Goal: Transaction & Acquisition: Purchase product/service

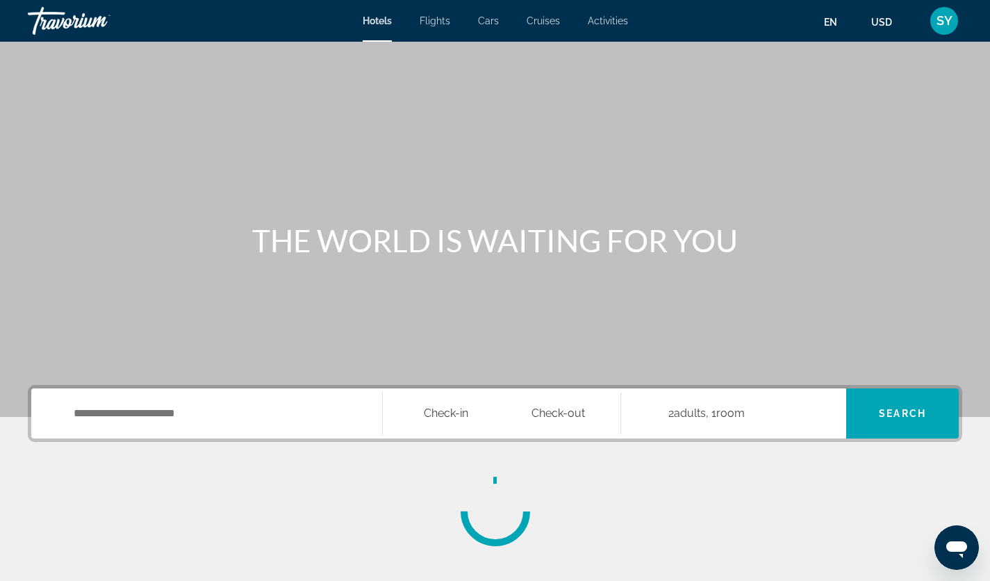
click at [841, 158] on div "Main content" at bounding box center [495, 208] width 990 height 417
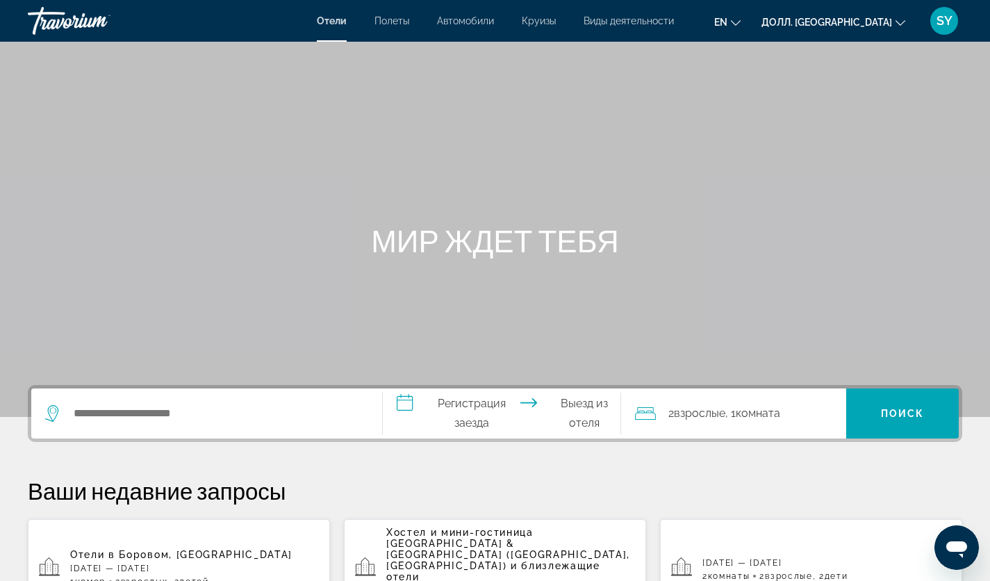
click at [544, 18] on ya-tr-span "Круизы" at bounding box center [539, 20] width 34 height 11
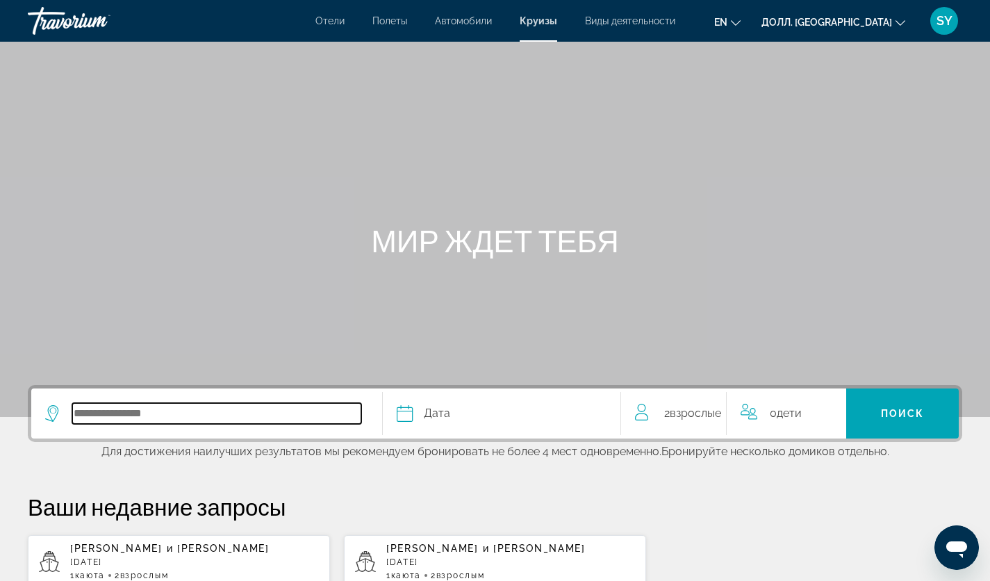
click at [245, 416] on input "Выберите пункт назначения круиза" at bounding box center [216, 413] width 289 height 21
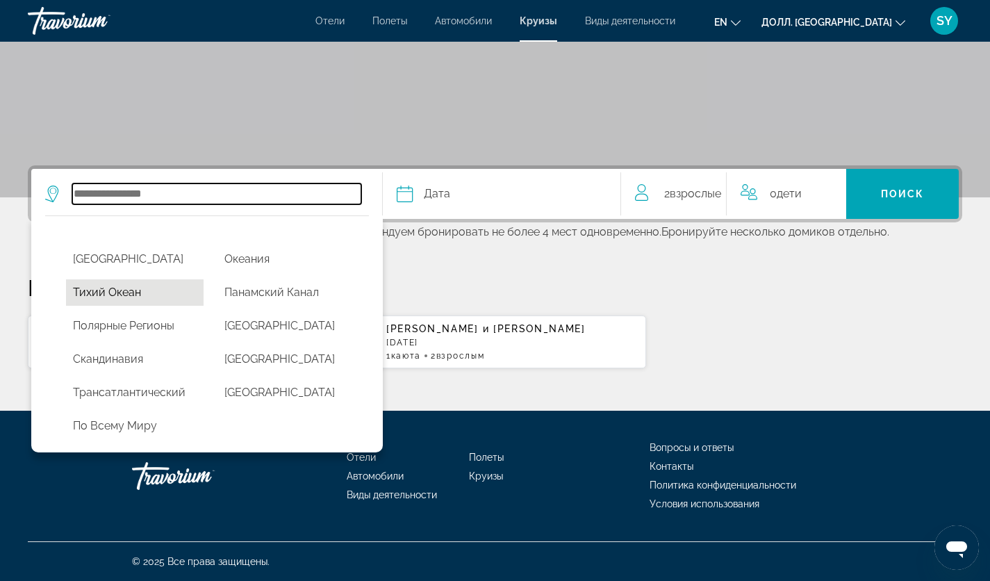
scroll to position [436, 0]
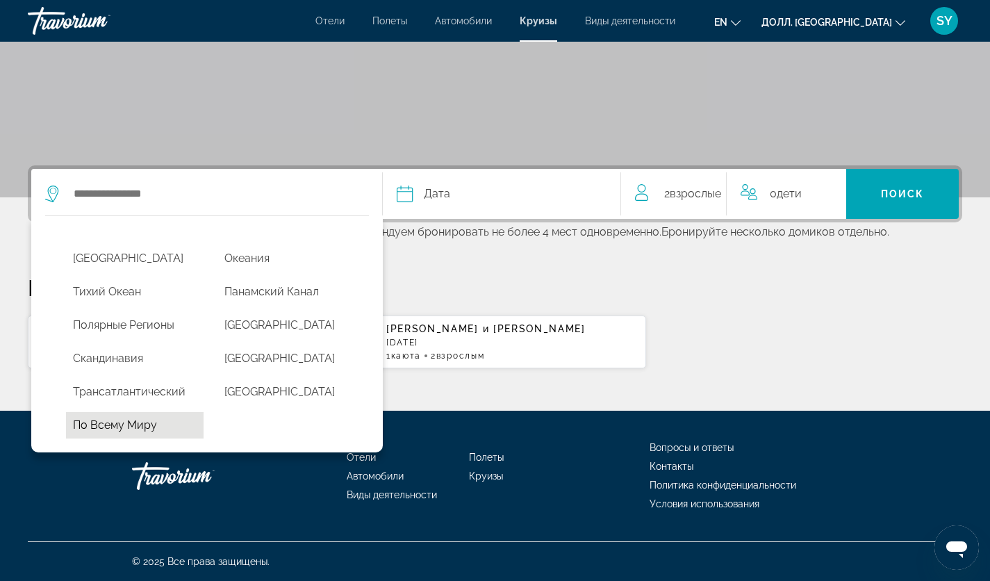
click at [142, 429] on ya-tr-span "По всему миру" at bounding box center [115, 424] width 84 height 13
type input "*********"
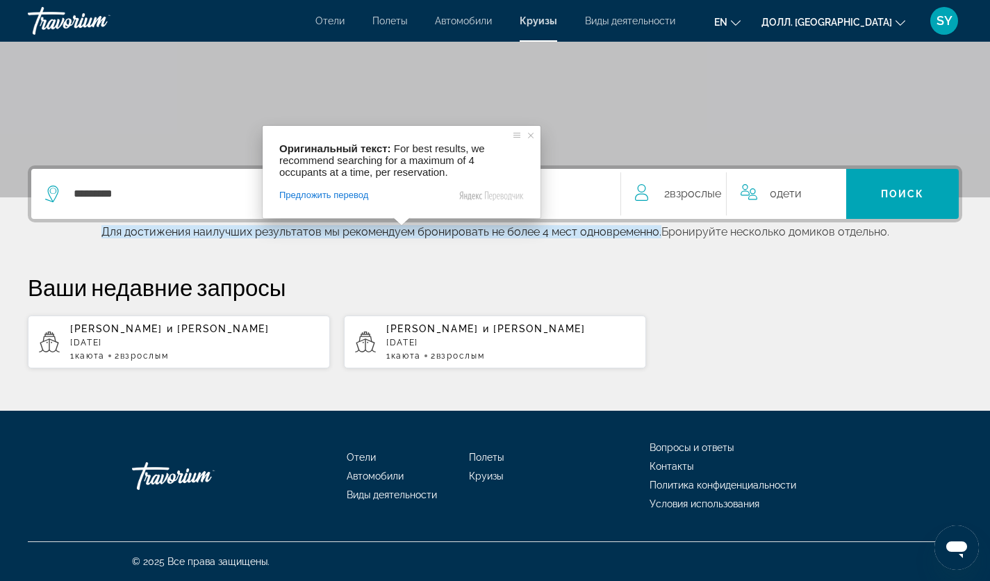
click at [698, 263] on div "********* Дата January February March April May June July August September Octo…" at bounding box center [495, 267] width 990 height 204
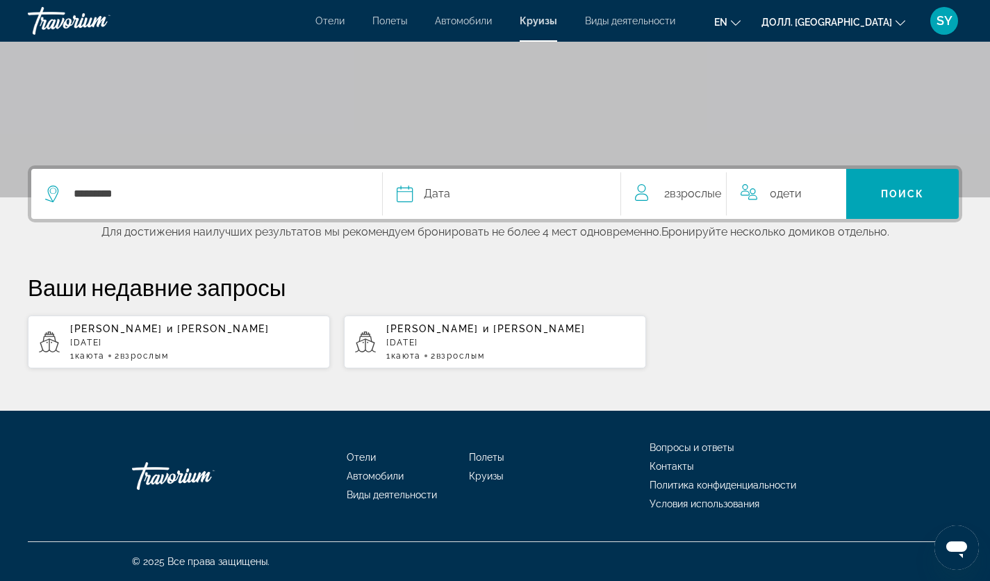
click at [436, 190] on ya-tr-span "Дата" at bounding box center [437, 193] width 26 height 13
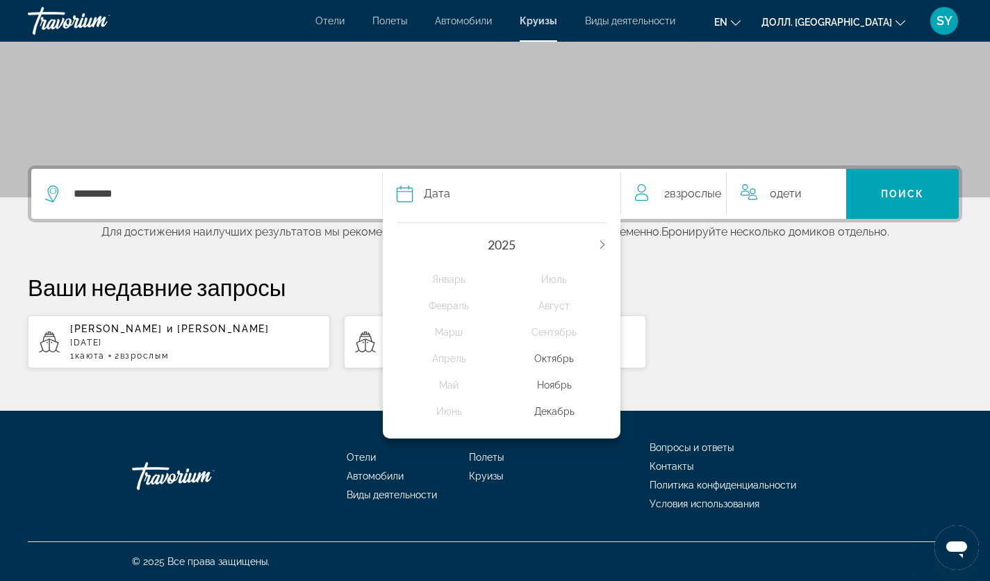
click at [561, 384] on ya-tr-span "Ноябрь" at bounding box center [554, 384] width 35 height 11
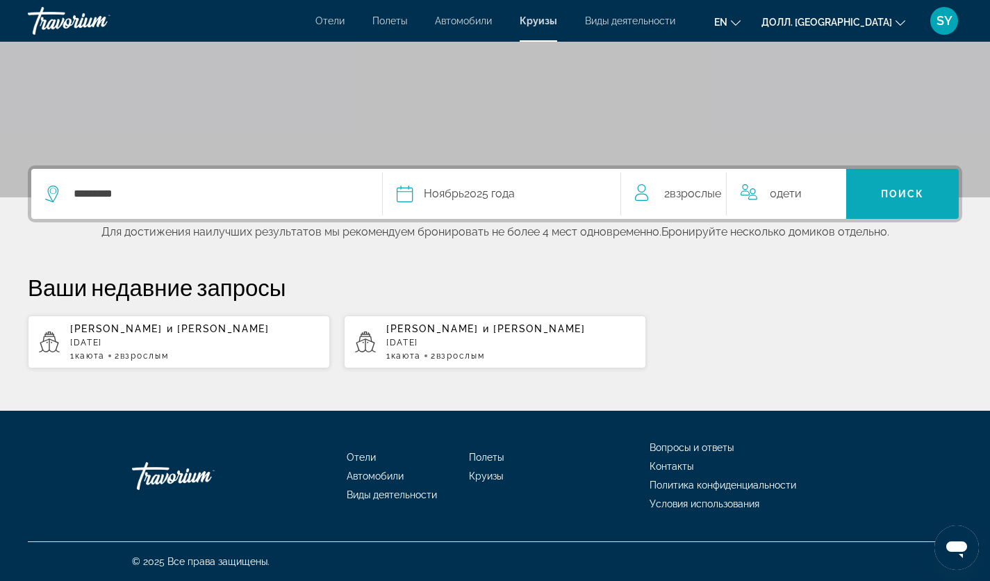
click at [883, 185] on span "Поиск" at bounding box center [902, 193] width 113 height 33
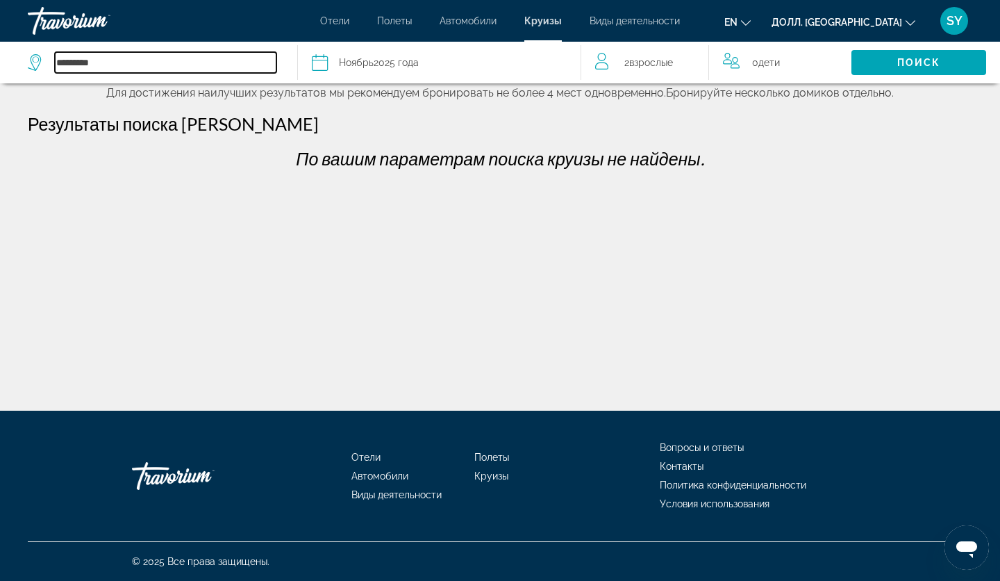
click at [213, 65] on input "*********" at bounding box center [166, 62] width 222 height 21
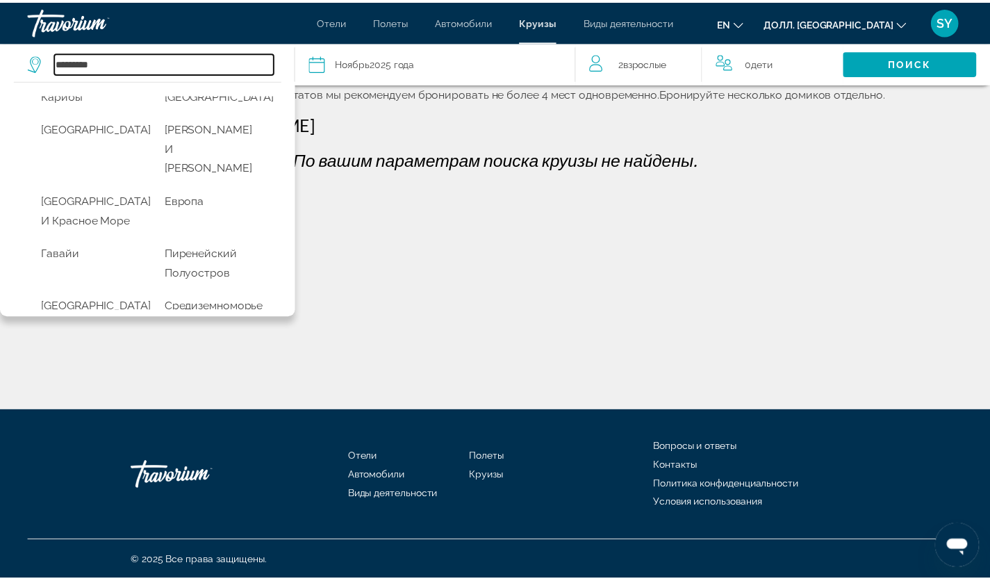
scroll to position [139, 0]
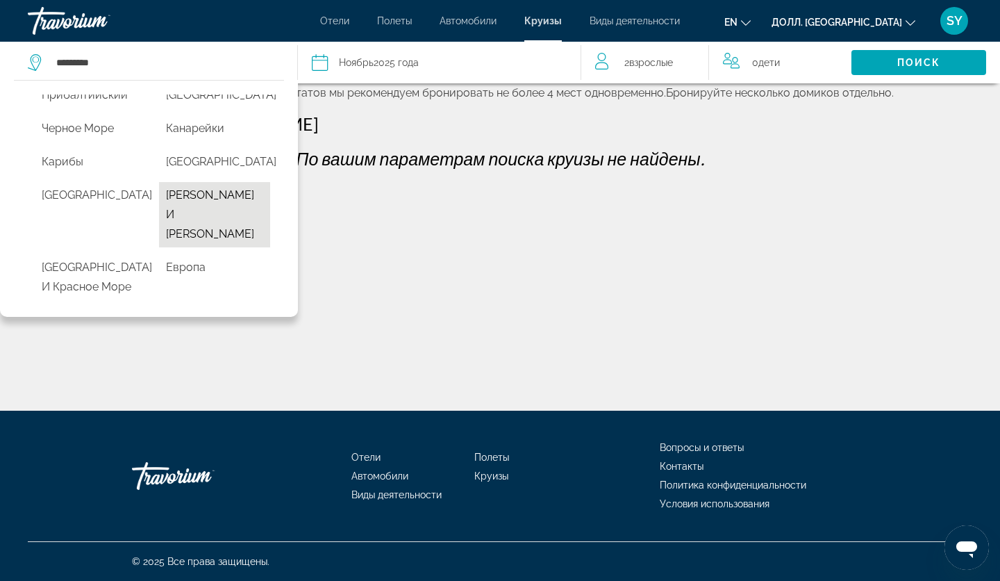
click at [196, 240] on ya-tr-span "Дубай и Эмирейтс" at bounding box center [210, 214] width 88 height 52
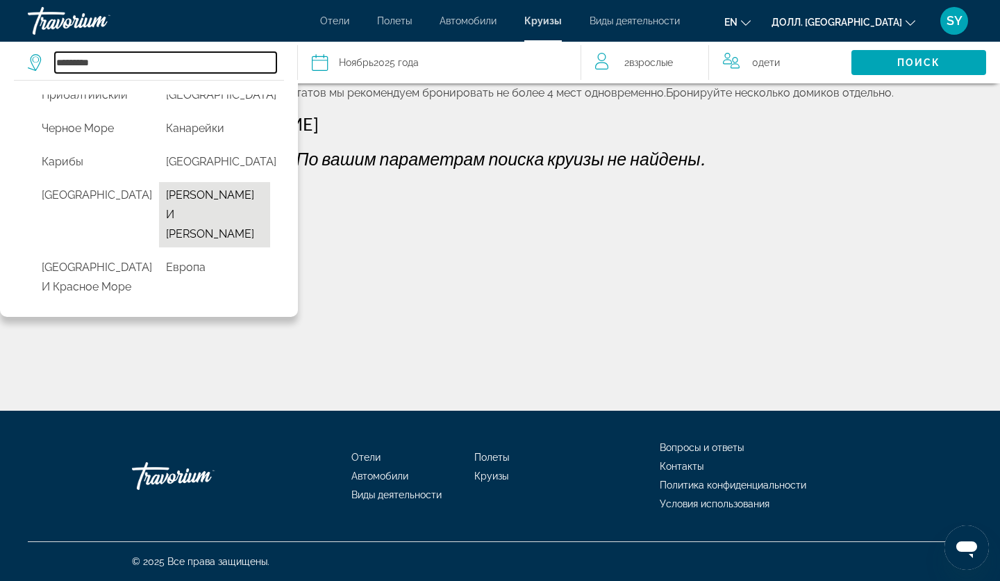
type input "**********"
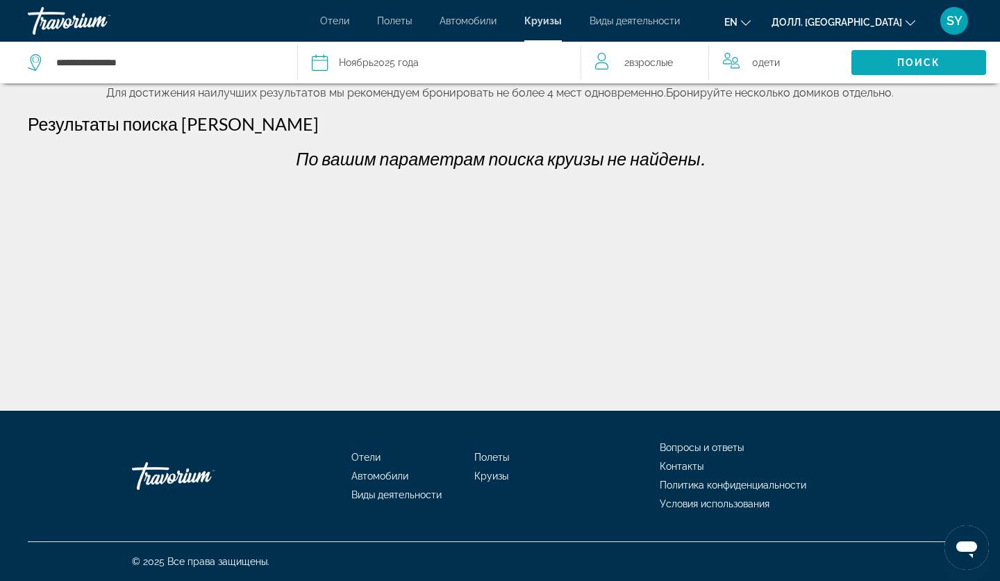
click at [872, 60] on span "Поиск" at bounding box center [919, 62] width 135 height 33
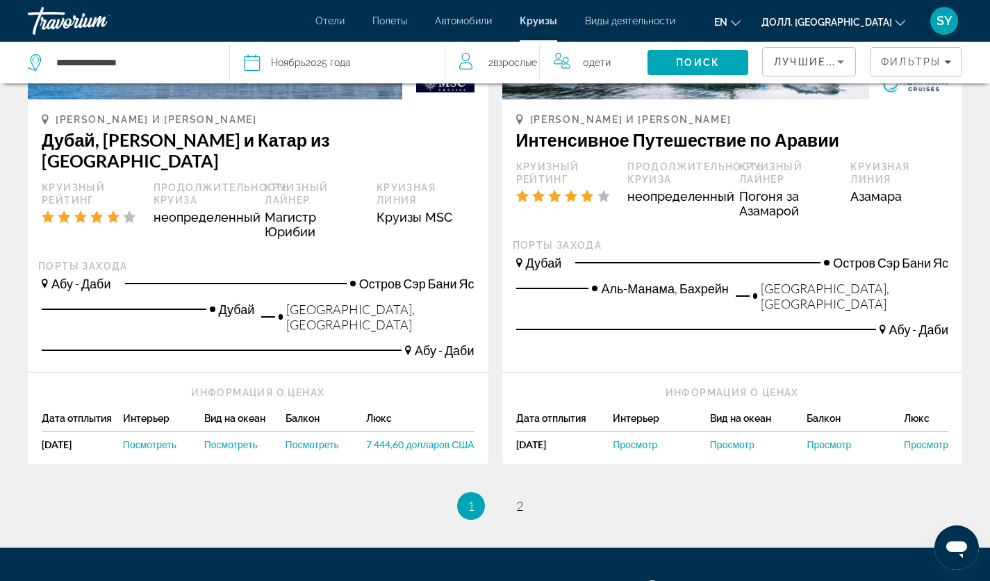
scroll to position [1667, 0]
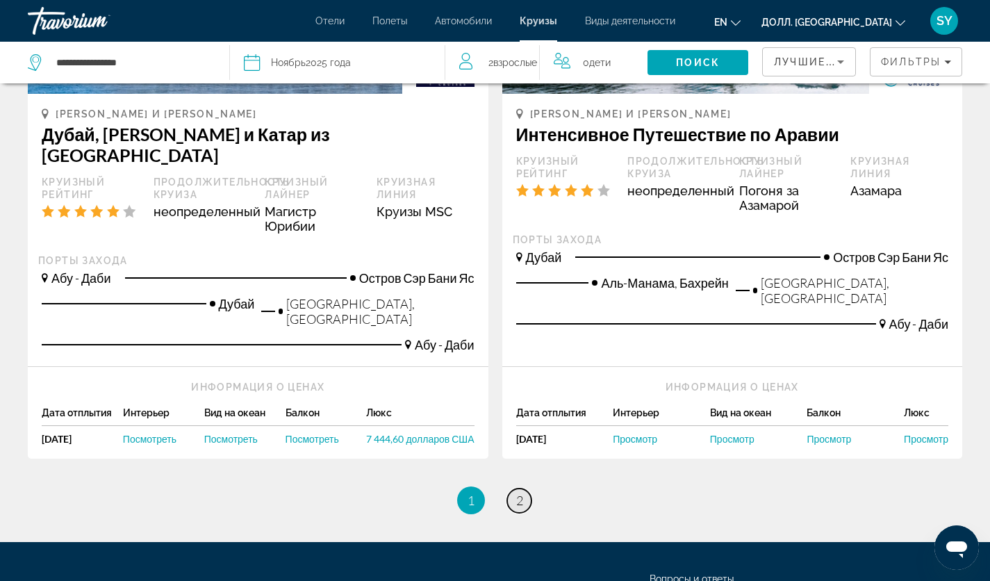
click at [521, 493] on ya-tr-span "2" at bounding box center [519, 500] width 7 height 15
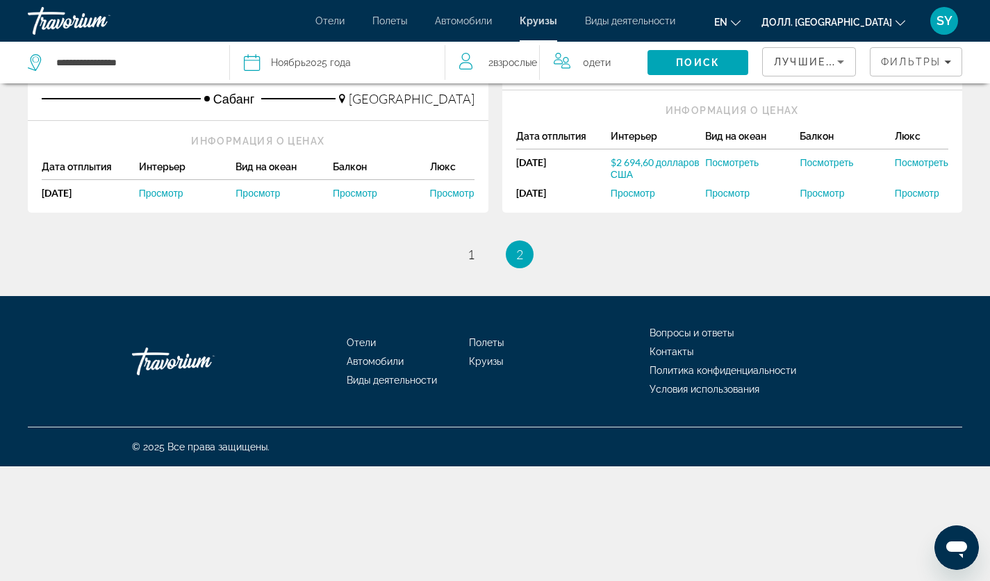
scroll to position [556, 0]
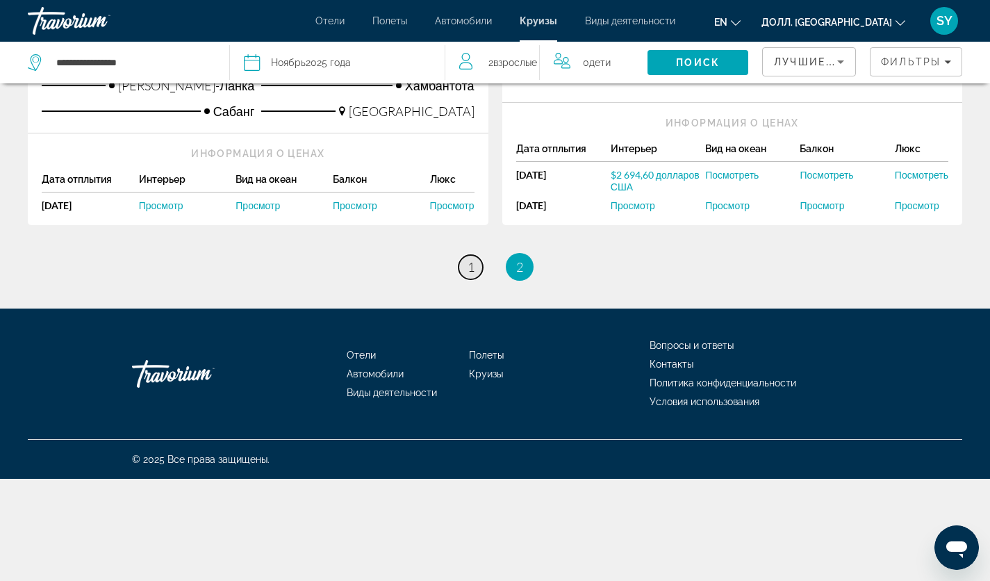
click at [474, 266] on ya-tr-span "1" at bounding box center [471, 266] width 7 height 15
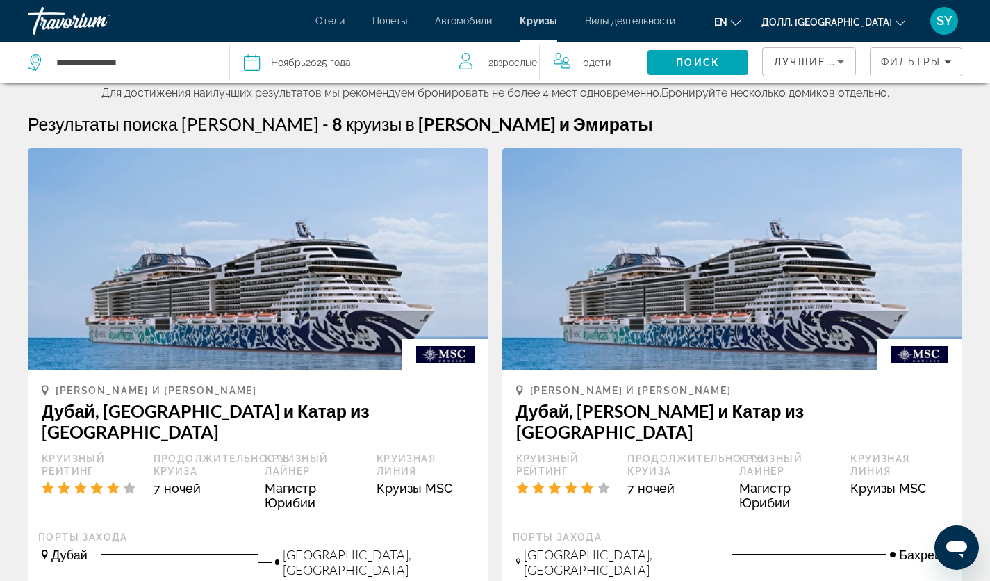
click at [320, 65] on ya-tr-span "2025 года" at bounding box center [328, 62] width 45 height 11
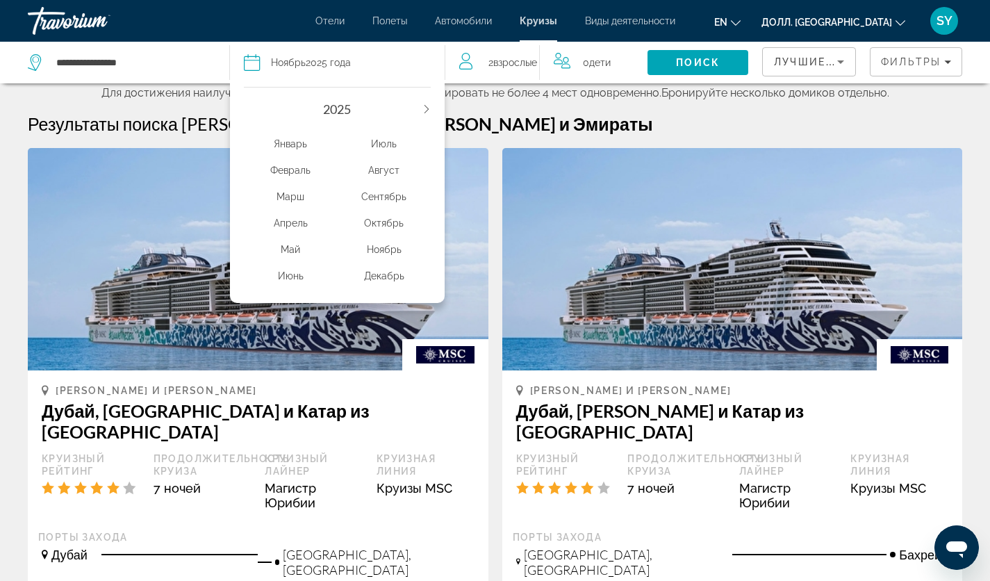
click at [389, 281] on div "Декабрь" at bounding box center [384, 275] width 94 height 25
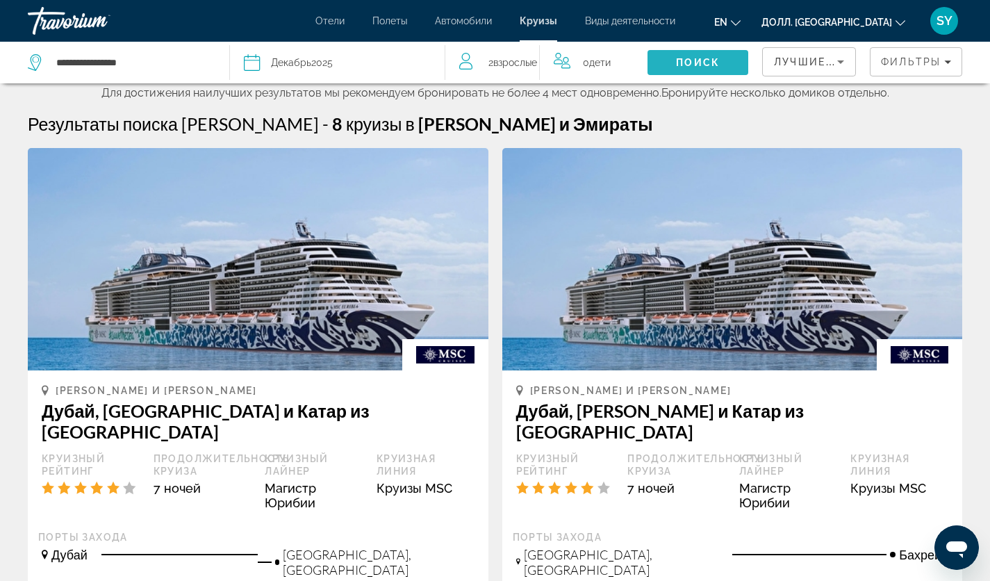
click at [660, 56] on span "Поиск" at bounding box center [698, 62] width 101 height 33
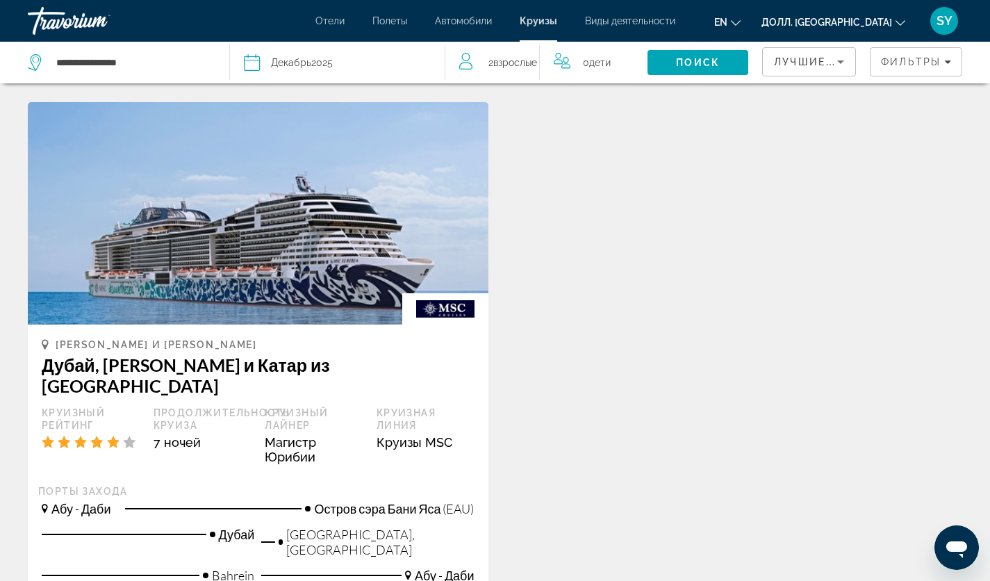
scroll to position [586, 0]
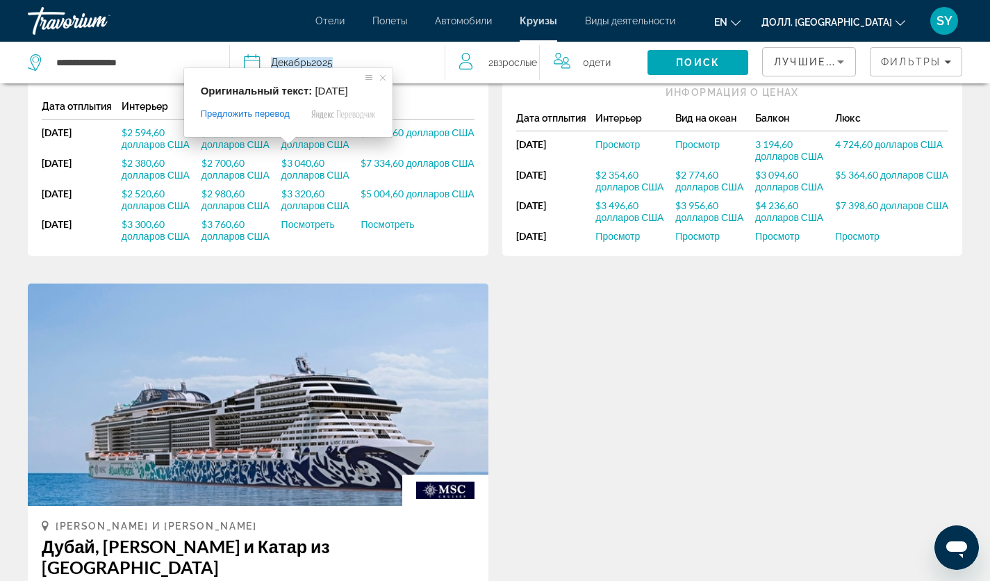
click at [300, 60] on ya-tr-span "Декабрь" at bounding box center [291, 62] width 40 height 11
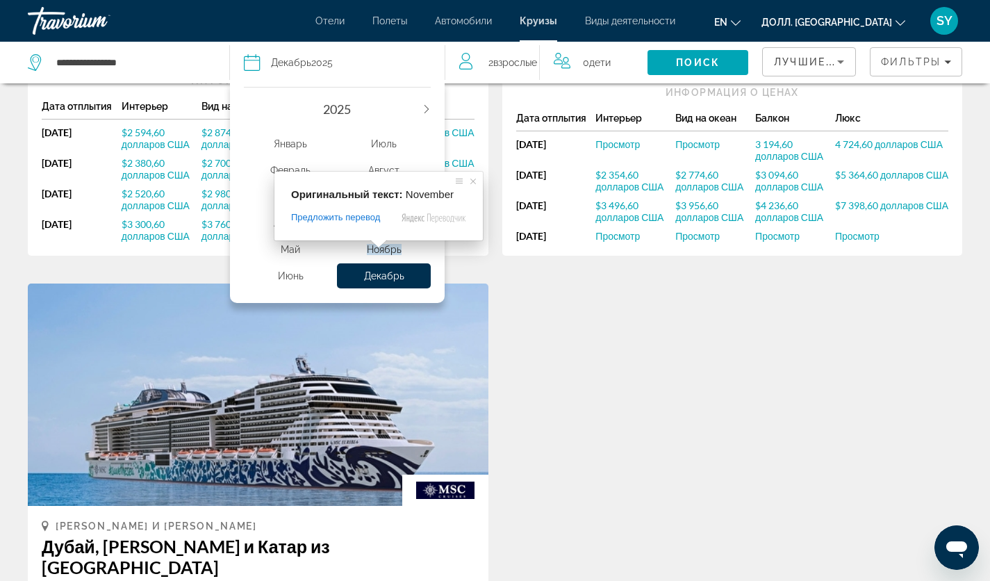
click at [385, 252] on ya-tr-span "Ноябрь" at bounding box center [384, 249] width 35 height 11
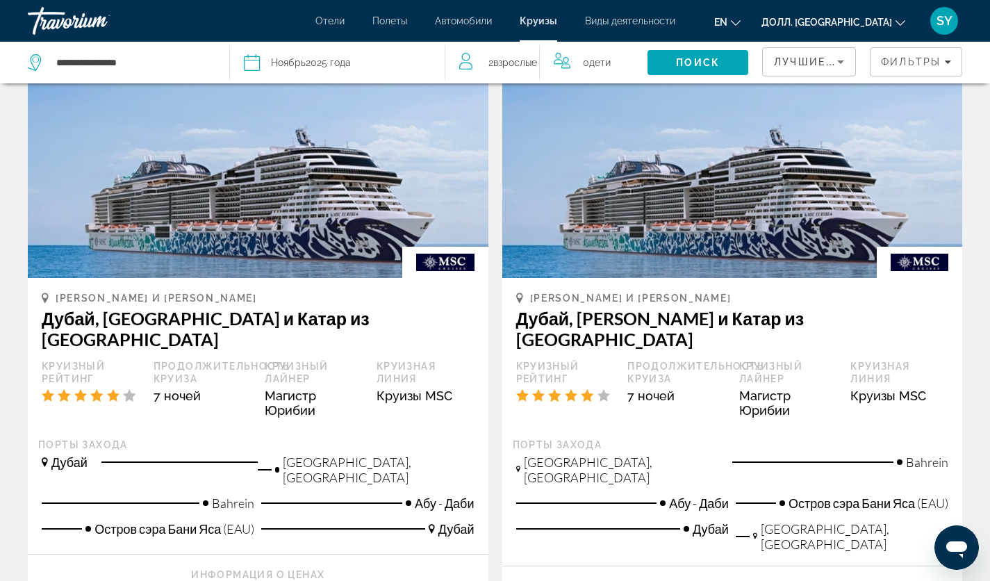
scroll to position [31, 0]
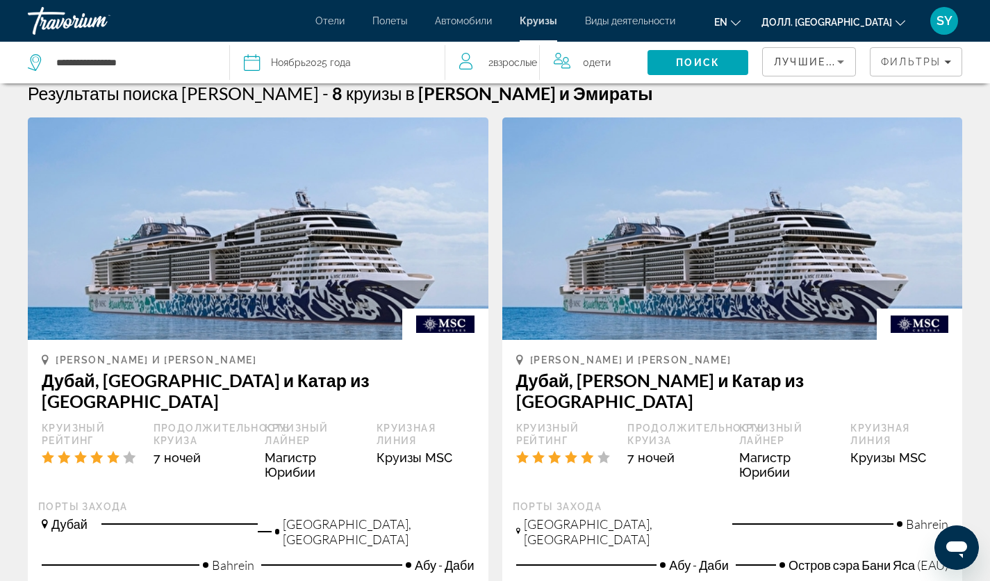
click at [664, 60] on span "Поиск" at bounding box center [698, 62] width 101 height 33
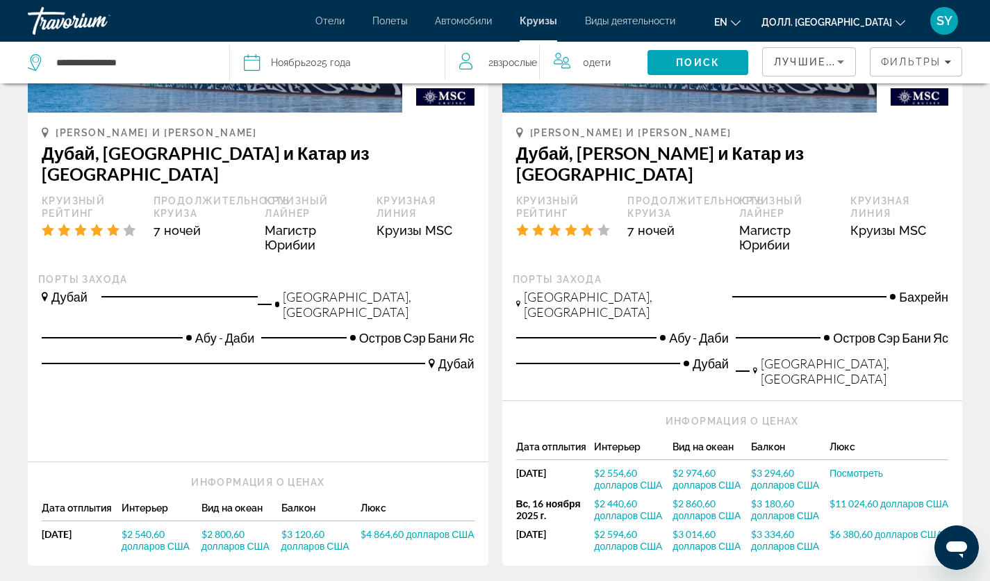
scroll to position [208, 0]
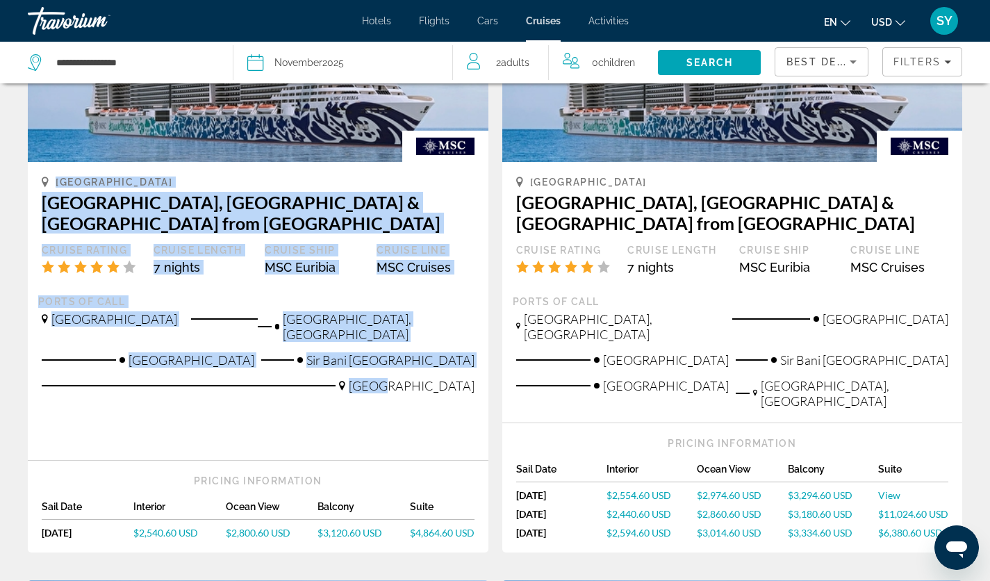
drag, startPoint x: 41, startPoint y: 183, endPoint x: 475, endPoint y: 389, distance: 480.8
click at [475, 389] on div "Dubai & Emirates Dubai, Abu Dhabi & Qatar from Dubai Cruise Rating Cruise Lengt…" at bounding box center [258, 311] width 461 height 298
copy div "Dubai & Emirates Dubai, Abu Dhabi & Qatar from Dubai Cruise Rating Cruise Lengt…"
click at [380, 374] on div "Dubai & Emirates Dubai, Abu Dhabi & Qatar from Dubai Cruise Rating Cruise Lengt…" at bounding box center [258, 311] width 461 height 298
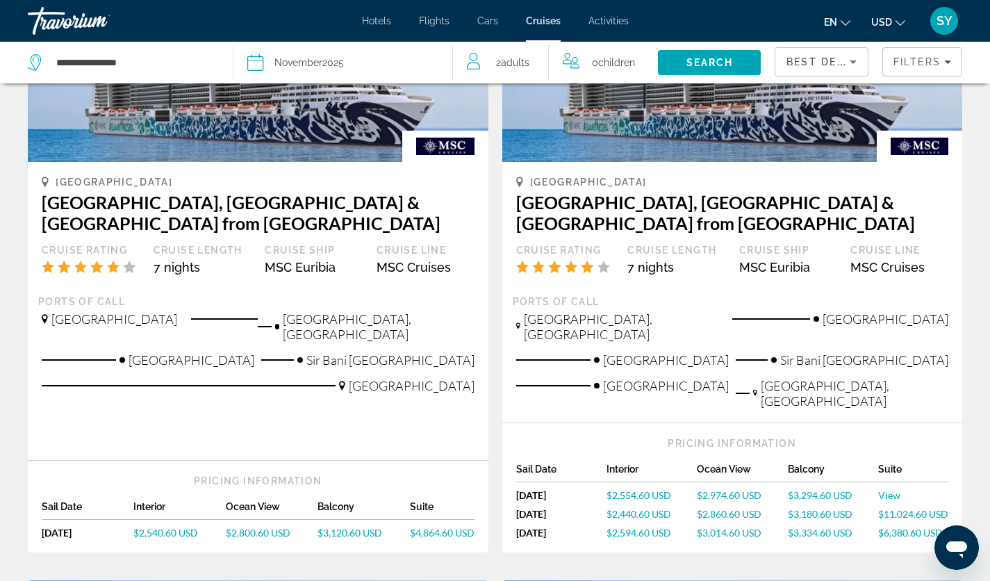
click at [125, 381] on div "Dubai & Emirates Dubai, Abu Dhabi & Qatar from Dubai Cruise Rating Cruise Lengt…" at bounding box center [258, 311] width 461 height 298
click at [270, 127] on img "Main content" at bounding box center [258, 51] width 461 height 222
click at [220, 391] on div "Dubai & Emirates Dubai, Abu Dhabi & Qatar from Dubai Cruise Rating Cruise Lengt…" at bounding box center [258, 311] width 461 height 298
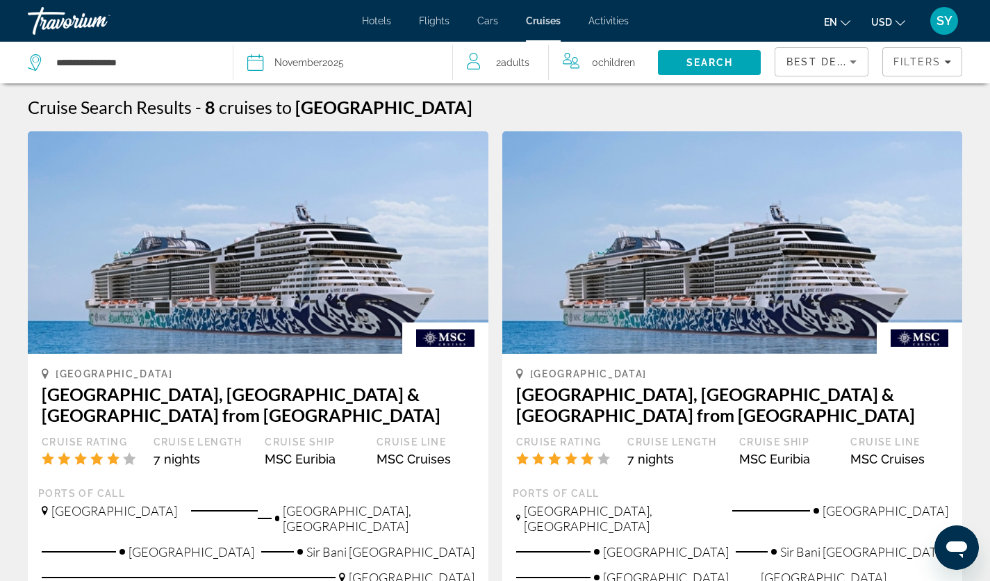
scroll to position [0, 0]
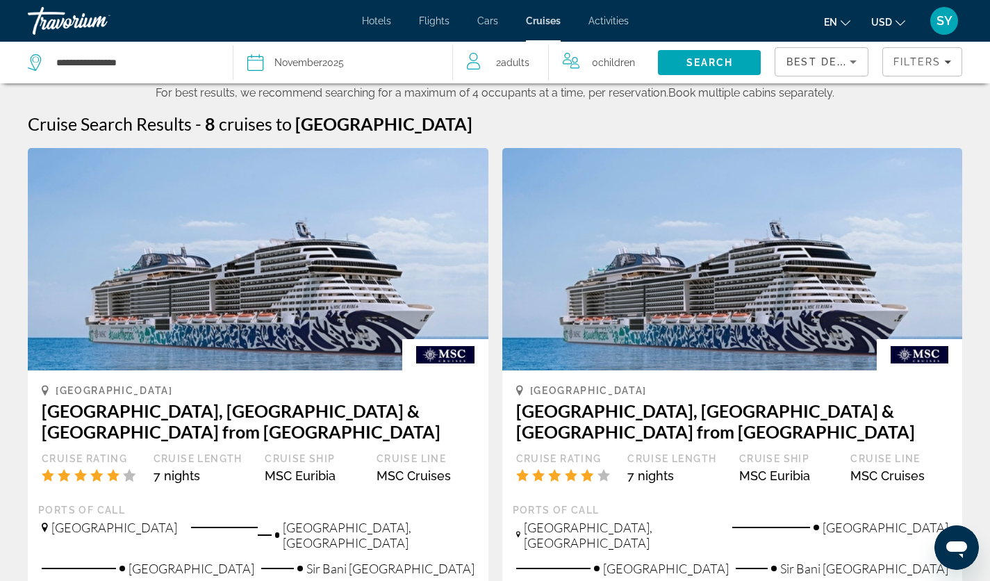
click at [285, 242] on img "Main content" at bounding box center [258, 259] width 461 height 222
click at [445, 357] on img "Main content" at bounding box center [444, 354] width 85 height 31
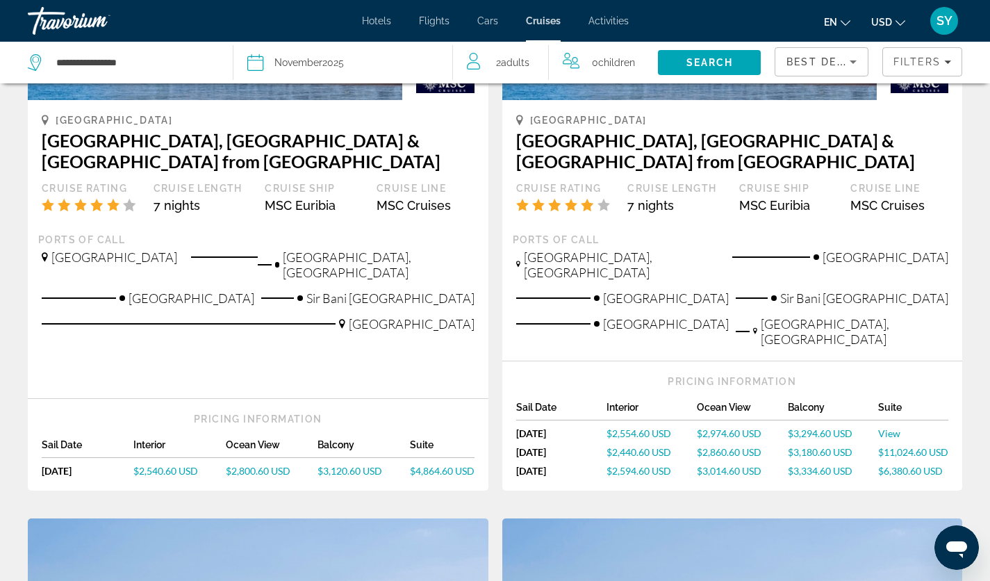
scroll to position [278, 0]
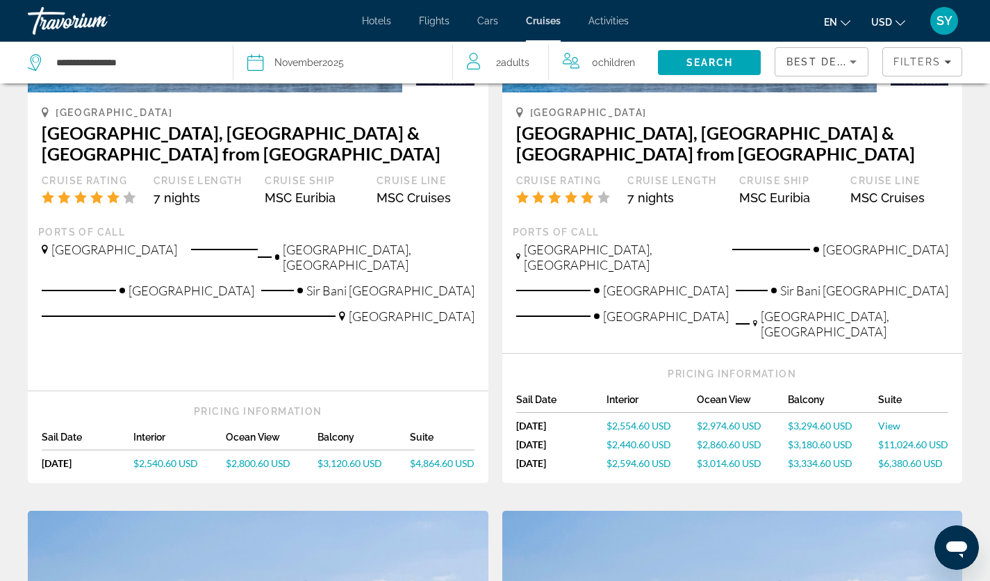
click at [638, 420] on ya-tr-span "$2,554.60 USD" at bounding box center [639, 426] width 65 height 12
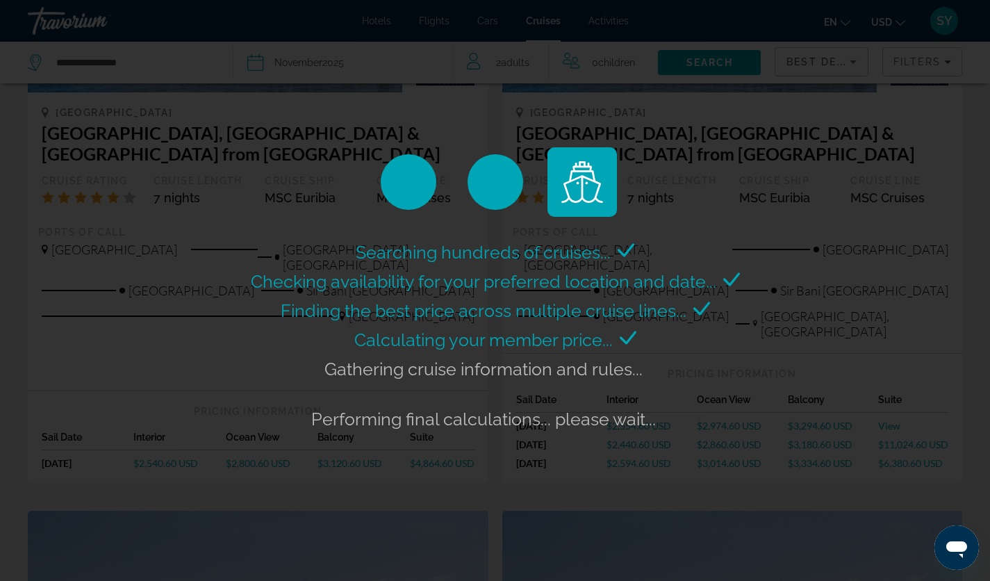
click at [638, 372] on span "Gathering cruise information and rules..." at bounding box center [483, 368] width 318 height 21
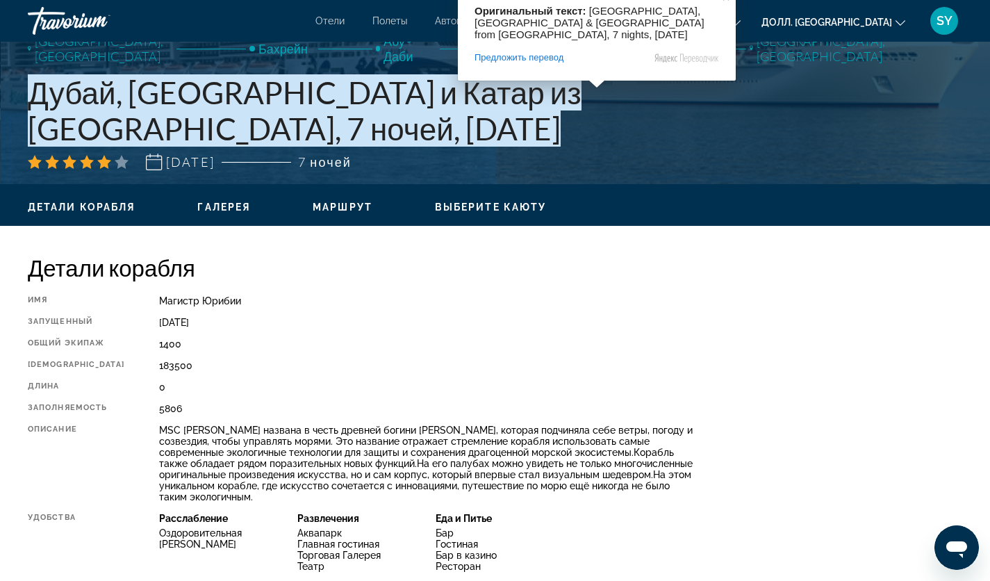
scroll to position [278, 0]
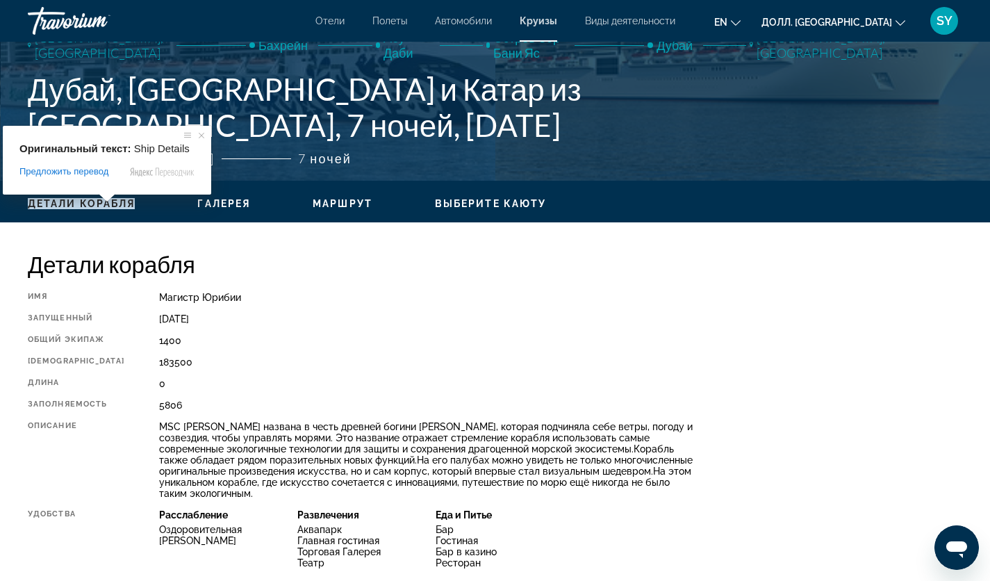
click at [63, 200] on ya-tr-span "Детали корабля" at bounding box center [81, 203] width 107 height 11
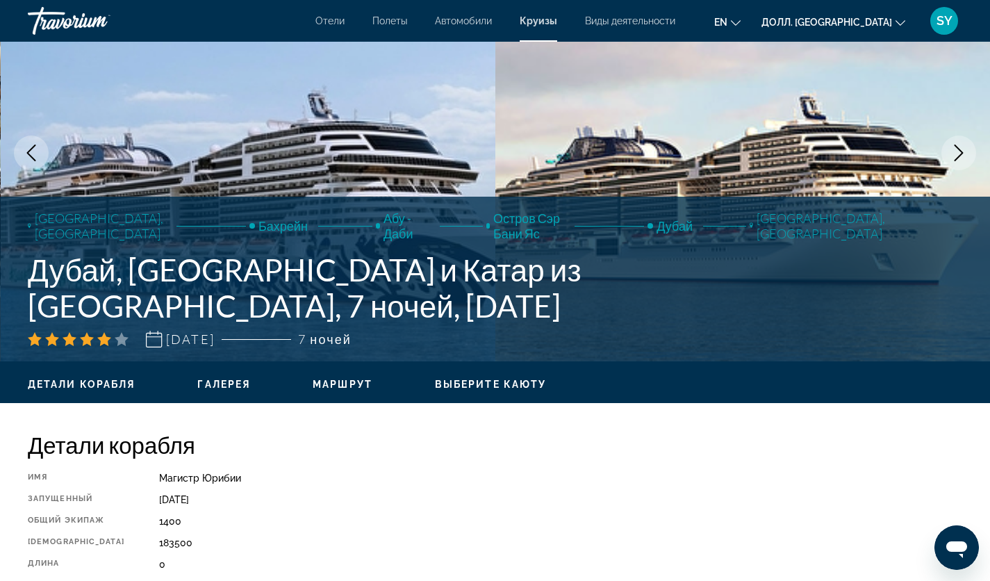
scroll to position [0, 0]
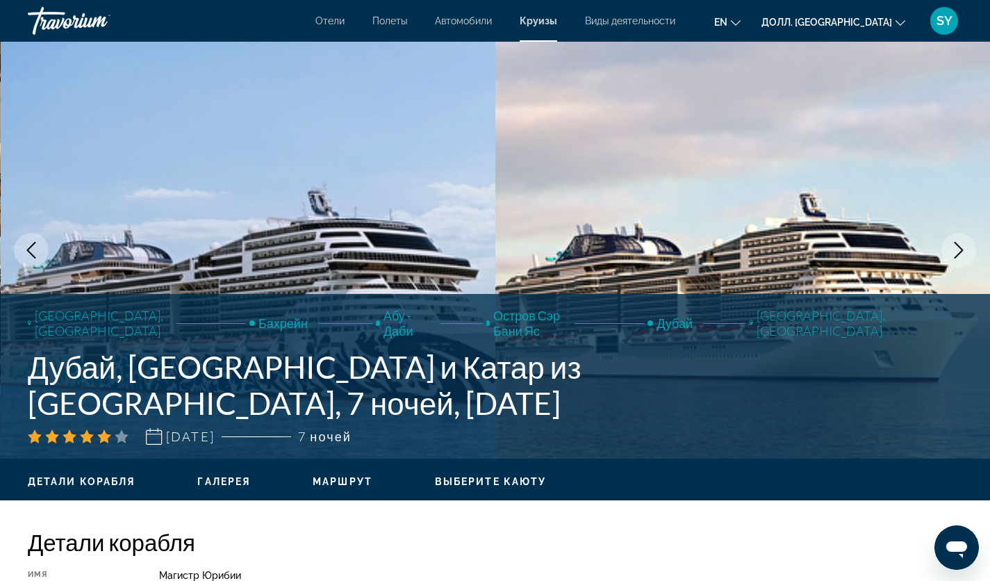
click at [945, 247] on button "Следующее изображение" at bounding box center [958, 250] width 35 height 35
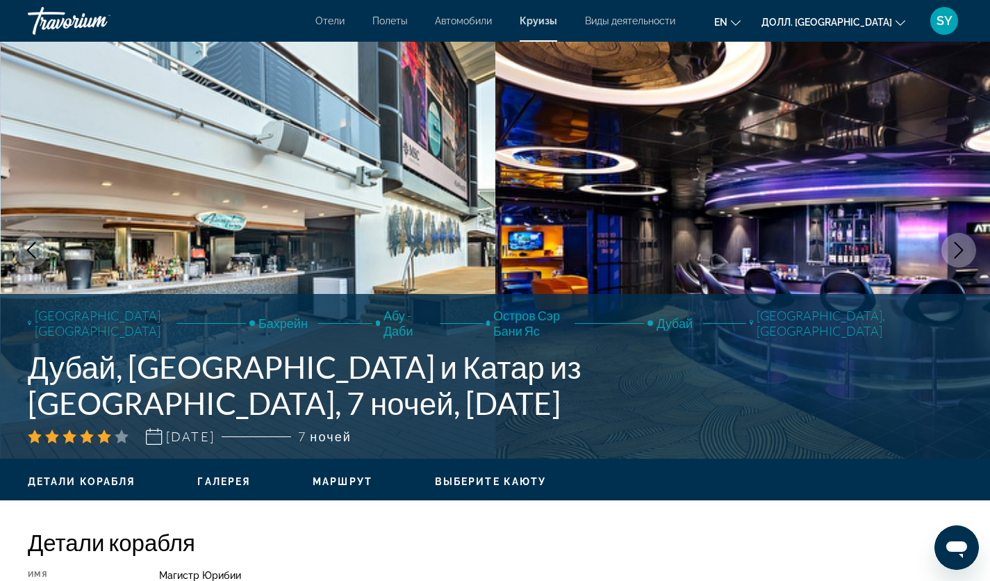
click at [946, 247] on button "Следующее изображение" at bounding box center [958, 250] width 35 height 35
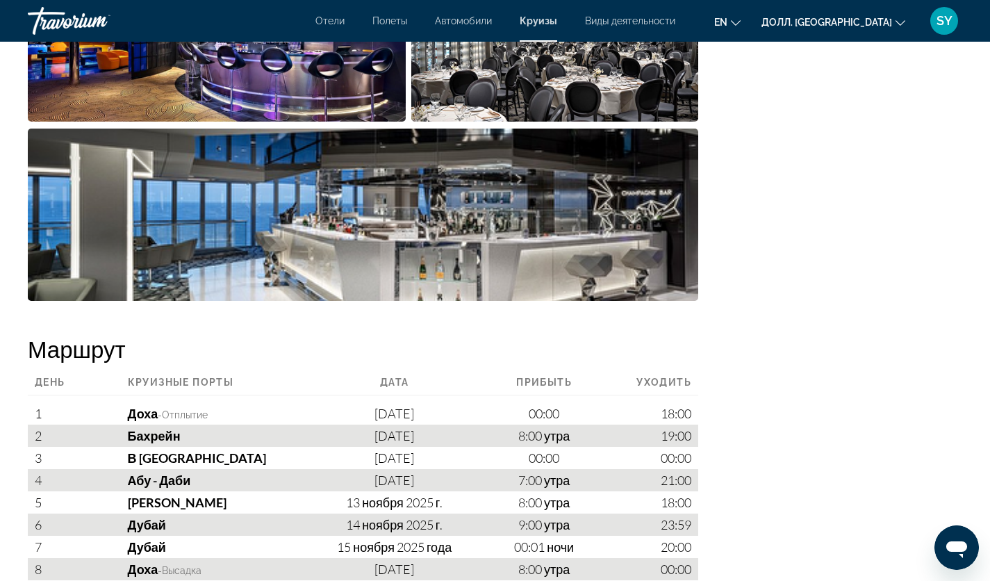
scroll to position [1005, 0]
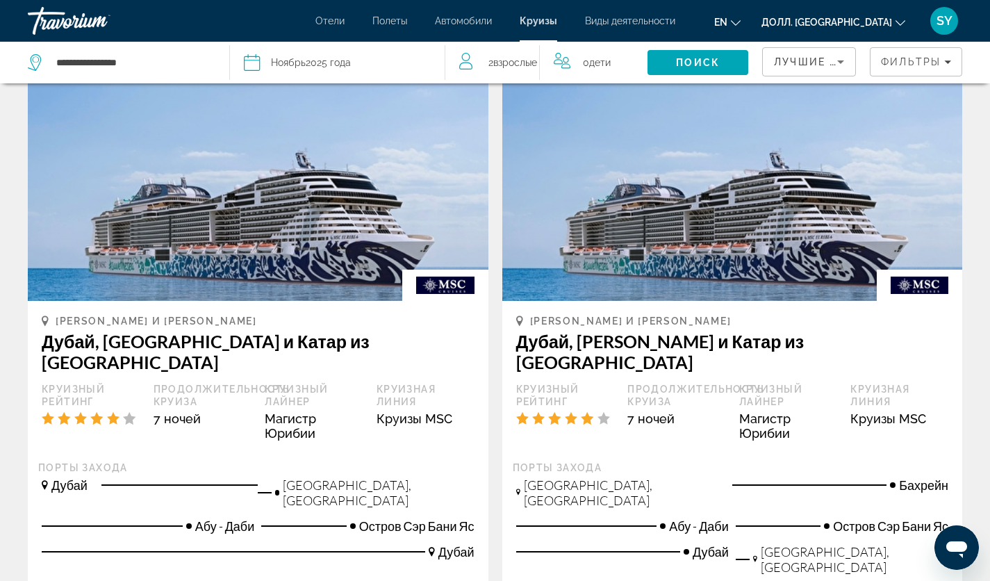
scroll to position [139, 0]
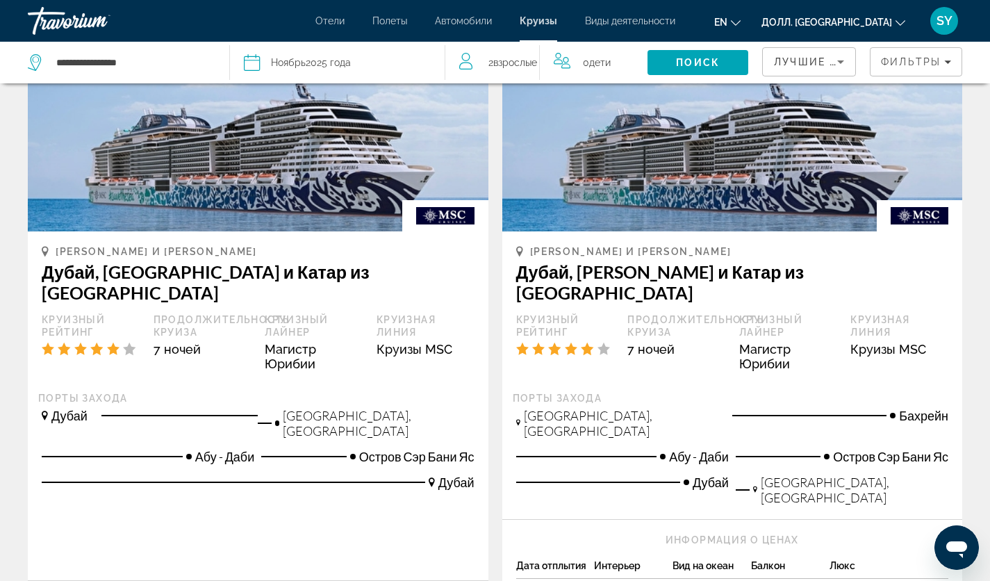
click at [336, 201] on img "Основное содержание" at bounding box center [258, 120] width 461 height 222
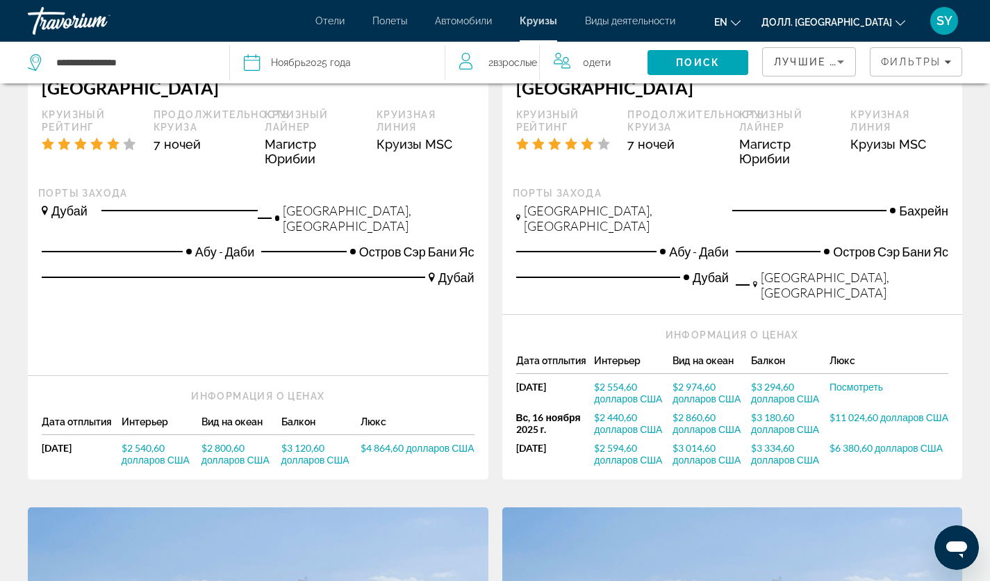
scroll to position [347, 0]
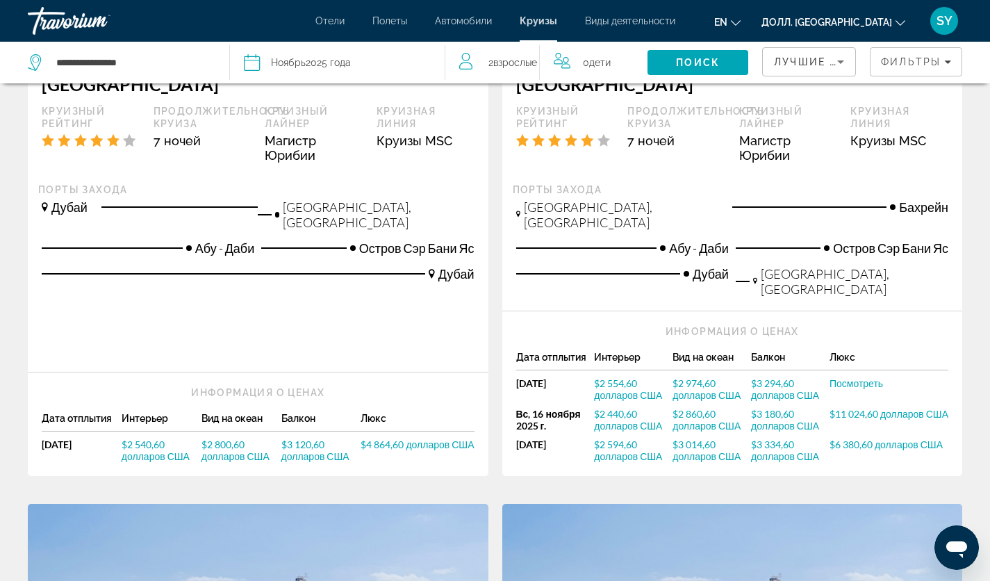
click at [130, 438] on ya-tr-span "$2 540,60 долларов США" at bounding box center [156, 450] width 68 height 24
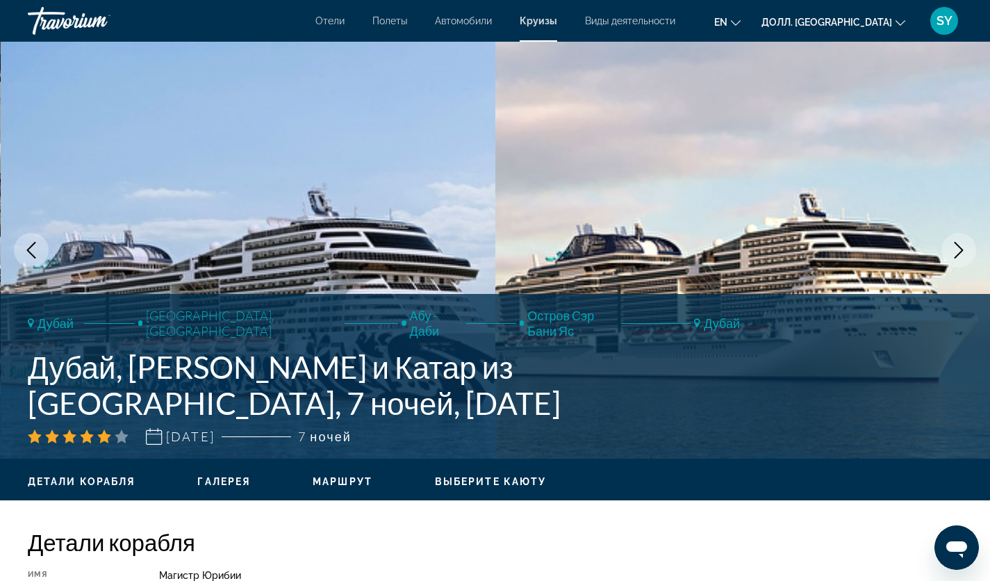
click at [955, 238] on button "Следующее изображение" at bounding box center [958, 250] width 35 height 35
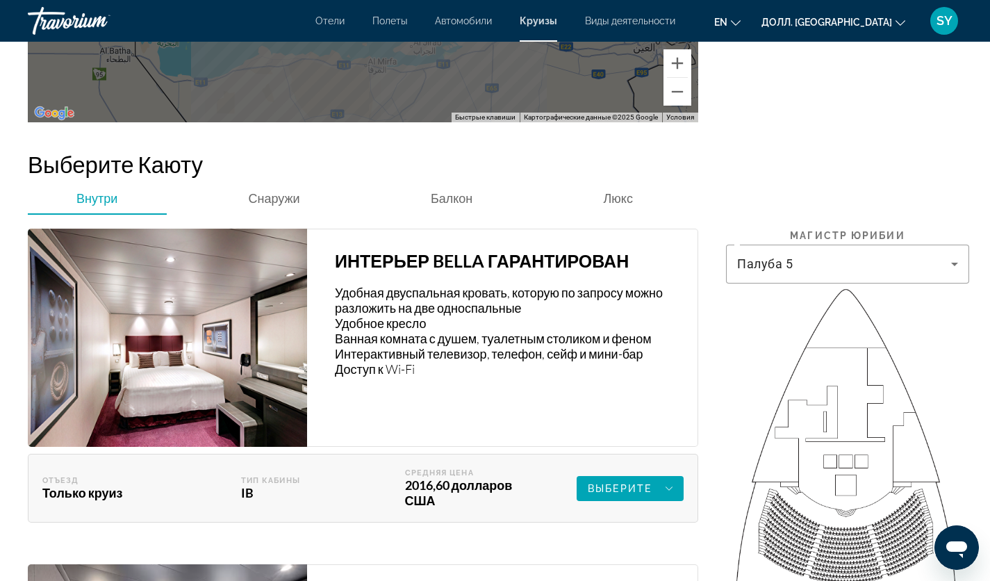
scroll to position [2015, 0]
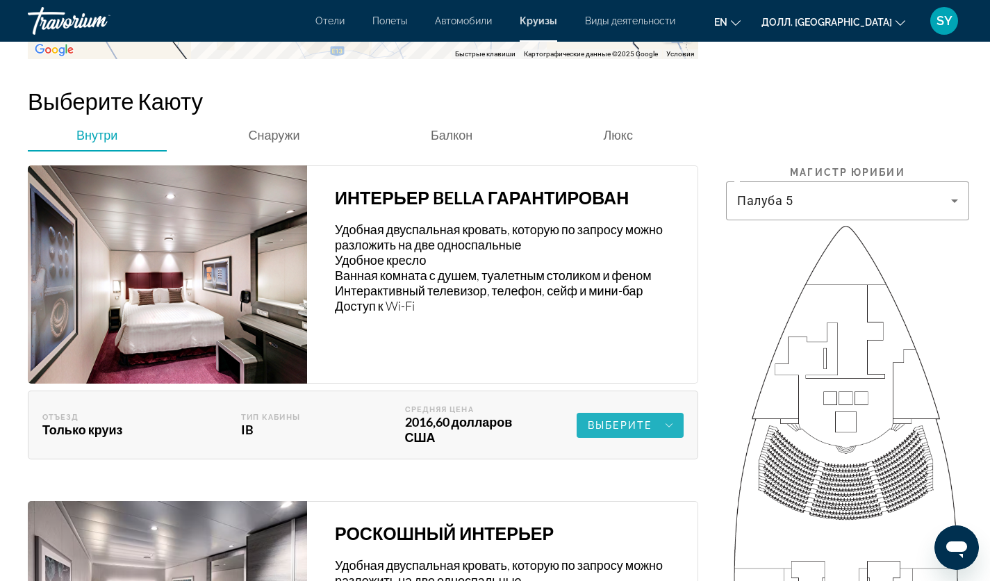
click at [673, 413] on span "Основное содержание" at bounding box center [630, 425] width 107 height 33
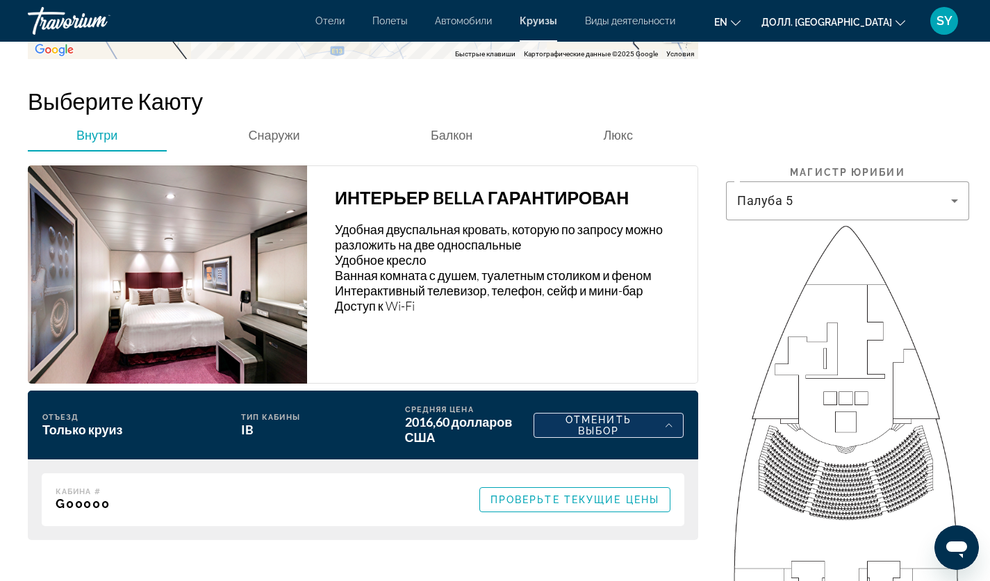
click at [663, 414] on div "Отменить выбор" at bounding box center [609, 425] width 128 height 22
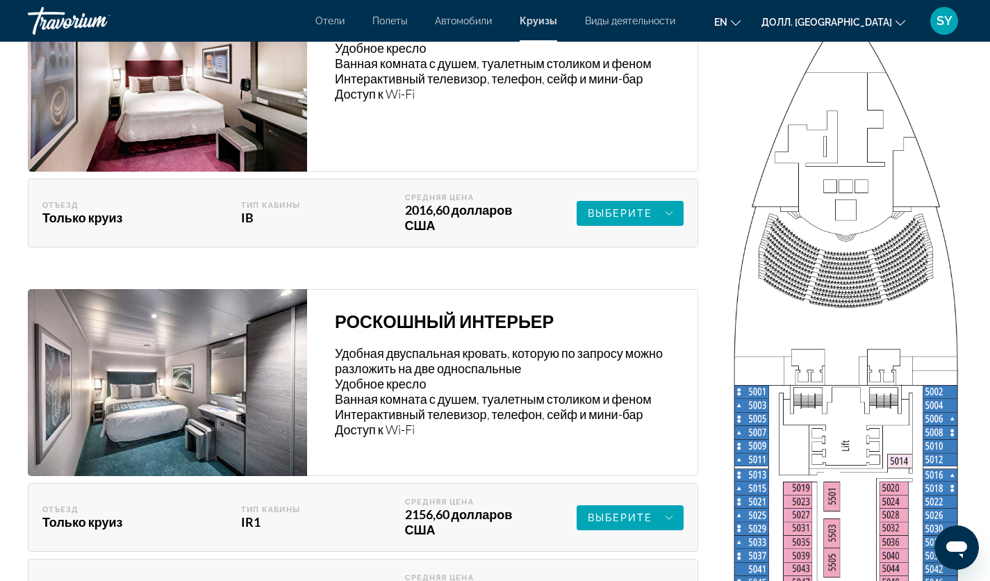
scroll to position [2223, 0]
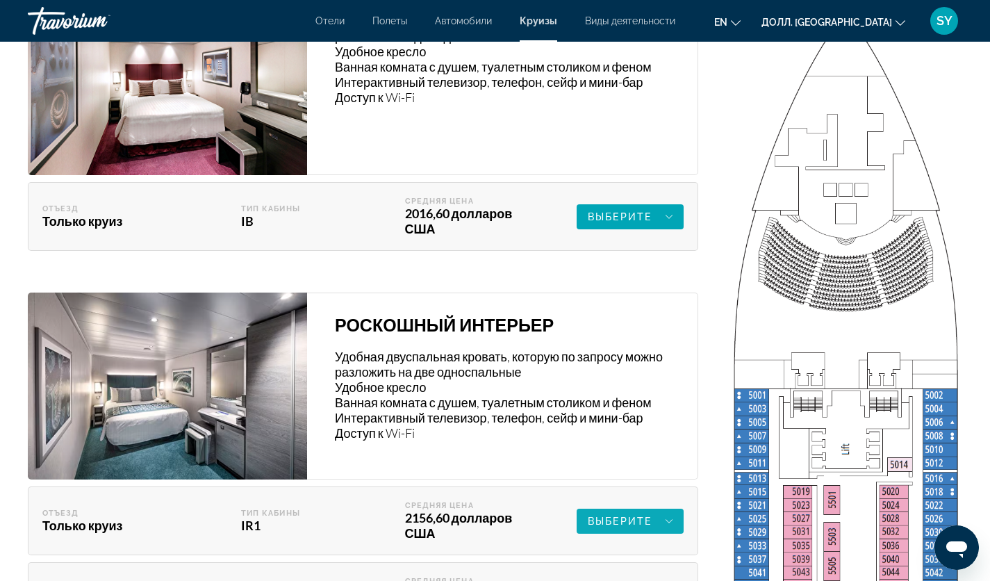
click at [638, 513] on div "Выберите" at bounding box center [630, 521] width 85 height 17
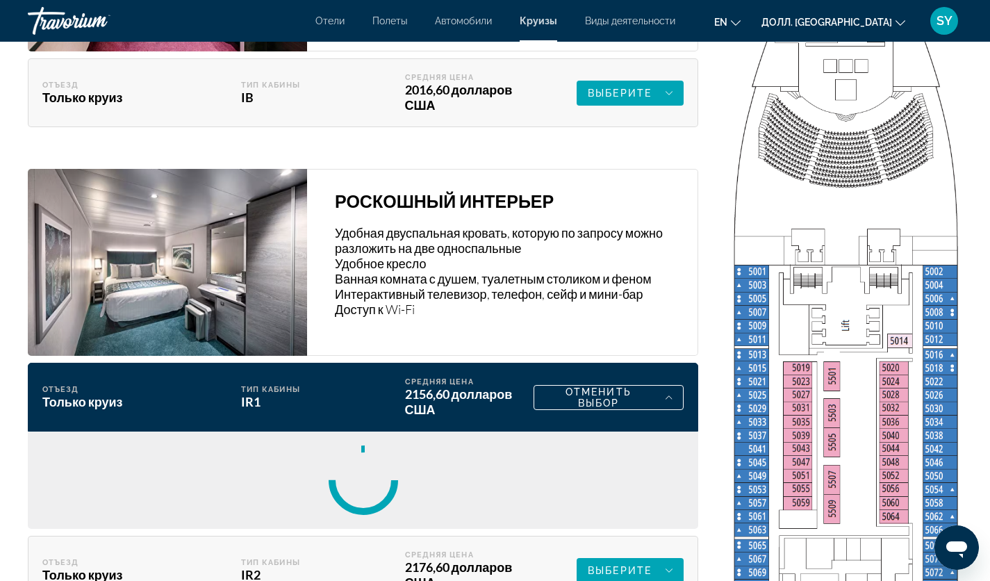
scroll to position [2501, 0]
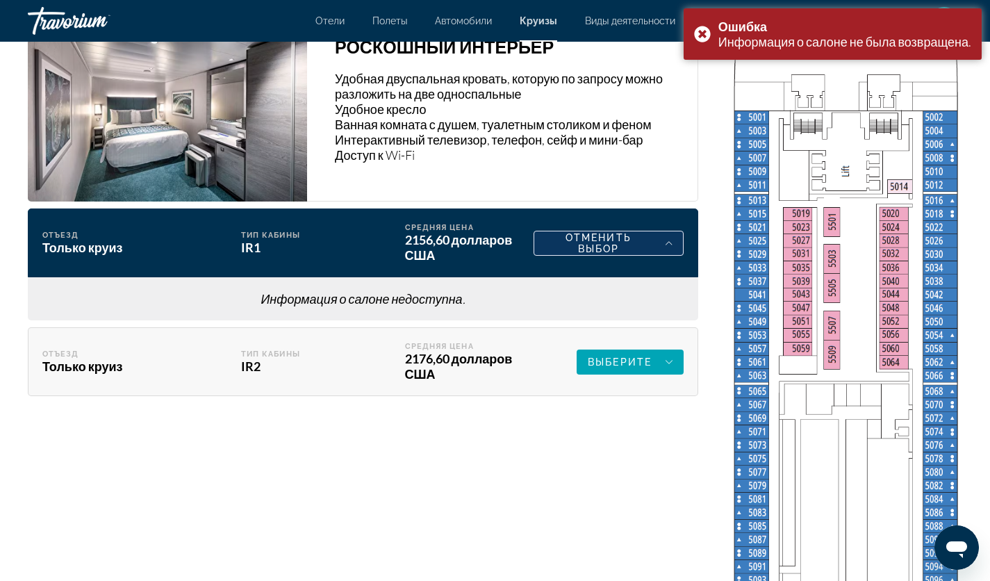
click at [666, 235] on icon "Основное содержание" at bounding box center [669, 243] width 7 height 17
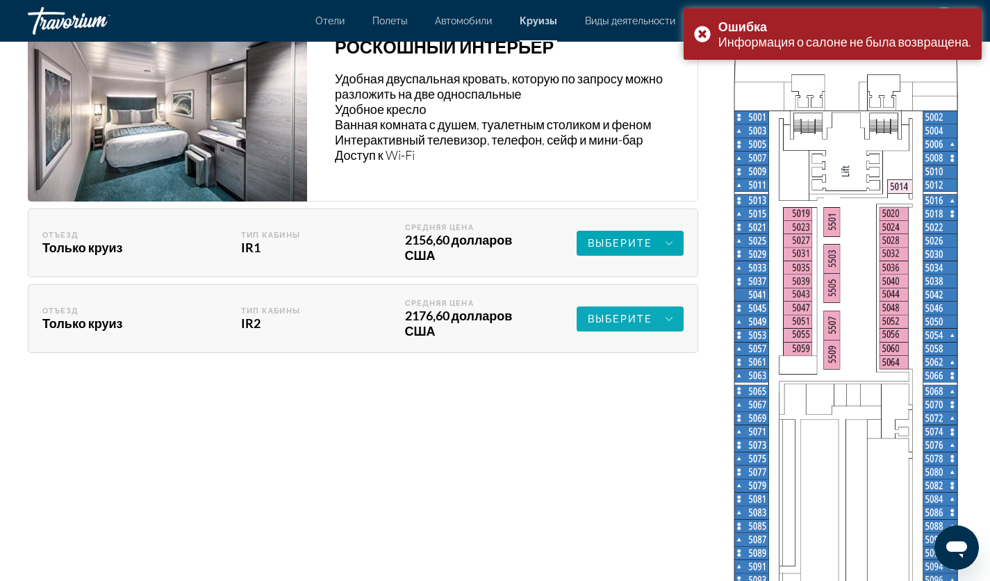
click at [657, 311] on div "Выберите" at bounding box center [630, 319] width 85 height 17
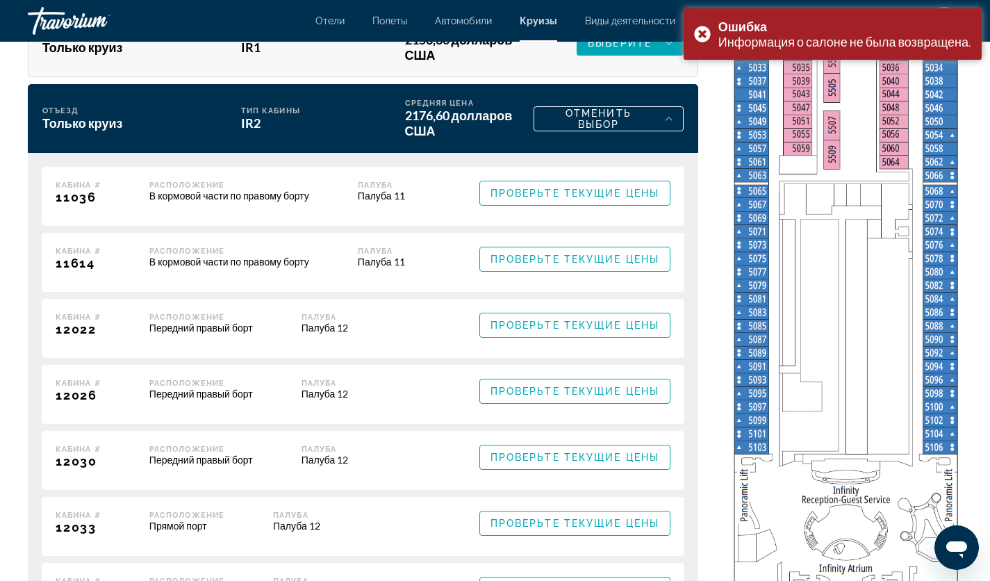
scroll to position [2710, 0]
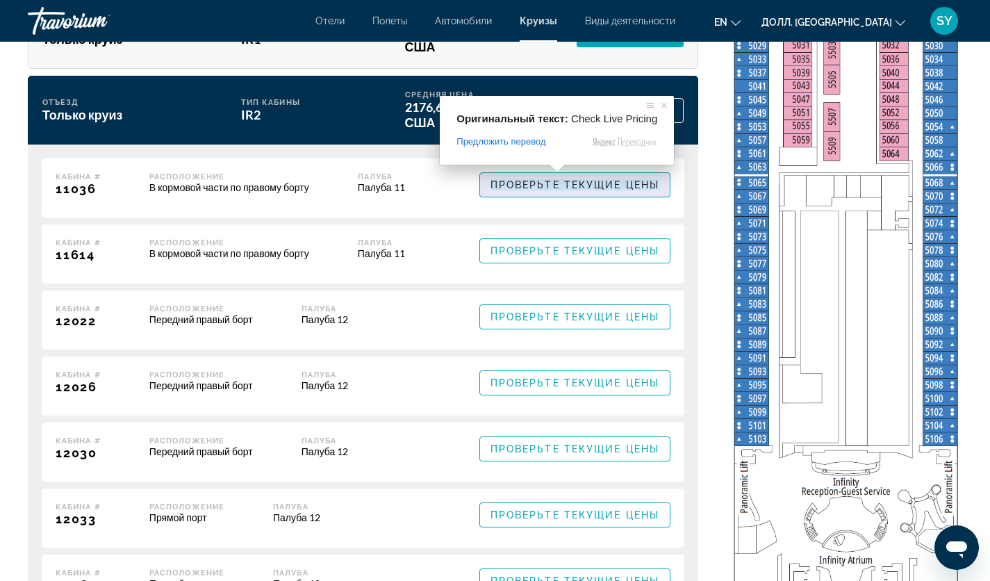
click at [554, 179] on ya-tr-span "Проверьте Текущие Цены" at bounding box center [574, 184] width 169 height 11
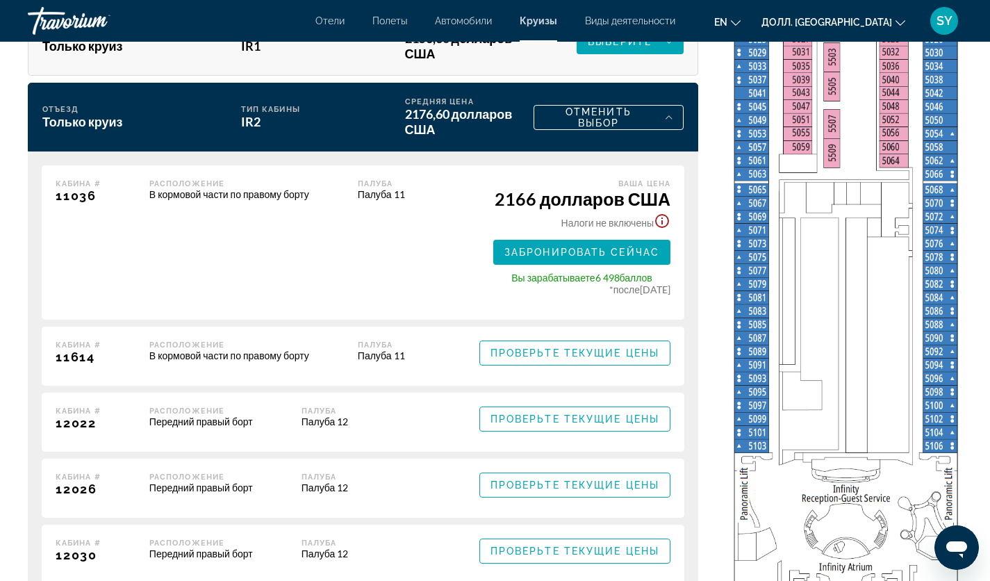
scroll to position [2704, 0]
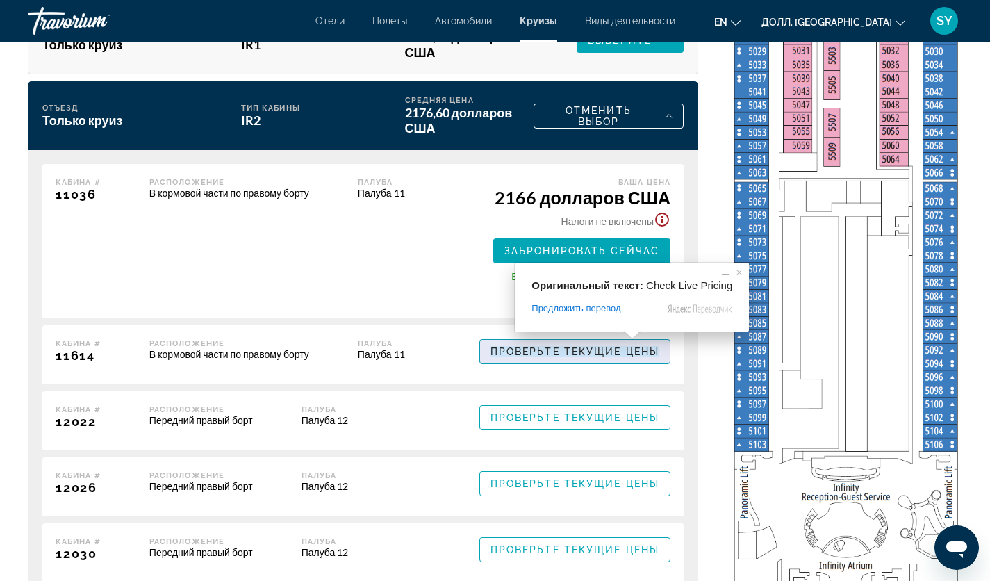
click at [625, 346] on ya-tr-span "Проверьте Текущие Цены" at bounding box center [574, 351] width 169 height 11
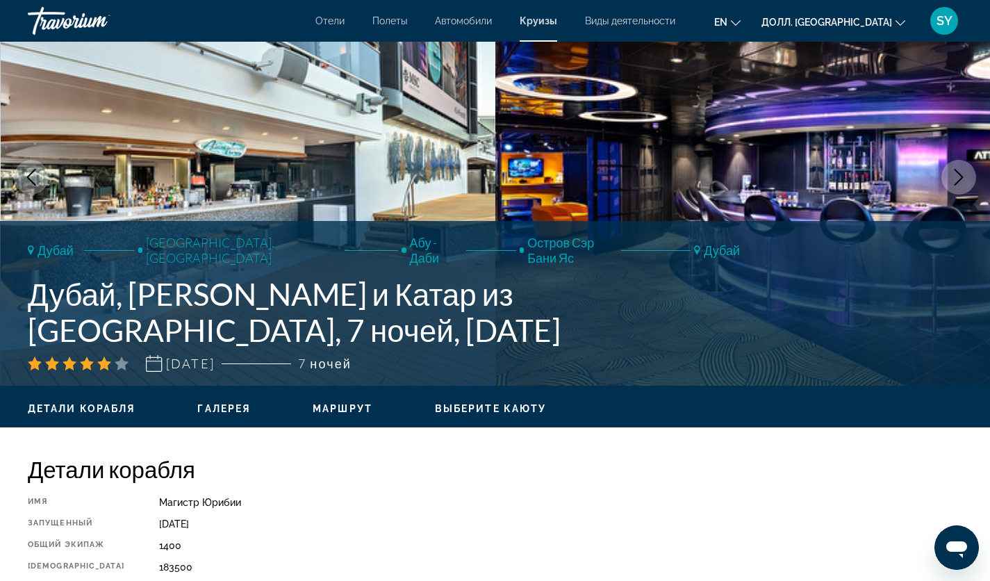
scroll to position [0, 0]
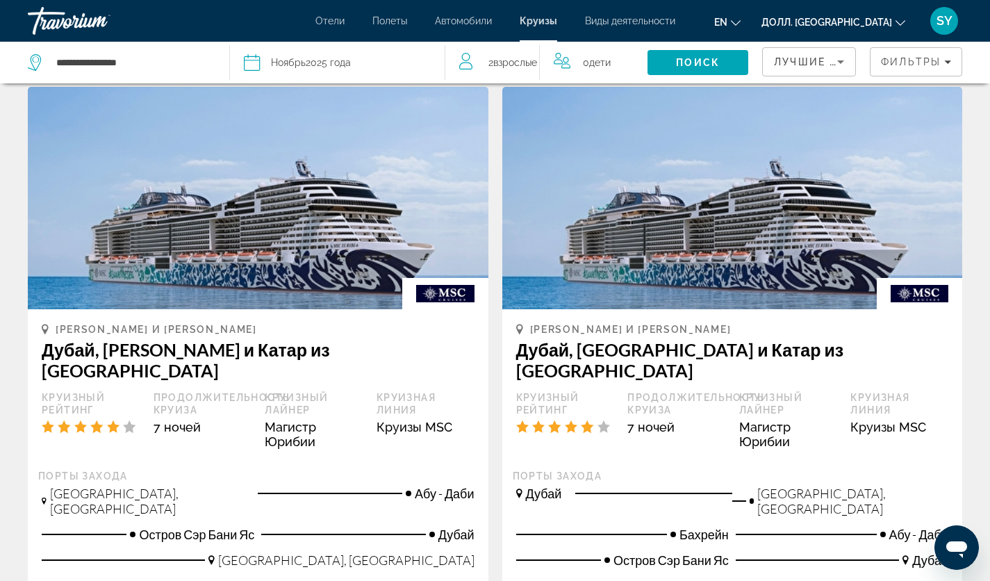
scroll to position [903, 0]
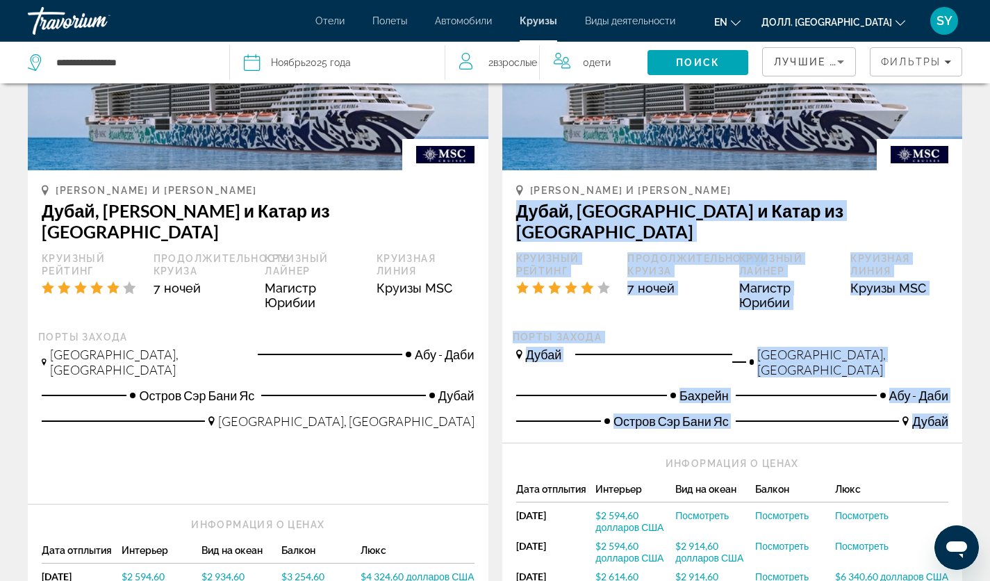
drag, startPoint x: 518, startPoint y: 156, endPoint x: 951, endPoint y: 340, distance: 470.4
click at [951, 340] on div "Дубай и Эмирейтс Дубай, Абу-Даби и Катар из Дубая Круизный Рейтинг Продолжитель…" at bounding box center [732, 306] width 461 height 272
copy div "Дубай, Абу-Даби и Катар из Дубая Круизный Рейтинг Продолжительность круиза 7 но…"
click at [674, 331] on div "Порты захода" at bounding box center [733, 337] width 440 height 13
click at [669, 255] on div "Дубай и Эмирейтс Дубай, Абу-Даби и Катар из Дубая Круизный Рейтинг Продолжитель…" at bounding box center [732, 257] width 433 height 147
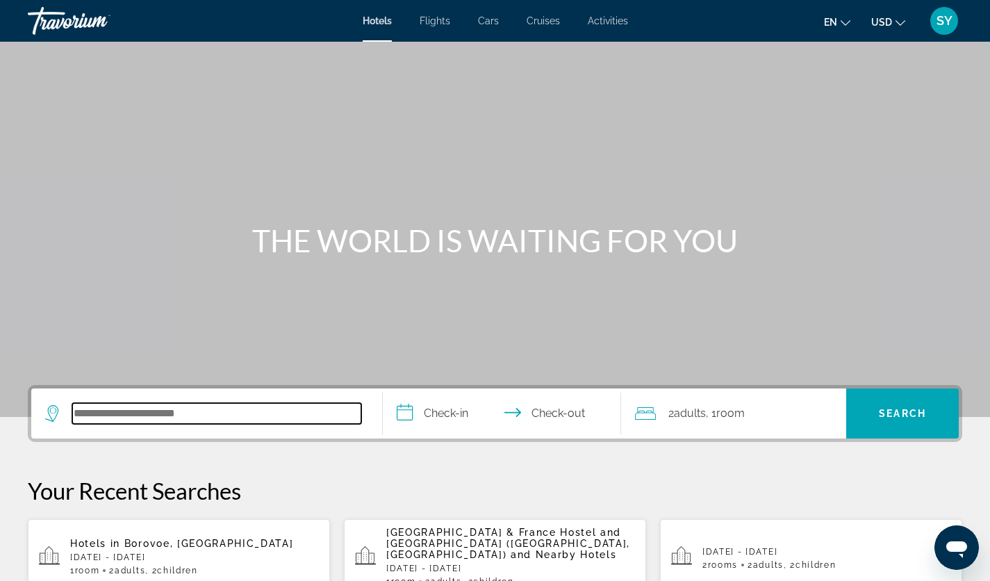
click at [235, 419] on input "Search hotel destination" at bounding box center [216, 413] width 289 height 21
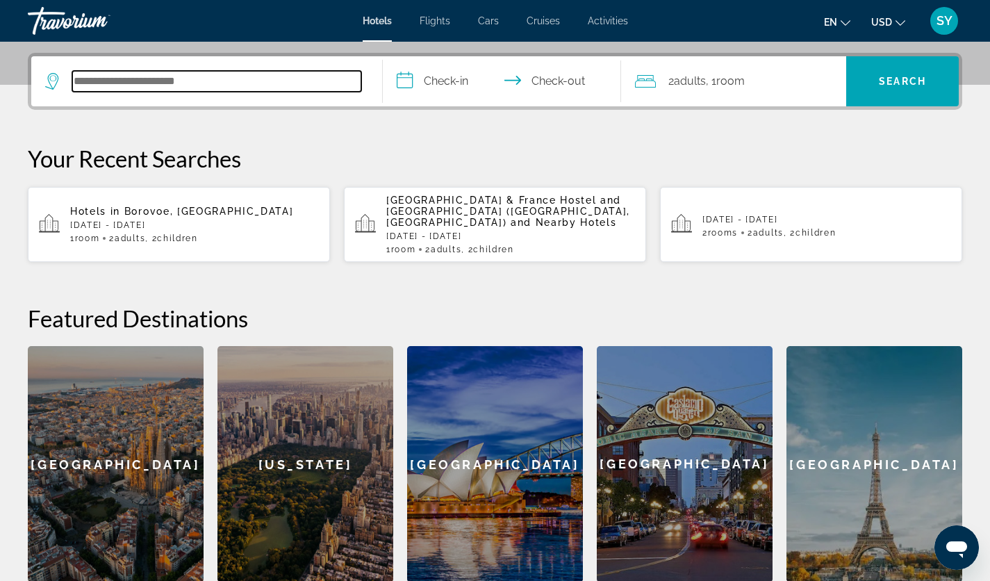
scroll to position [340, 0]
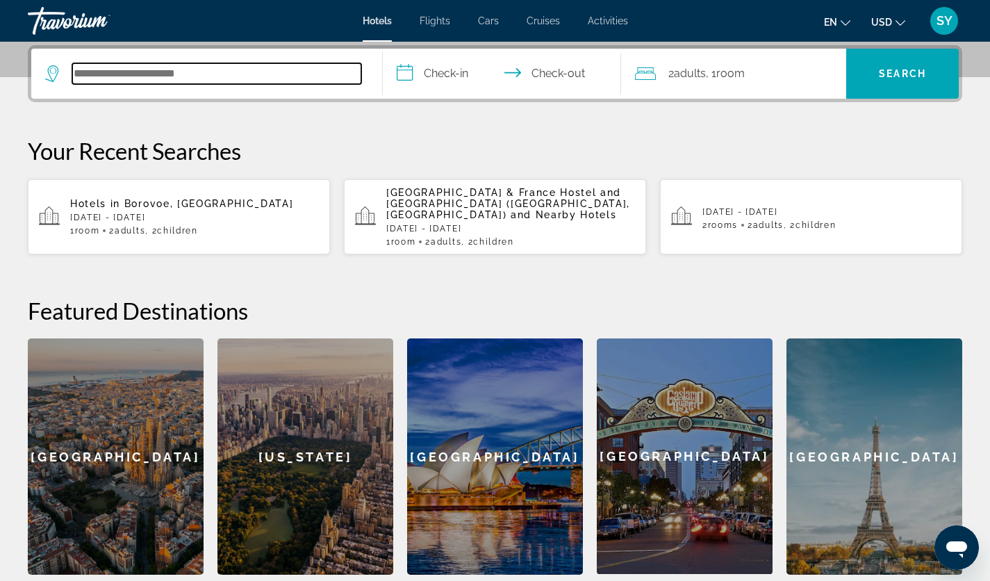
click at [165, 69] on input "Search hotel destination" at bounding box center [216, 73] width 289 height 21
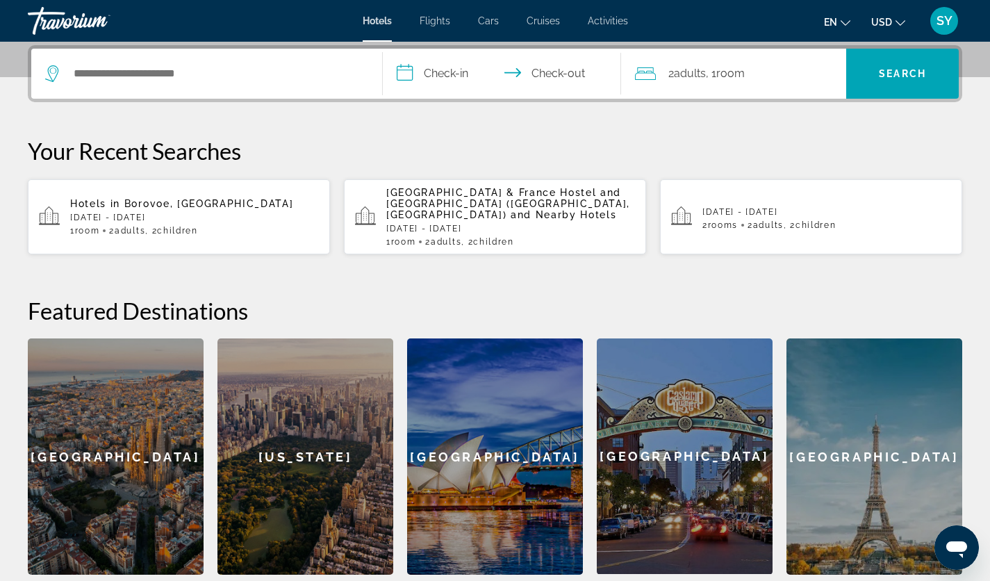
click at [552, 18] on span "Cruises" at bounding box center [543, 20] width 33 height 11
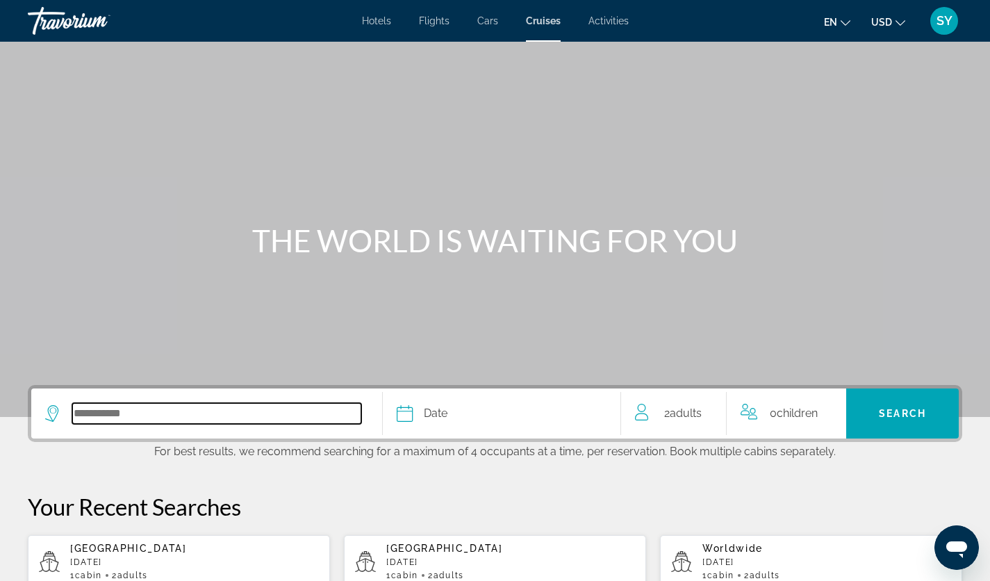
click at [224, 412] on input "Select cruise destination" at bounding box center [216, 413] width 289 height 21
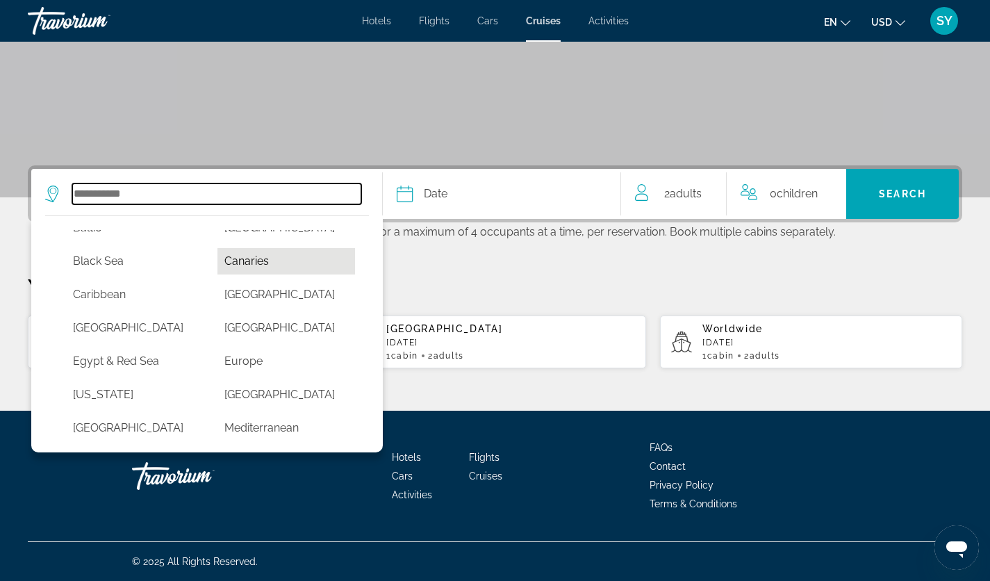
scroll to position [139, 0]
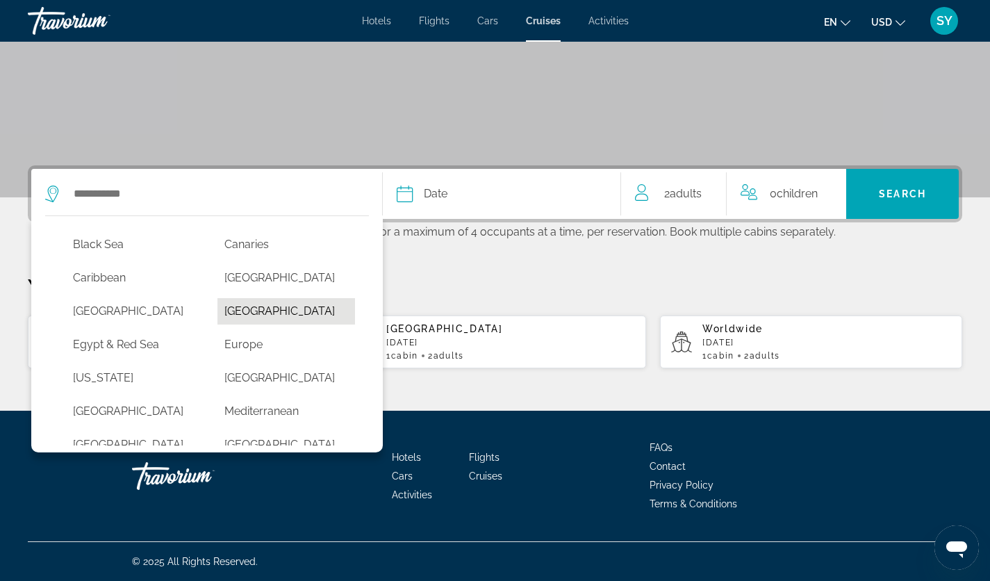
click at [247, 311] on button "Dubai & Emirates" at bounding box center [286, 311] width 138 height 26
type input "**********"
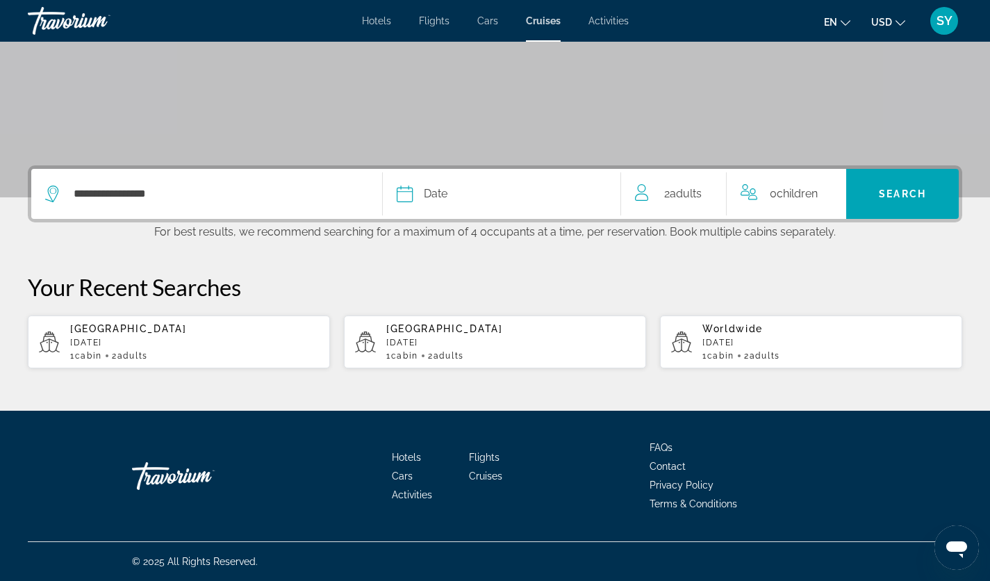
click at [438, 190] on span "Date" at bounding box center [436, 193] width 24 height 19
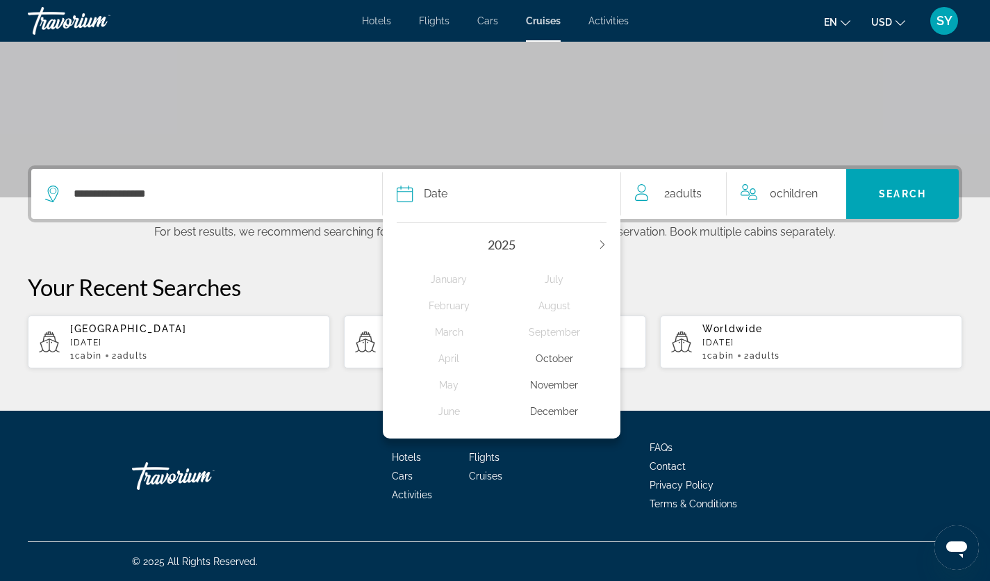
click at [545, 388] on div "November" at bounding box center [554, 384] width 105 height 25
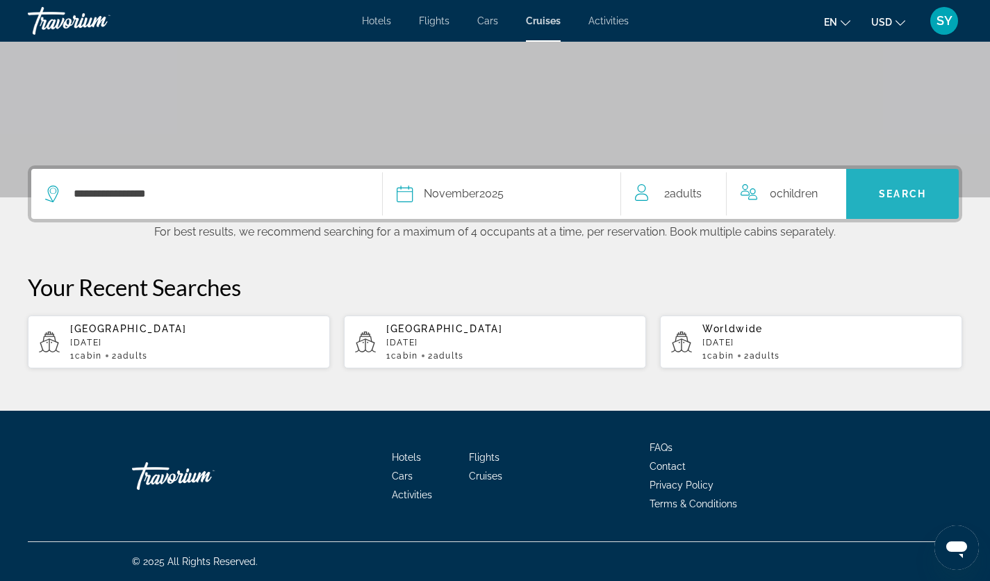
click at [891, 202] on span "Search" at bounding box center [902, 193] width 113 height 33
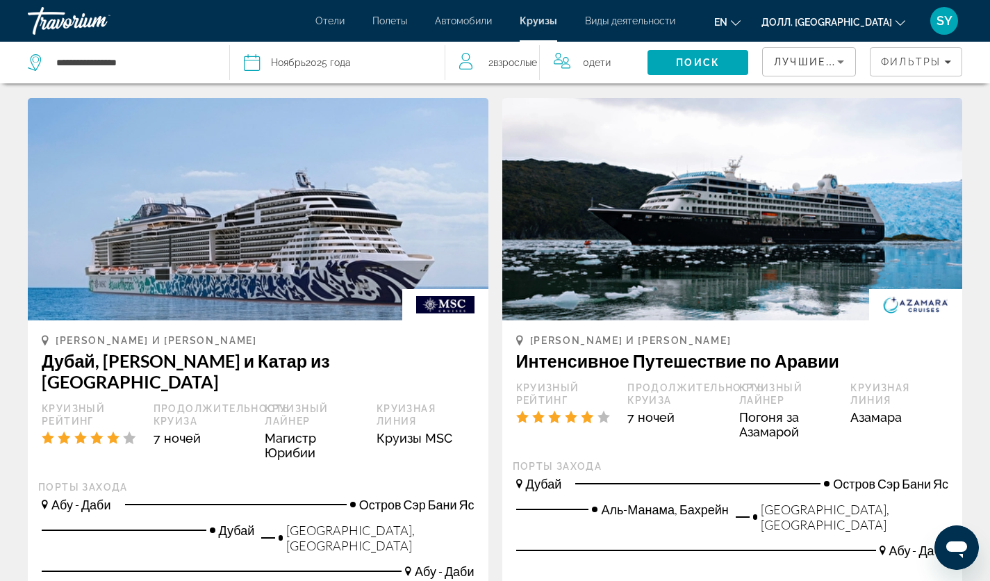
scroll to position [1522, 0]
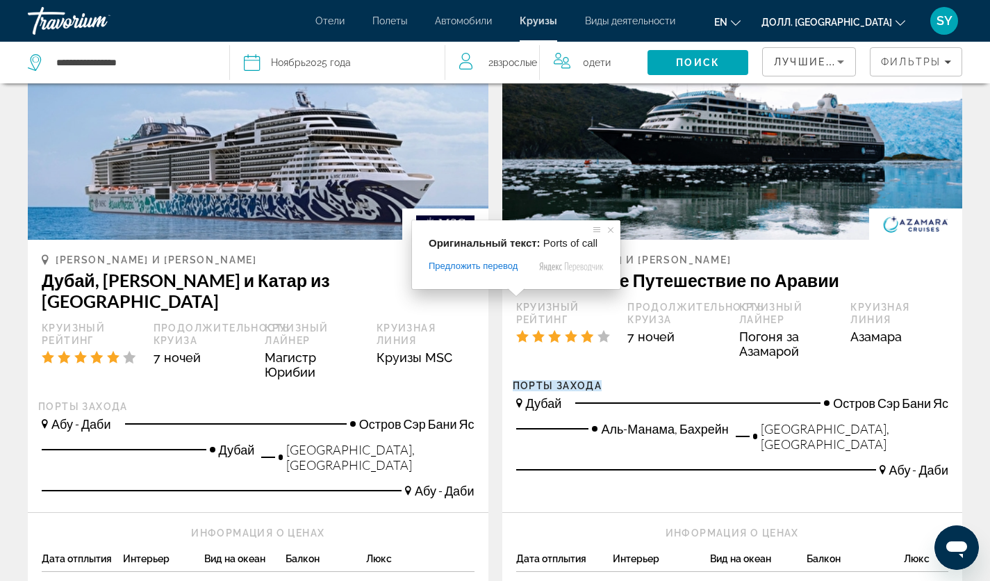
click at [682, 281] on div "Дубай и Эмирейтс Интенсивное Путешествие по Аравии Круизный Рейтинг Продолжител…" at bounding box center [732, 317] width 433 height 126
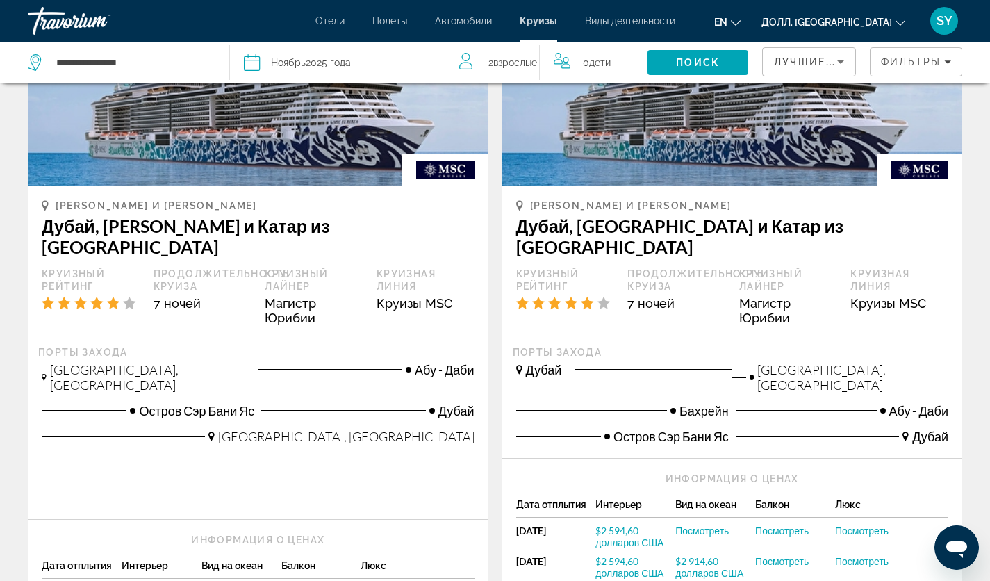
scroll to position [896, 0]
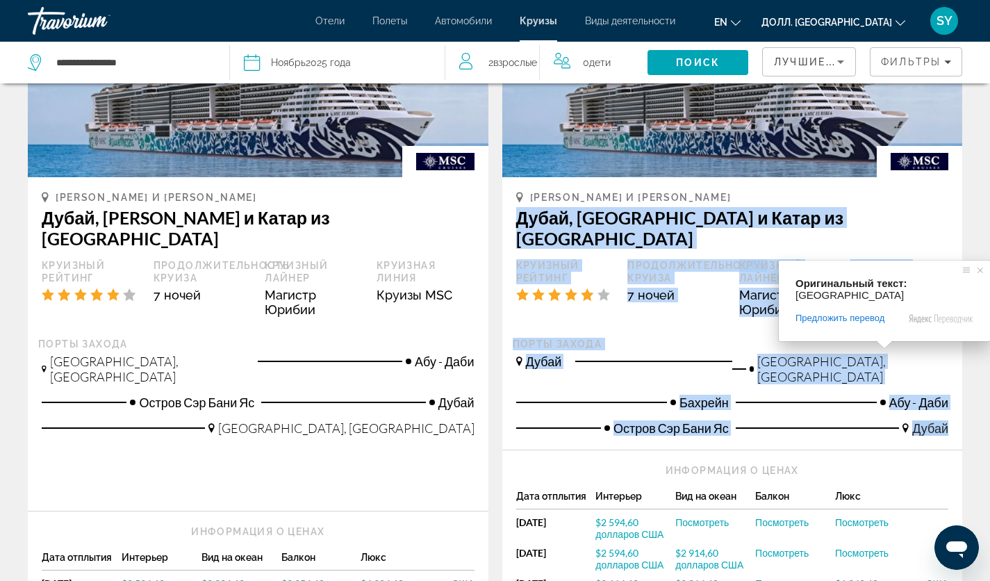
drag, startPoint x: 516, startPoint y: 167, endPoint x: 958, endPoint y: 344, distance: 476.7
click at [958, 344] on div "Дубай и Эмирейтс Дубай, Абу-Даби и Катар из Дубая Круизный Рейтинг Продолжитель…" at bounding box center [732, 313] width 461 height 272
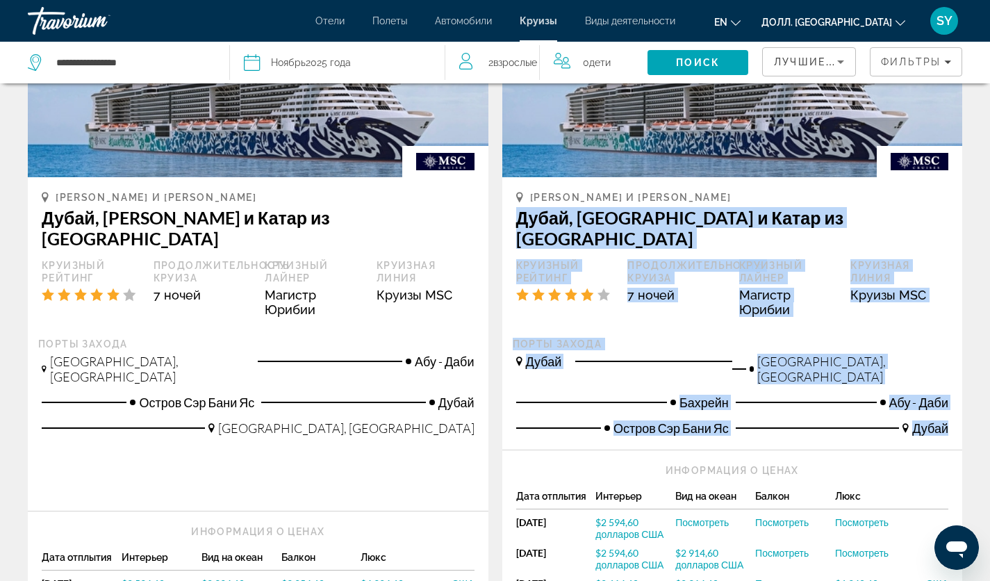
click at [699, 259] on div "Продолжительность круиза 7 ночей" at bounding box center [676, 293] width 112 height 68
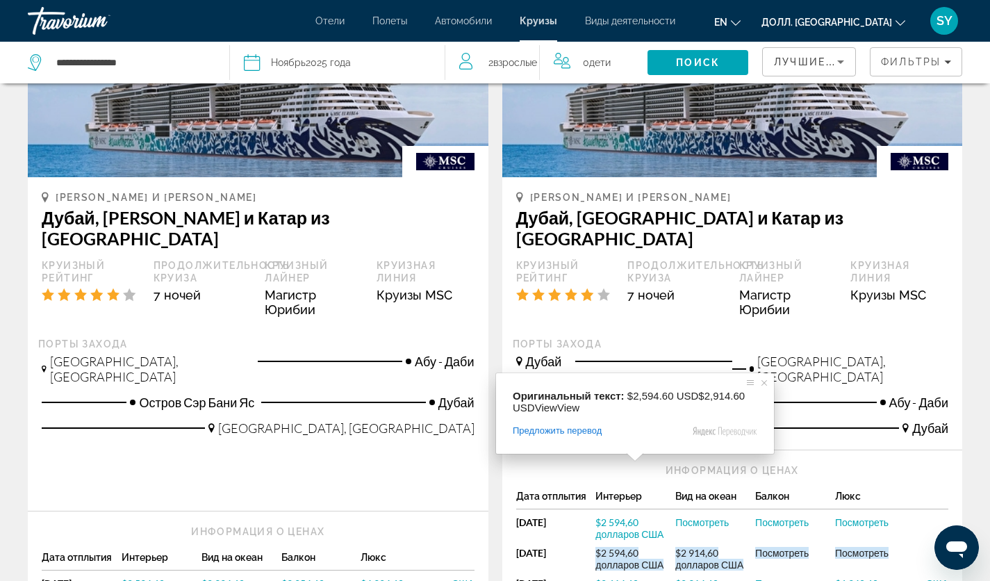
click at [623, 547] on ya-tr-span "$2 594,60 долларов США" at bounding box center [629, 559] width 68 height 24
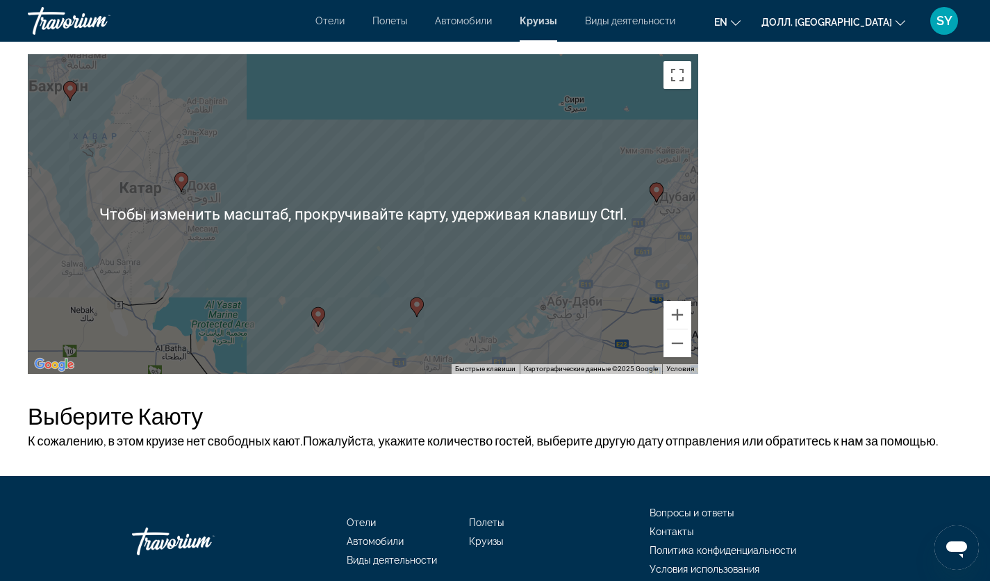
scroll to position [1770, 0]
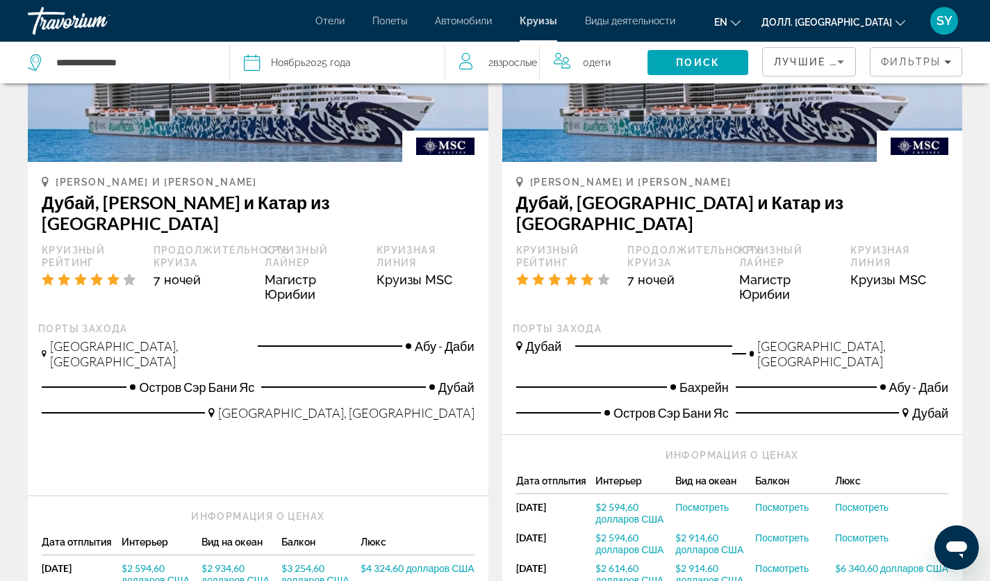
scroll to position [903, 0]
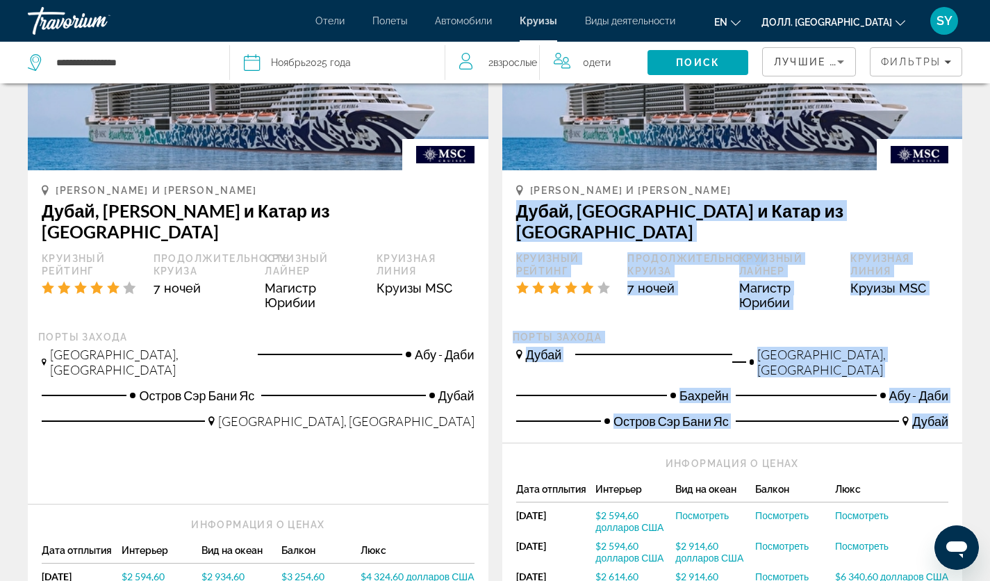
drag, startPoint x: 509, startPoint y: 159, endPoint x: 950, endPoint y: 338, distance: 475.3
click at [950, 338] on div "Дубай и Эмирейтс Дубай, Абу-Даби и Катар из Дубая Круизный Рейтинг Продолжитель…" at bounding box center [732, 306] width 461 height 272
click at [789, 331] on div "Порты захода" at bounding box center [733, 337] width 440 height 13
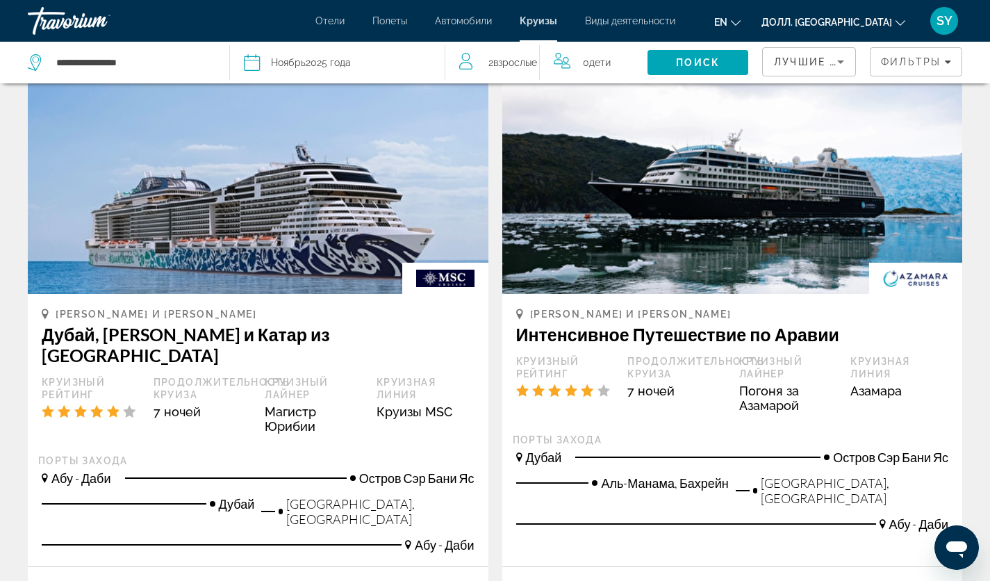
scroll to position [1528, 0]
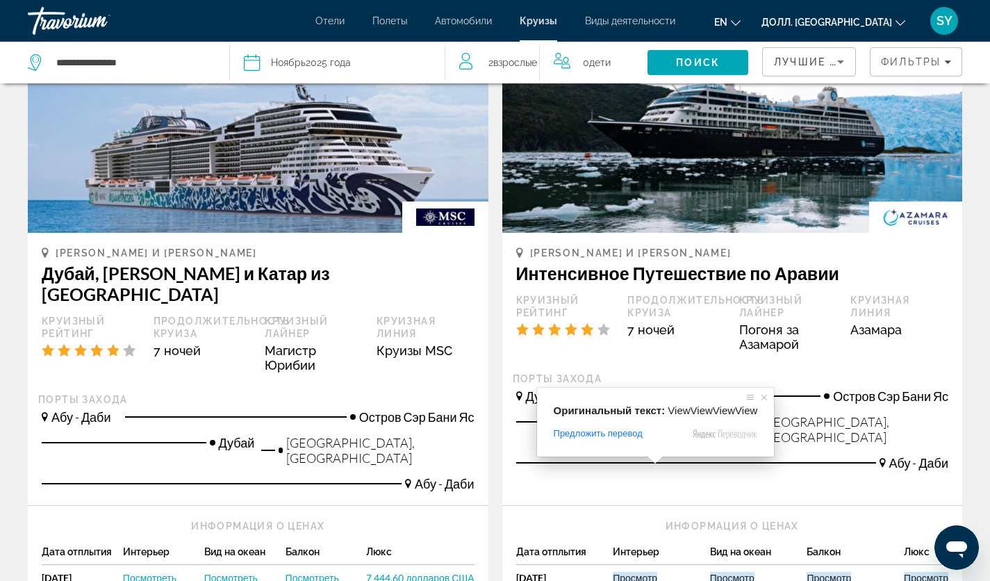
click at [638, 572] on ya-tr-span "Просмотр" at bounding box center [635, 578] width 44 height 12
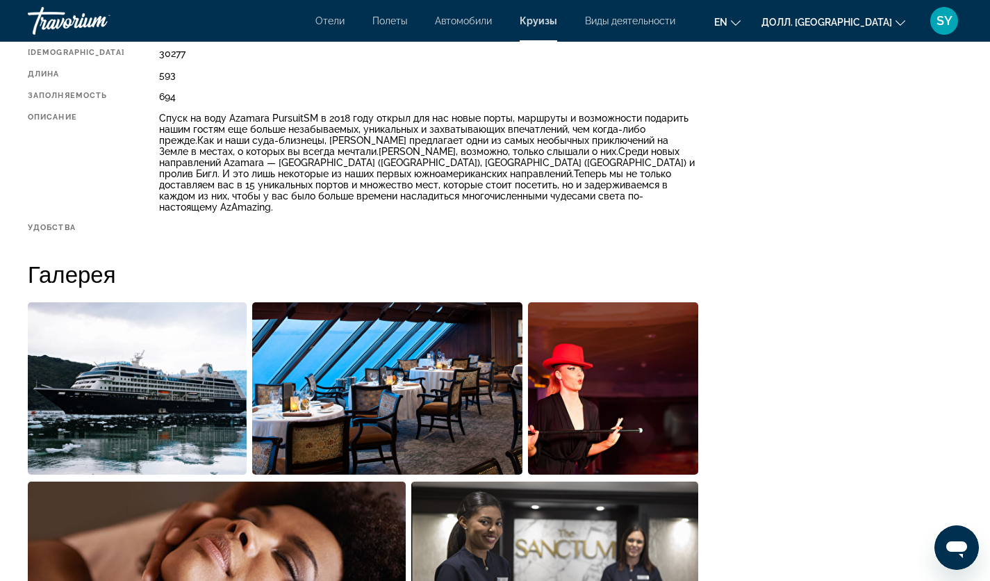
scroll to position [417, 0]
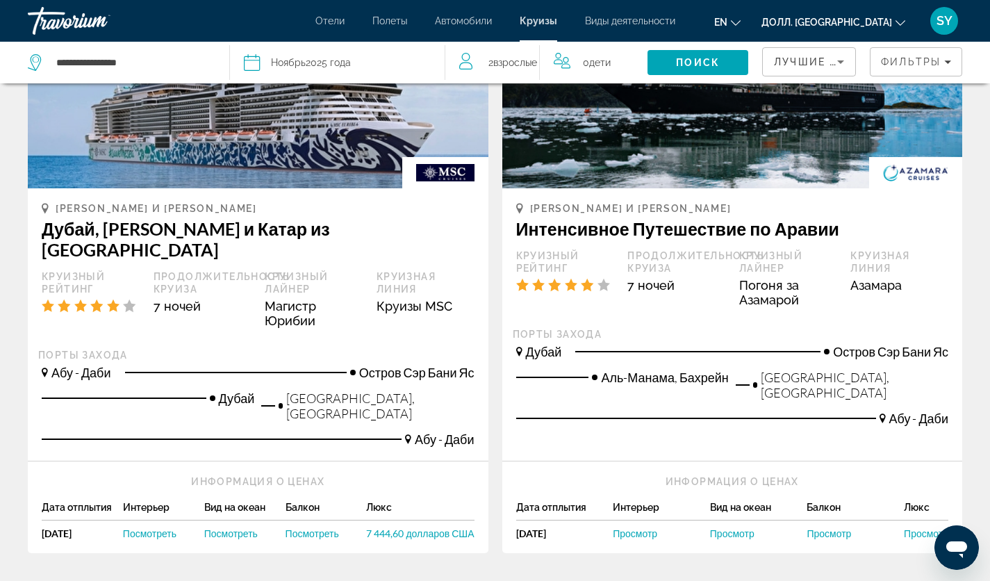
scroll to position [1598, 0]
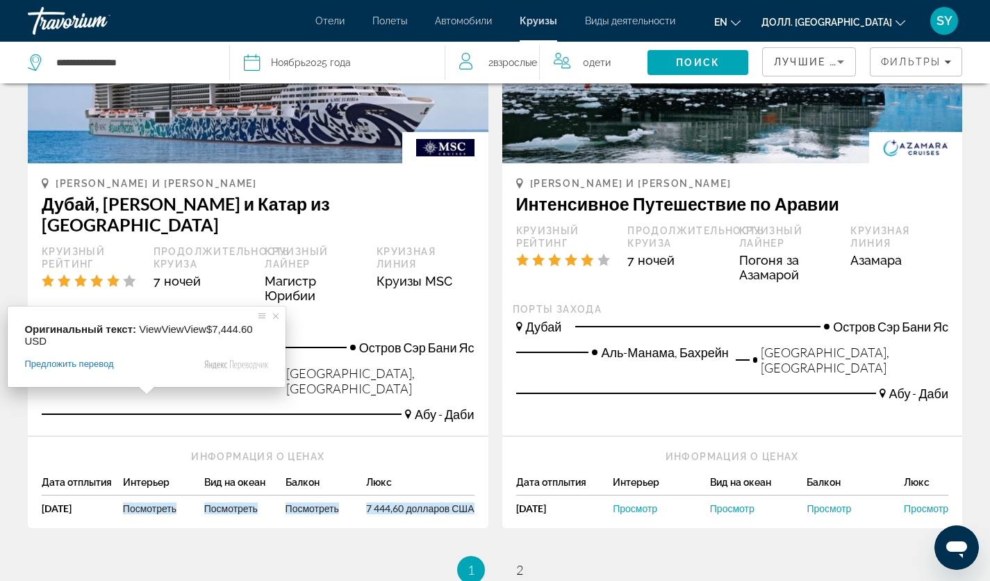
click at [147, 502] on ya-tr-span "Посмотреть" at bounding box center [149, 508] width 53 height 12
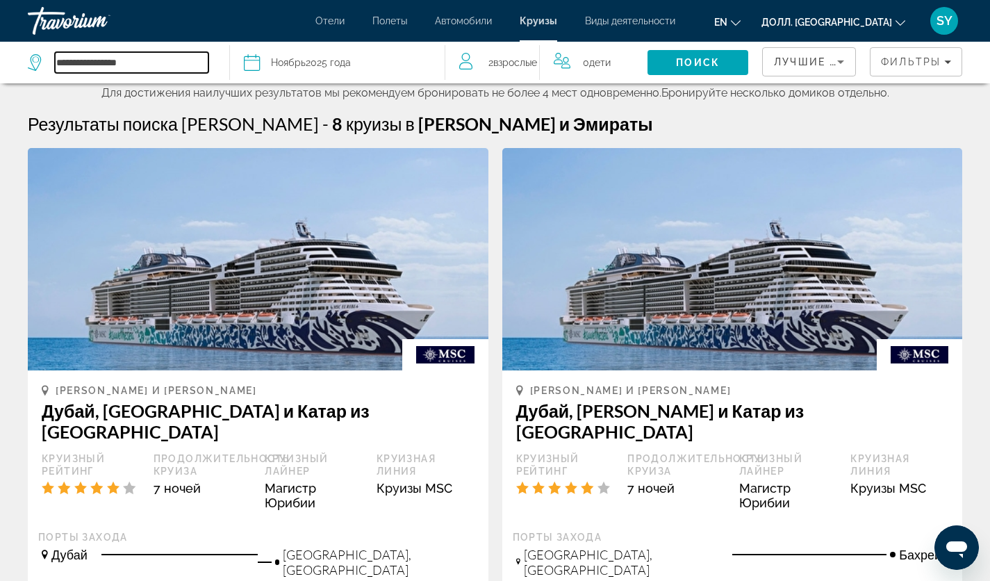
click at [174, 68] on input "**********" at bounding box center [132, 62] width 154 height 21
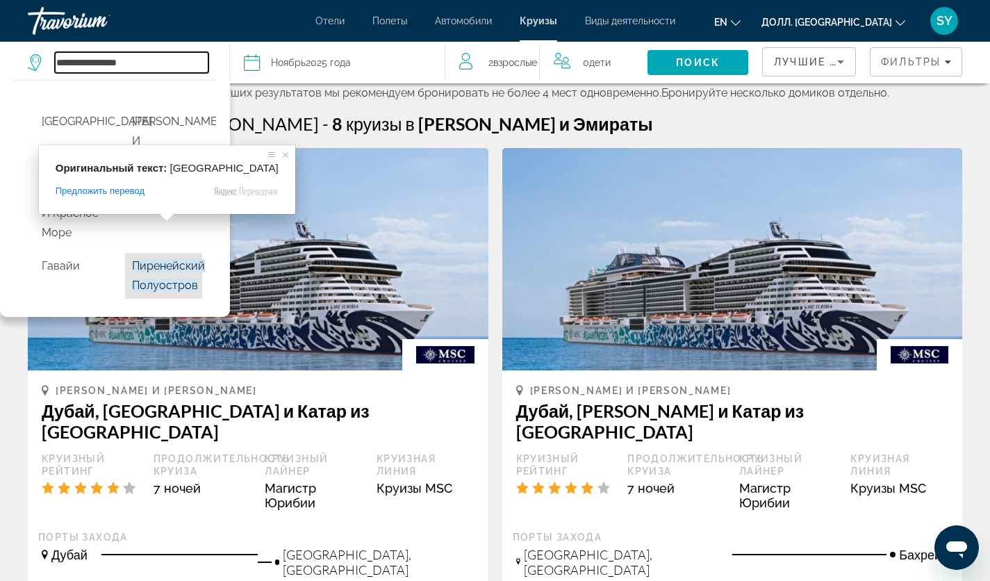
scroll to position [194, 0]
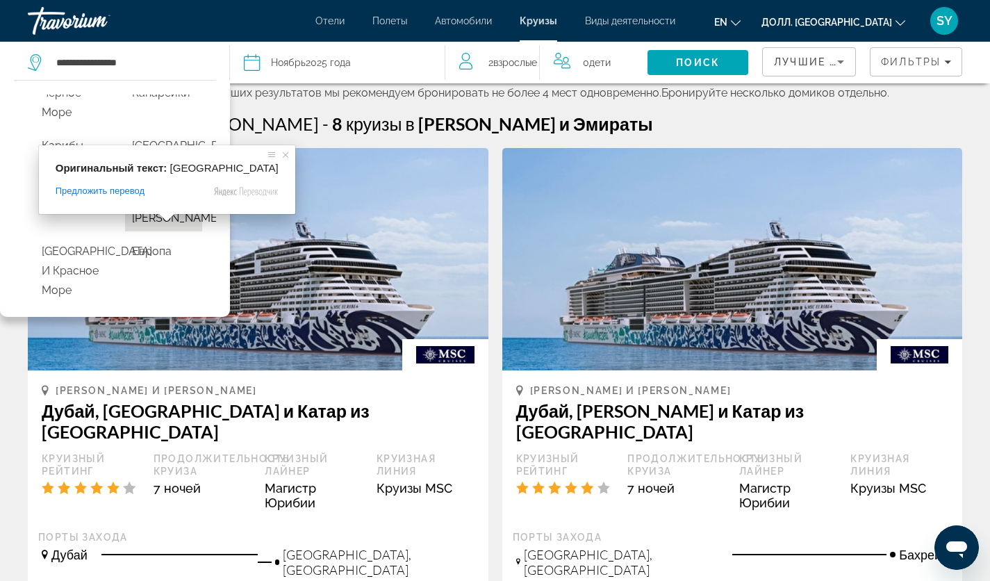
click at [151, 224] on ya-tr-span "Дубай и Эмирейтс" at bounding box center [176, 198] width 88 height 52
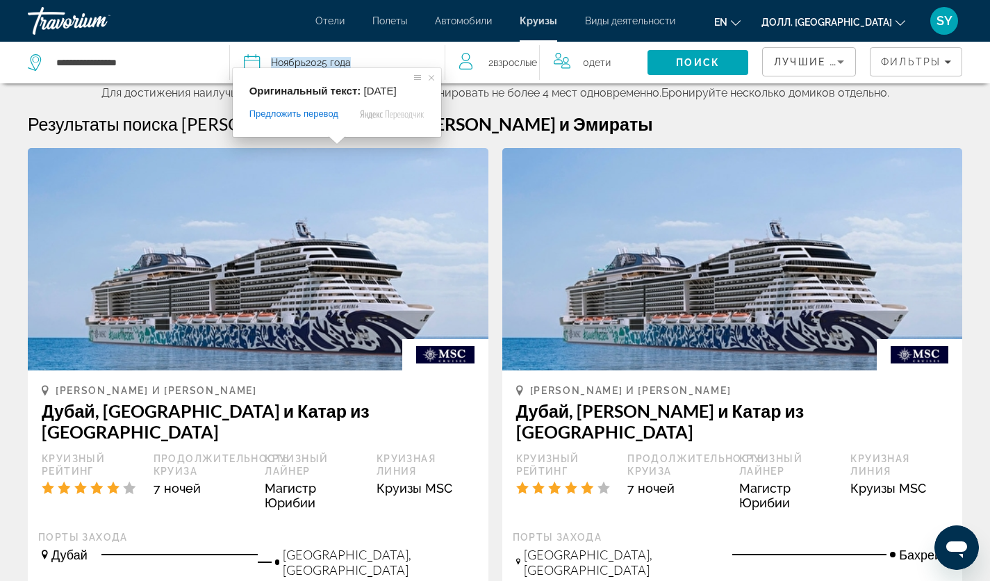
click at [335, 64] on ya-tr-span "2025 года" at bounding box center [328, 62] width 45 height 11
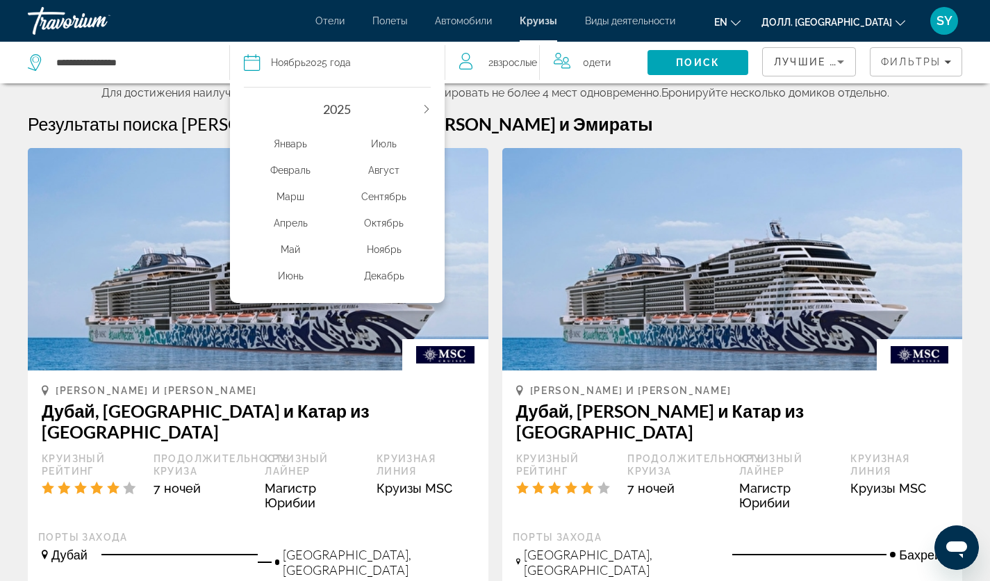
click at [429, 105] on icon "В следующем году" at bounding box center [426, 109] width 8 height 8
click at [281, 145] on ya-tr-span "Январь" at bounding box center [290, 143] width 33 height 11
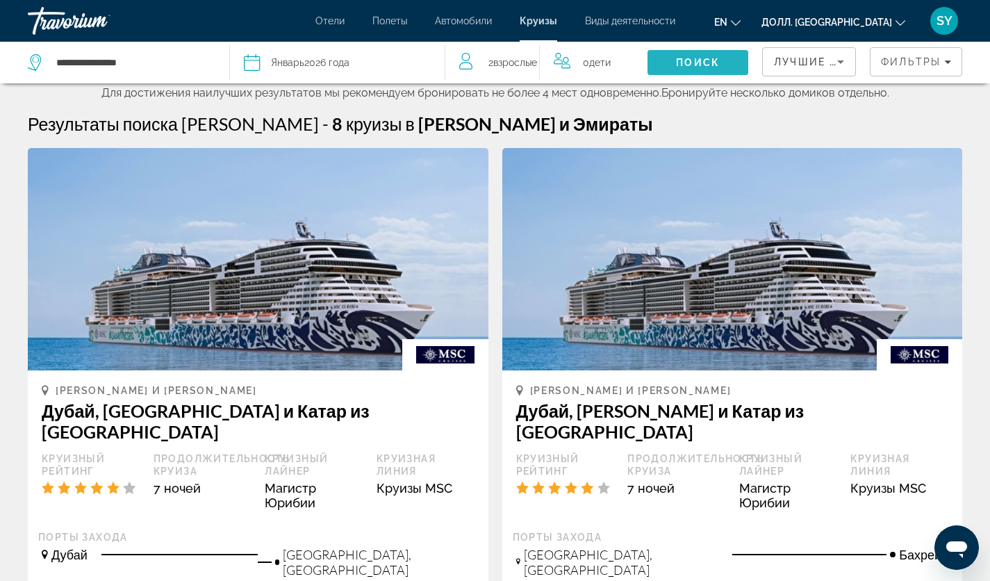
click at [659, 65] on span "Поиск" at bounding box center [698, 62] width 101 height 33
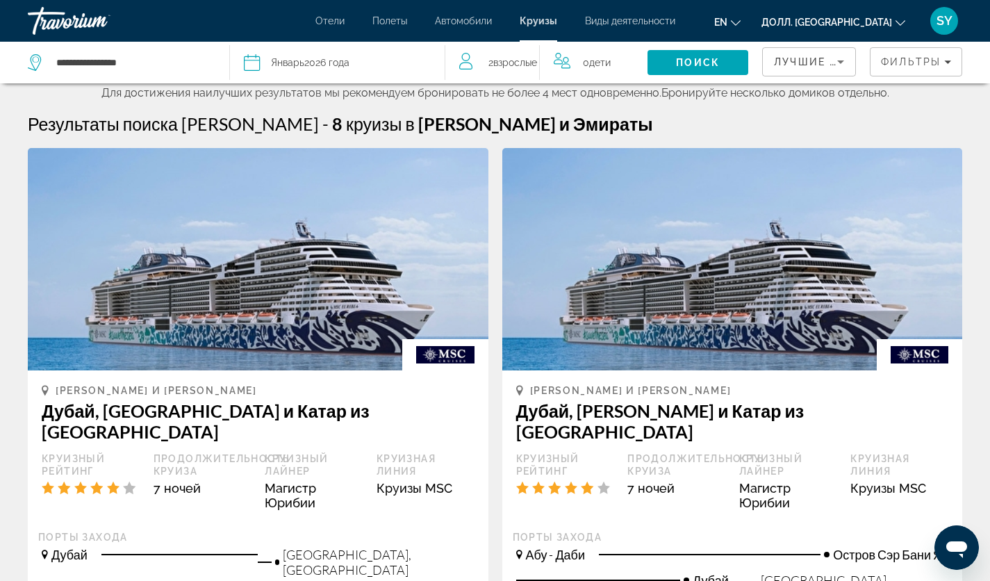
click at [511, 65] on span "2 Взрослый Взрослые" at bounding box center [512, 62] width 49 height 19
click at [465, 55] on icon "Decrement adults" at bounding box center [465, 59] width 13 height 17
click at [485, 61] on ya-tr-span "2" at bounding box center [482, 60] width 5 height 11
click at [704, 71] on span "Поиск" at bounding box center [698, 62] width 101 height 33
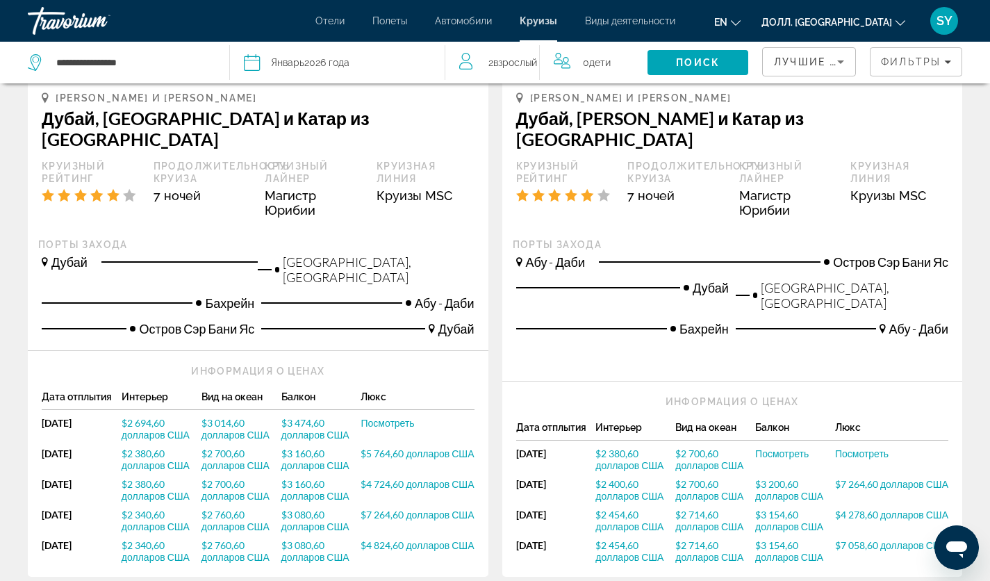
scroll to position [278, 0]
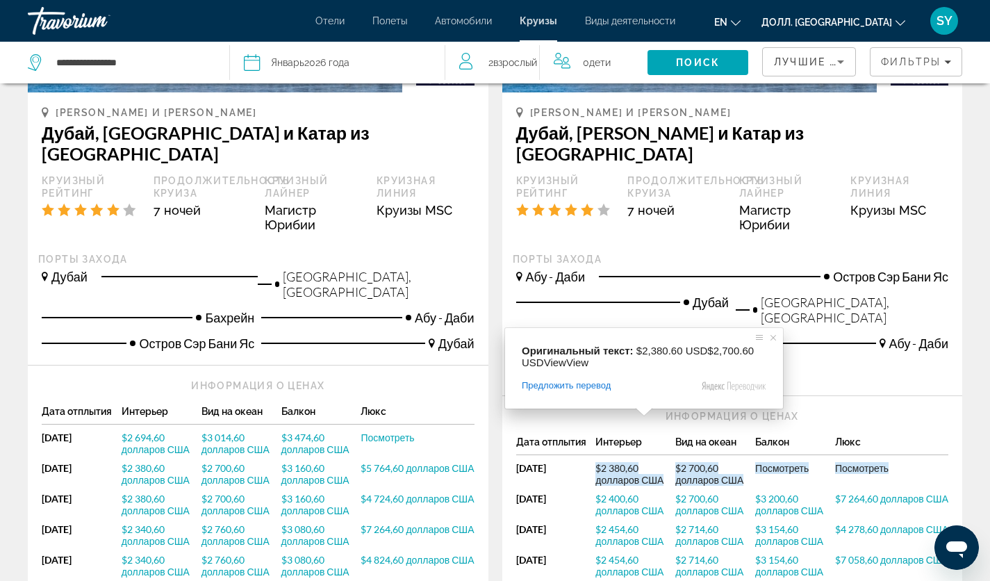
click at [613, 462] on ya-tr-span "$2 380,60 долларов США" at bounding box center [629, 474] width 68 height 24
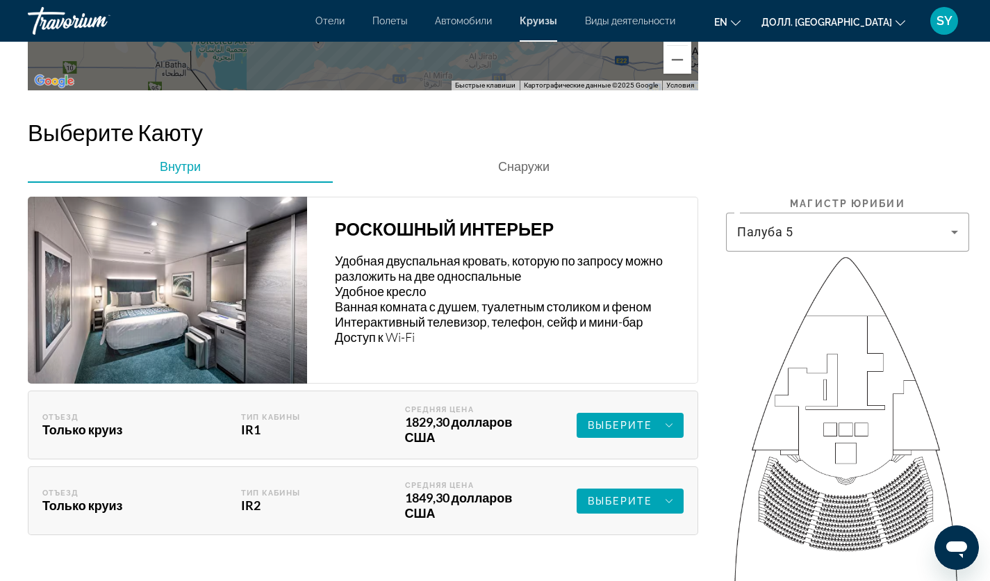
scroll to position [2084, 0]
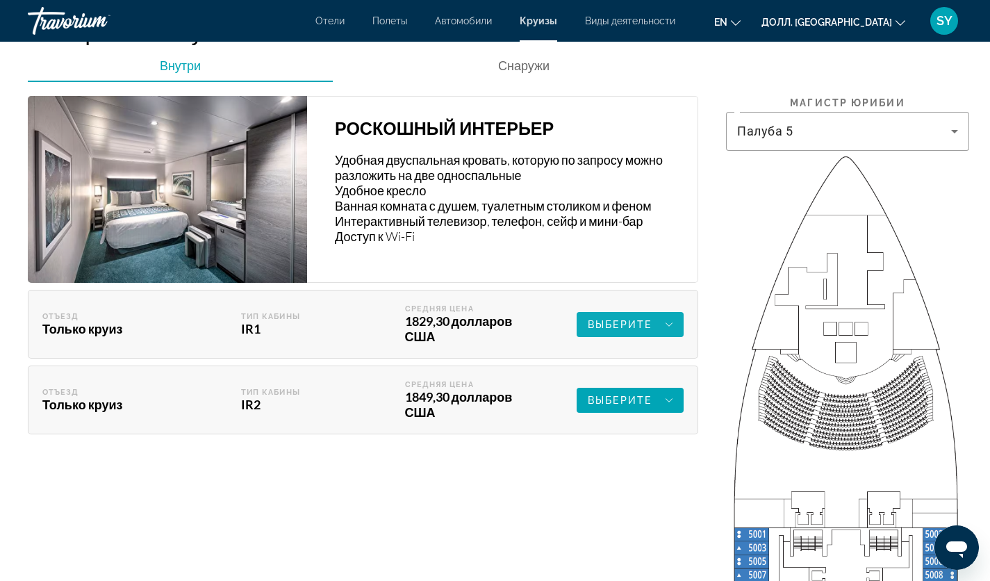
click at [666, 316] on icon "Основное содержание" at bounding box center [669, 324] width 7 height 17
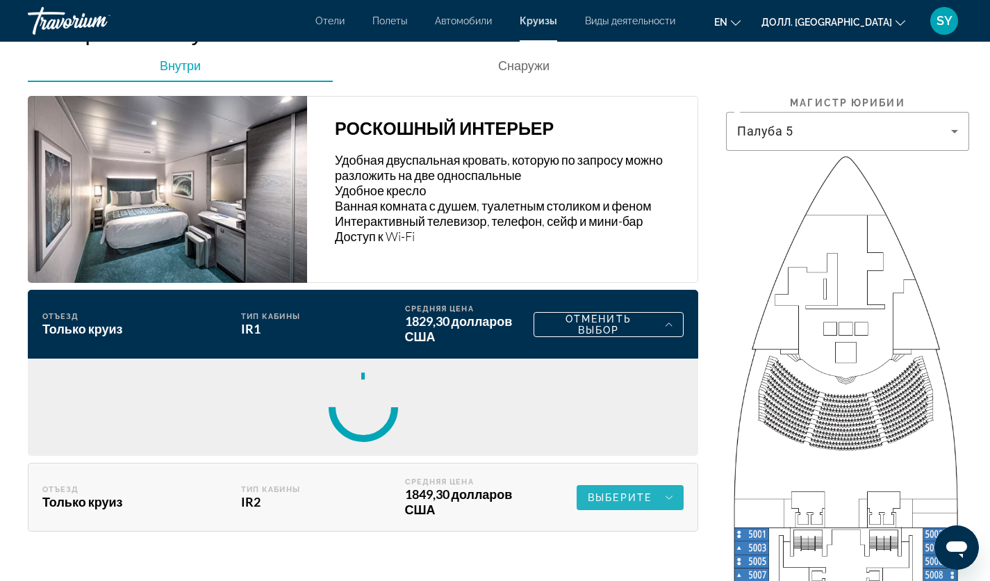
click at [673, 481] on span "Основное содержание" at bounding box center [630, 497] width 107 height 33
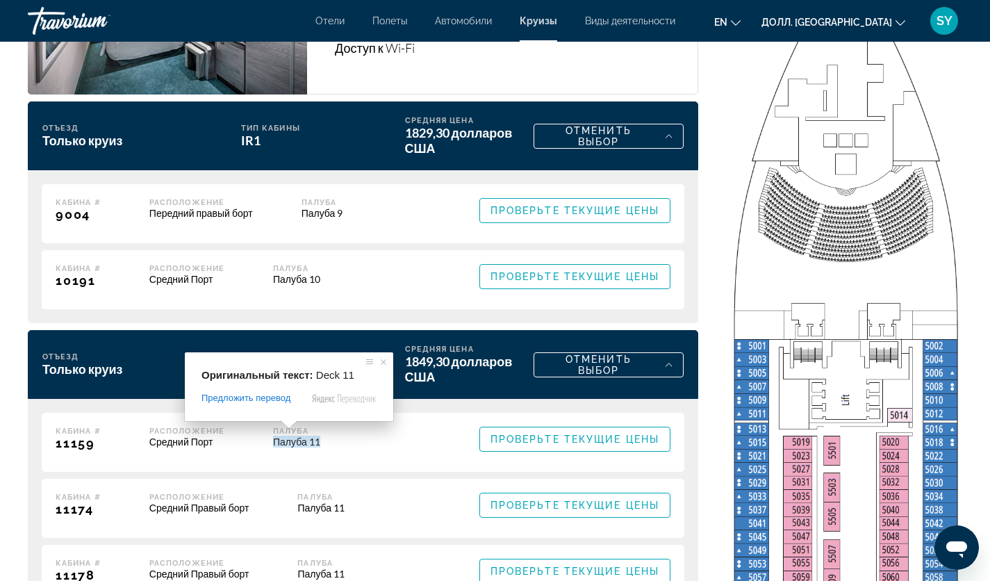
scroll to position [2223, 0]
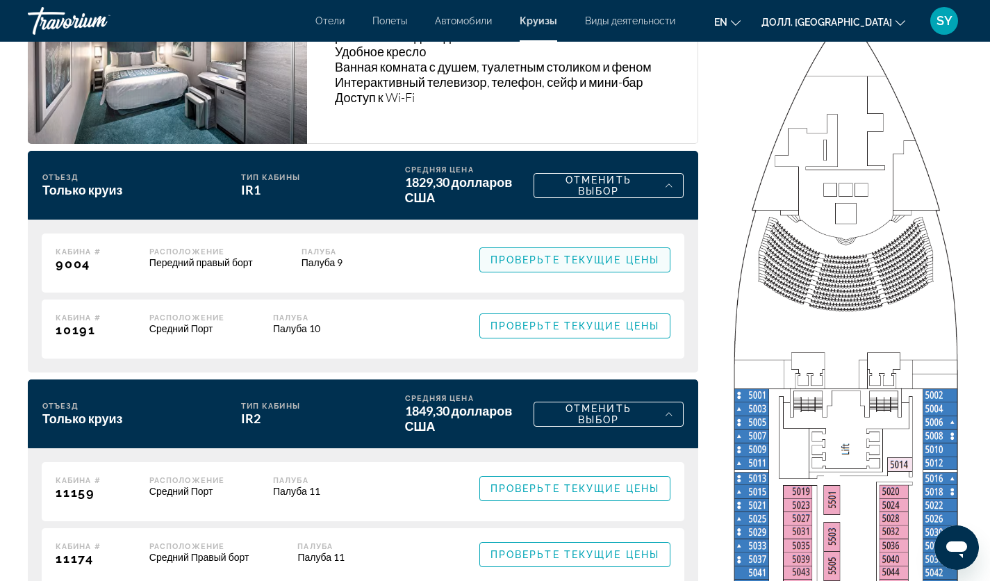
click at [557, 254] on span "Основное содержание" at bounding box center [575, 259] width 190 height 33
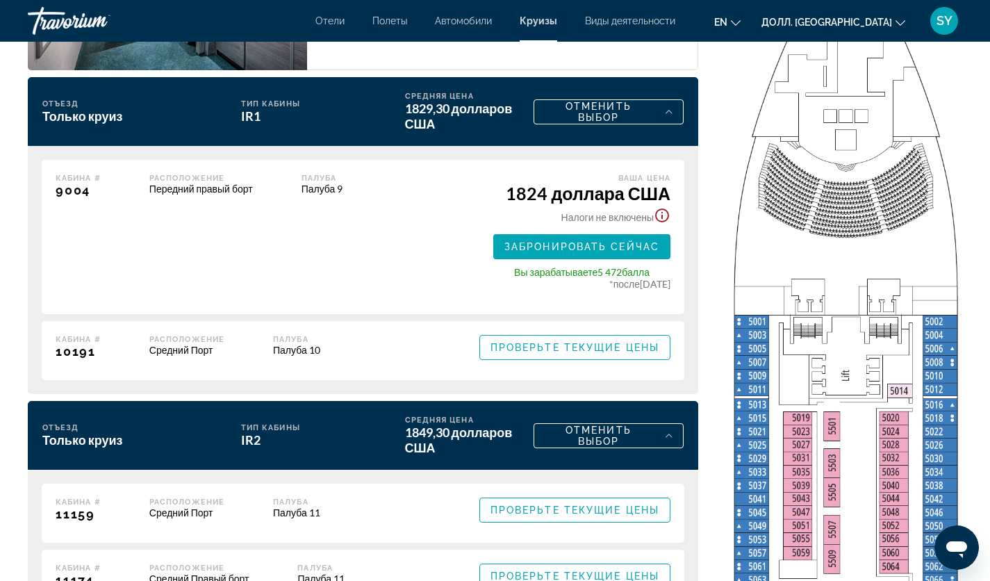
scroll to position [2289, 0]
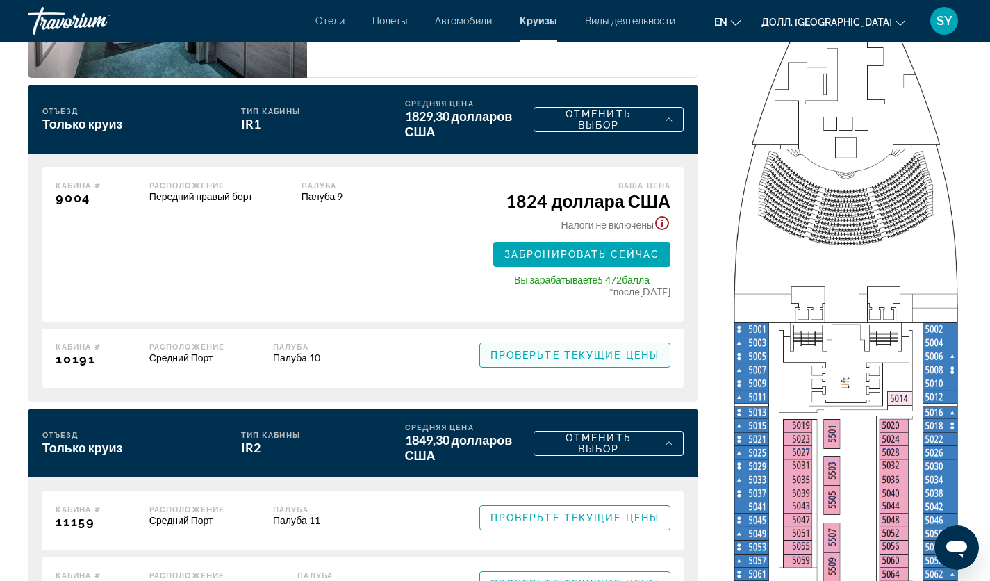
click at [581, 349] on span "Проверьте Текущие Цены" at bounding box center [574, 354] width 169 height 11
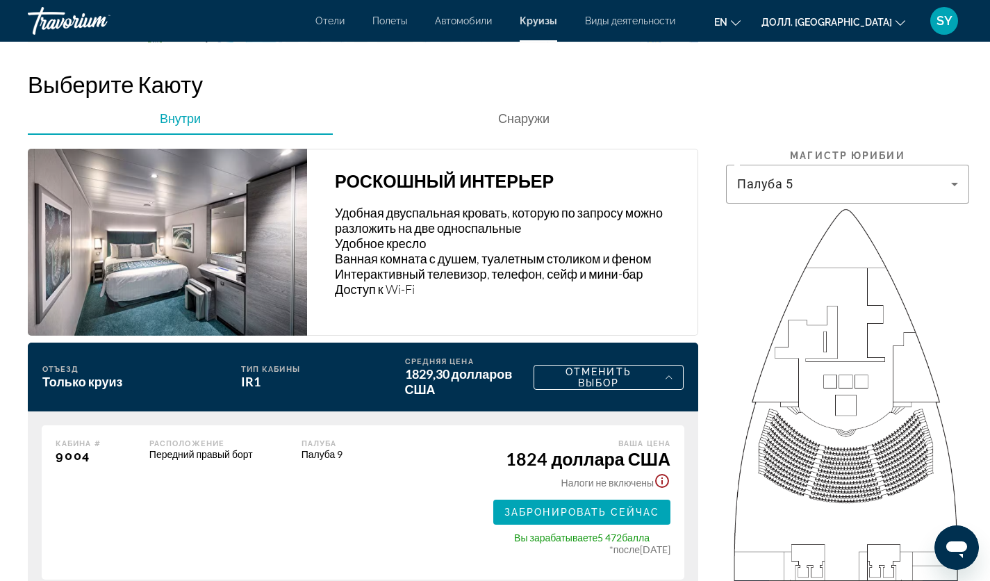
scroll to position [2037, 0]
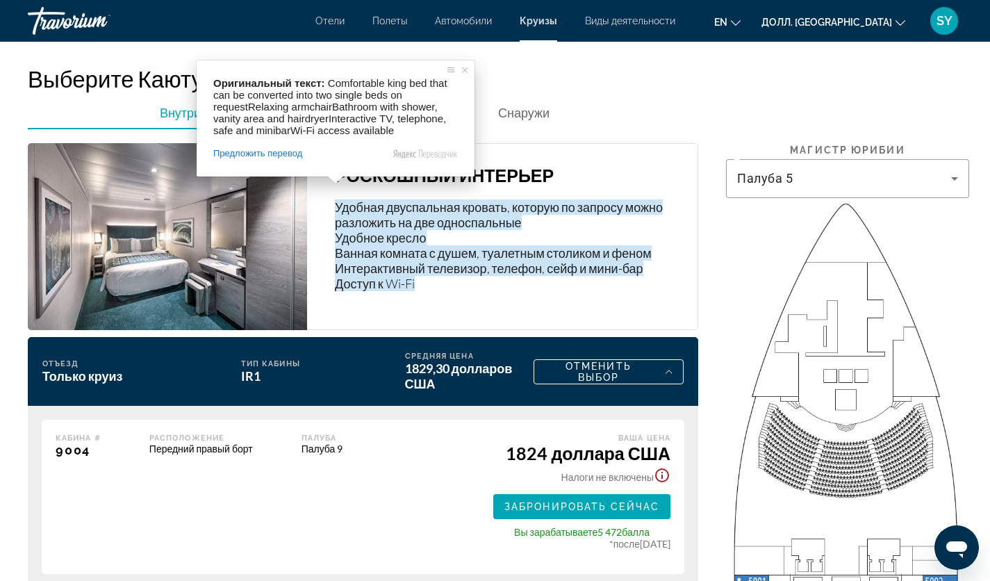
click at [473, 298] on div "РОСКОШНЫЙ ИНТЕРЬЕР Удобная двуспальная кровать, которую по запросу можно разлож…" at bounding box center [502, 236] width 391 height 187
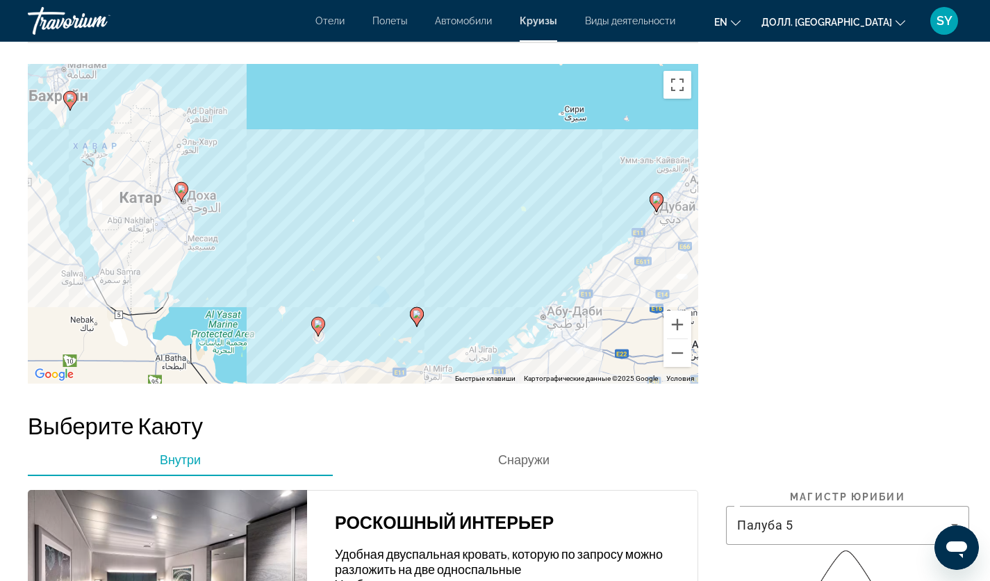
scroll to position [1690, 0]
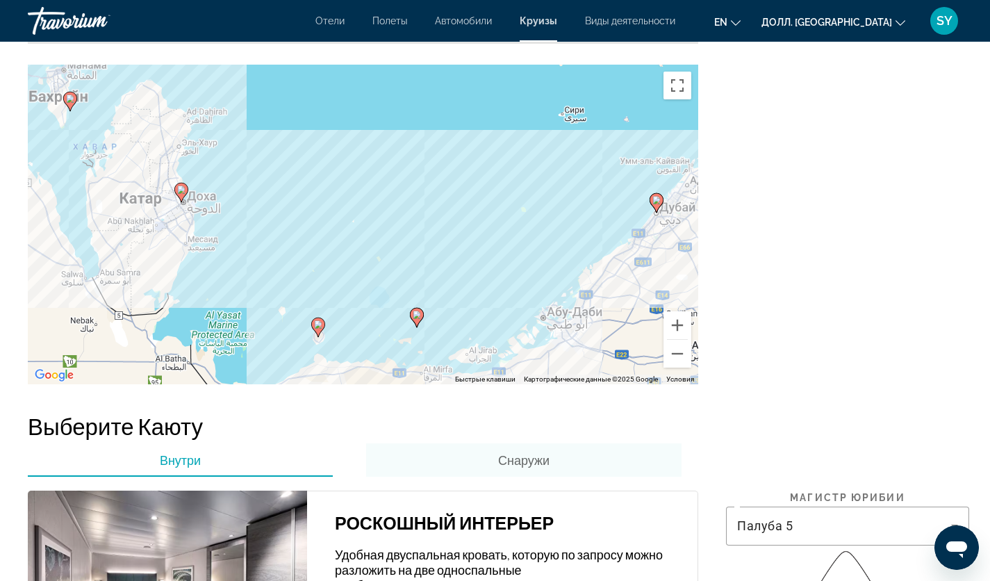
click at [361, 523] on span at bounding box center [352, 527] width 18 height 8
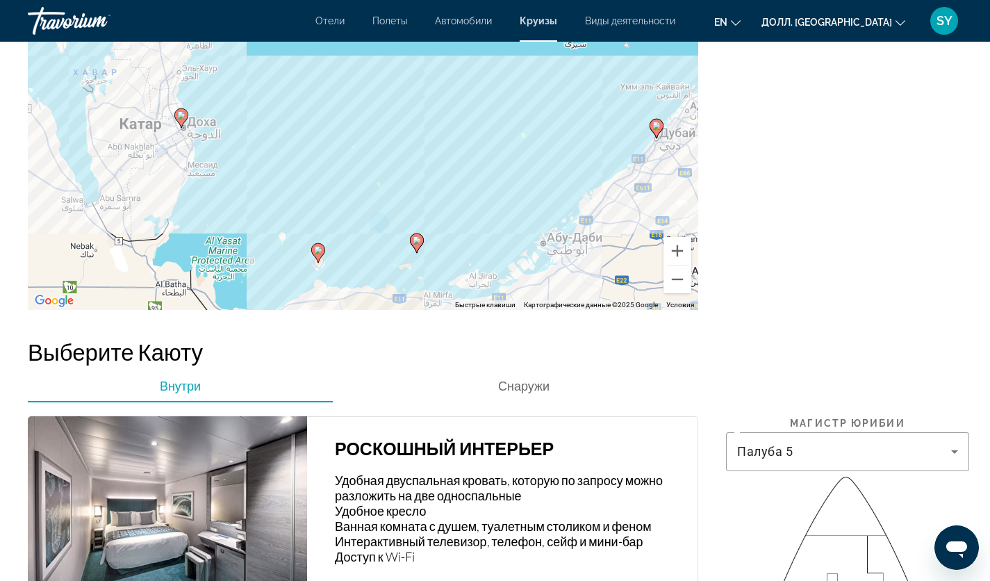
scroll to position [1829, 0]
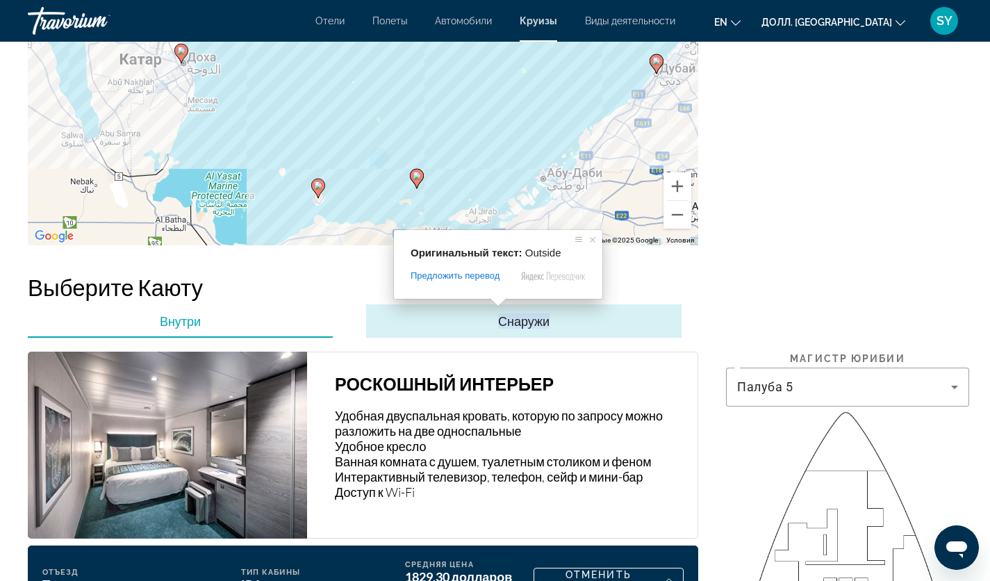
click at [515, 313] on ya-tr-span "Снаружи" at bounding box center [523, 320] width 51 height 15
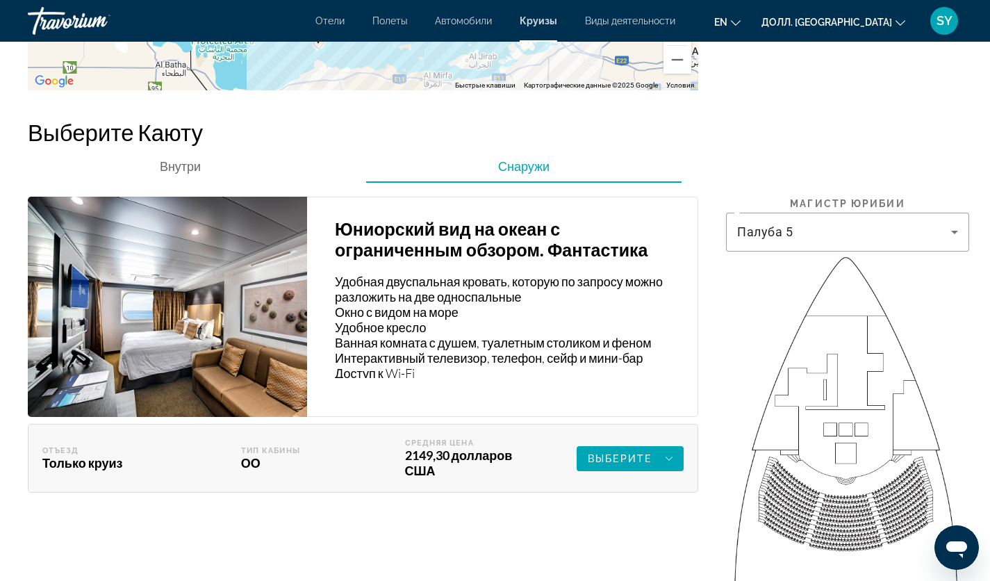
scroll to position [1968, 0]
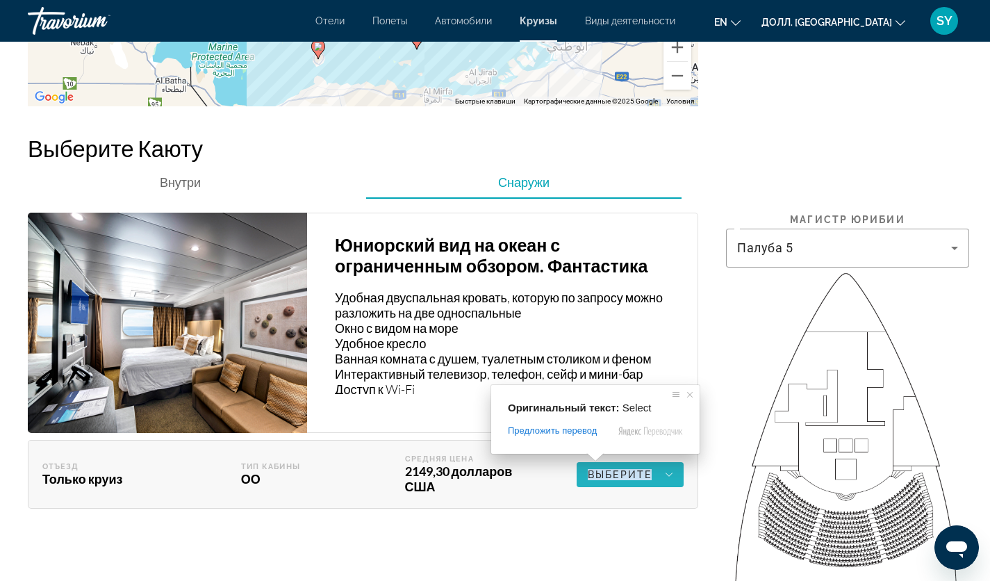
click at [669, 466] on icon "Основное содержание" at bounding box center [669, 474] width 7 height 17
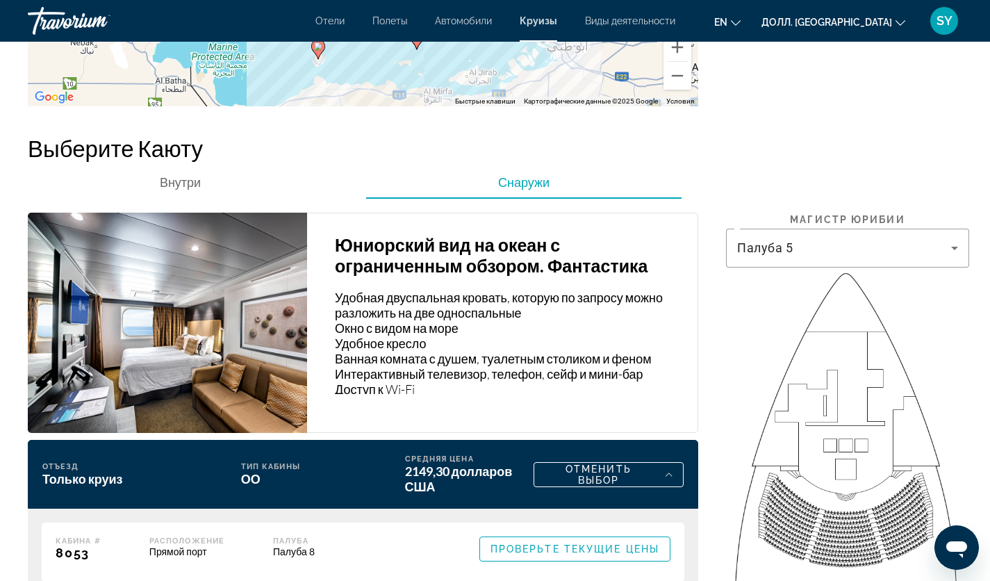
click at [438, 382] on p "Удобная двуспальная кровать, которую по запросу можно разложить на две односпал…" at bounding box center [509, 342] width 349 height 104
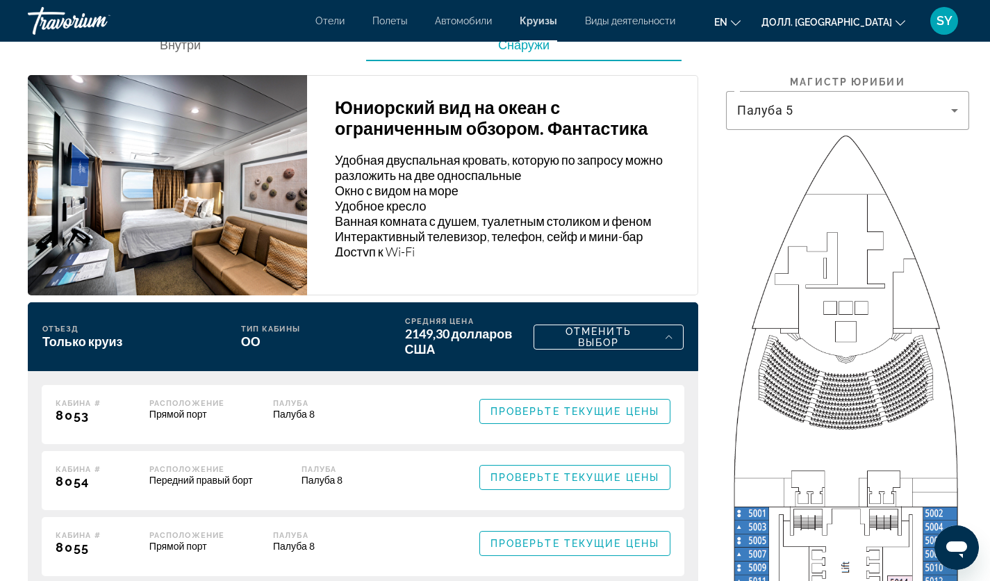
scroll to position [2245, 0]
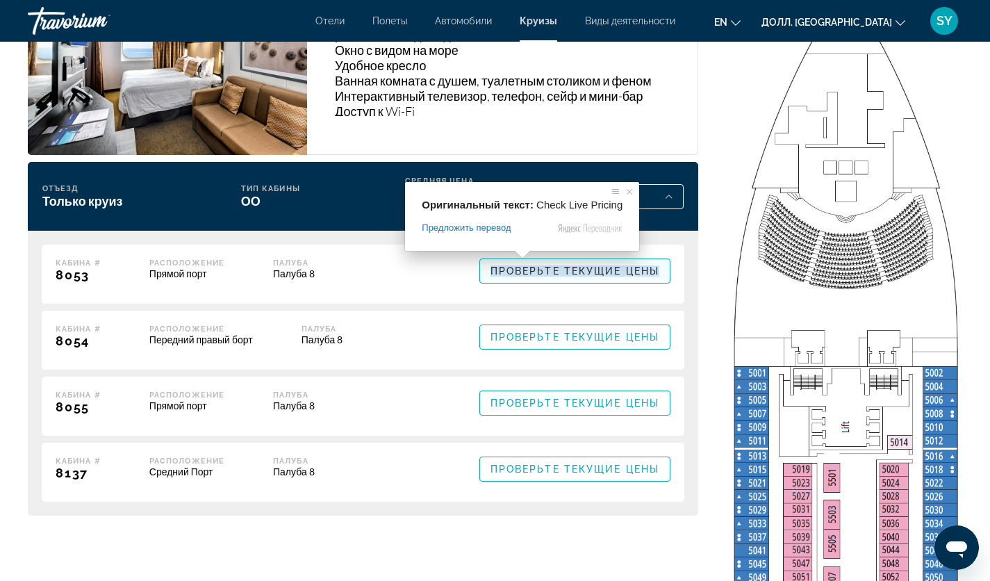
click at [520, 257] on span at bounding box center [522, 254] width 18 height 8
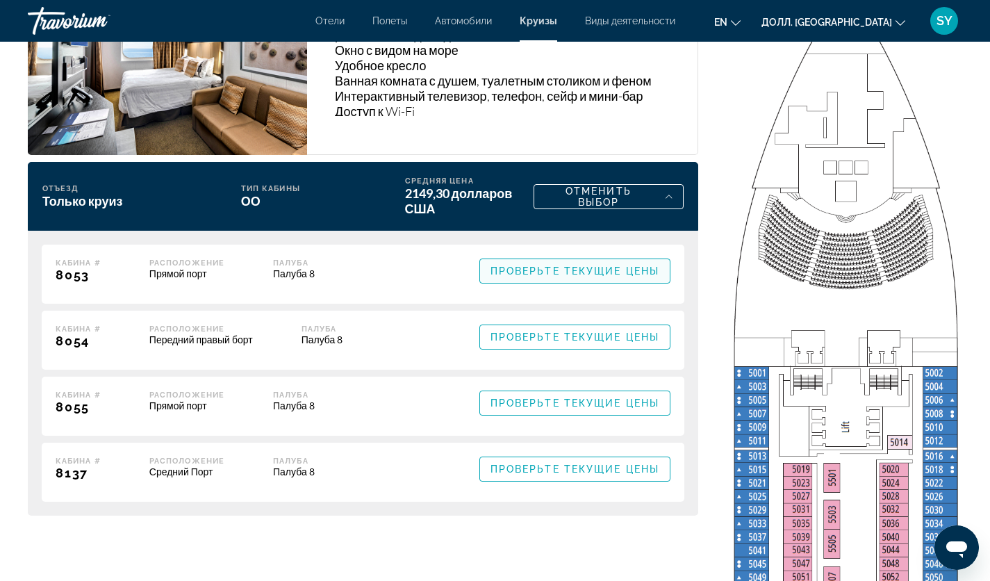
click at [579, 265] on ya-tr-span "Проверьте Текущие Цены" at bounding box center [574, 270] width 169 height 11
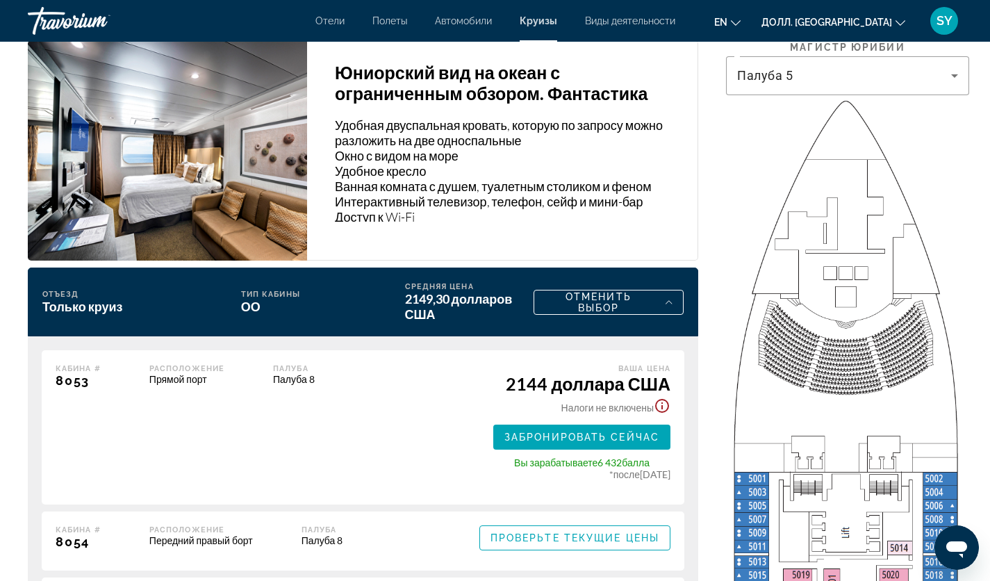
scroll to position [2106, 0]
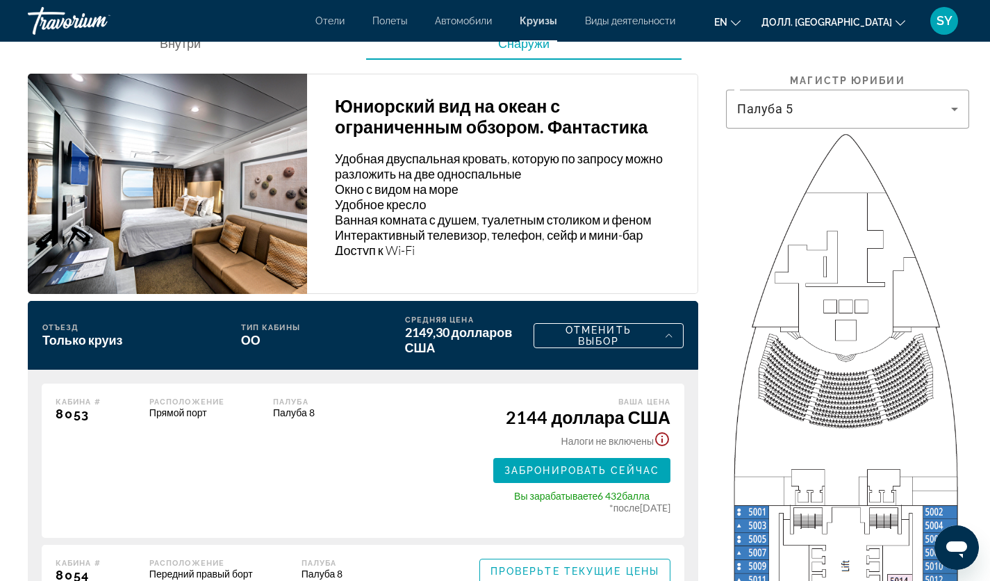
click at [539, 408] on ya-tr-span "2144 доллара США" at bounding box center [588, 416] width 165 height 21
click at [76, 406] on div "8053" at bounding box center [78, 413] width 45 height 15
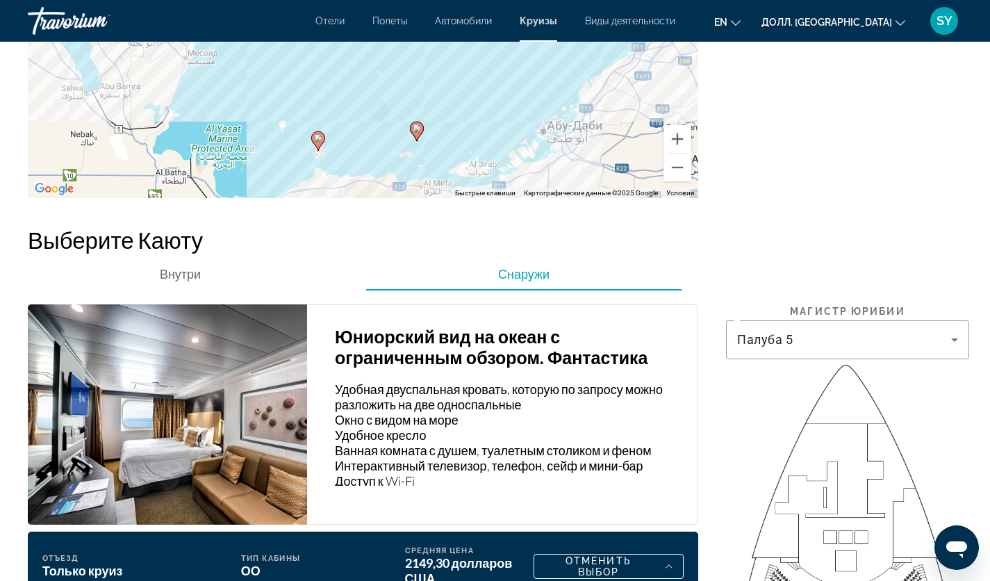
scroll to position [2154, 0]
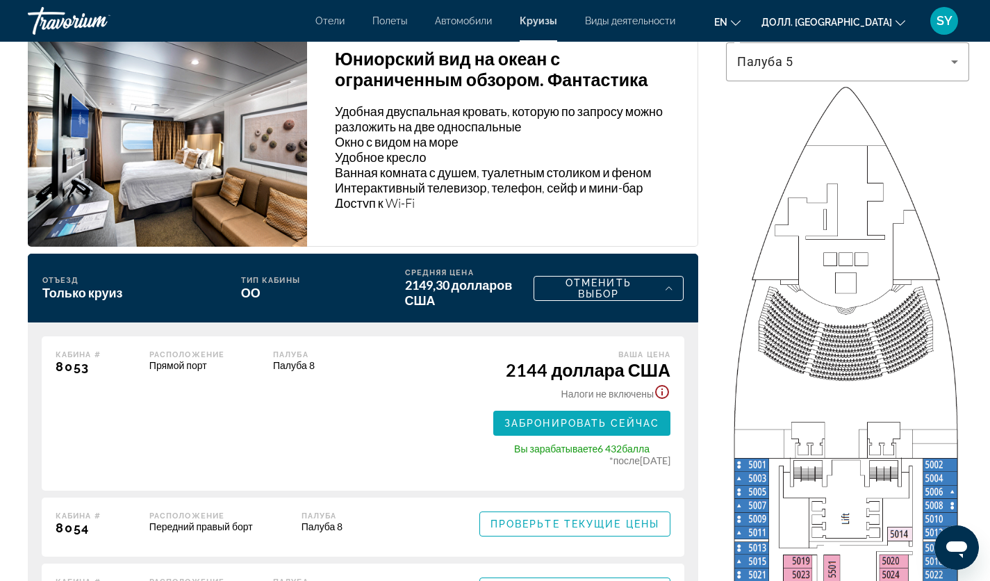
click at [577, 418] on ya-tr-span "Забронировать сейчас" at bounding box center [581, 423] width 155 height 11
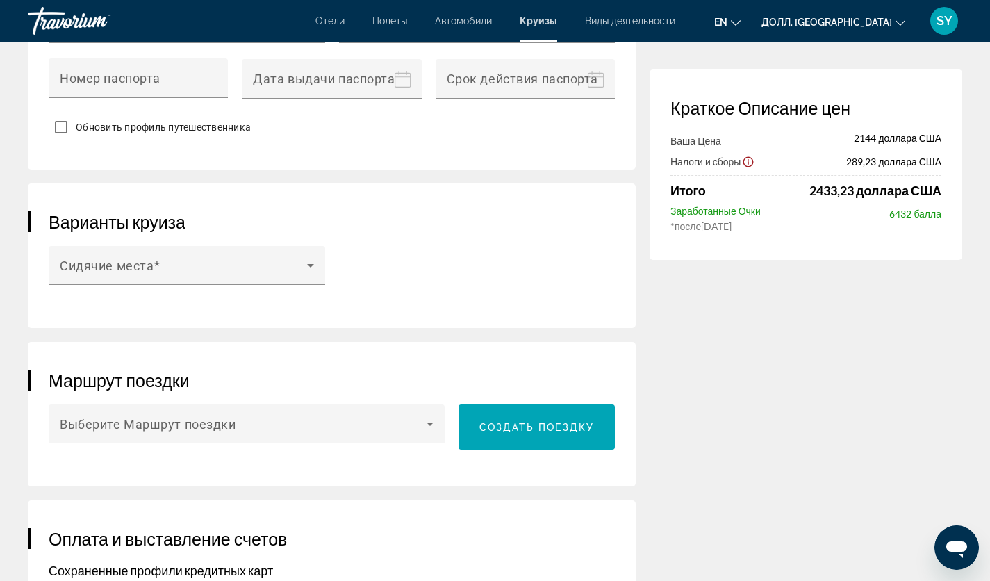
scroll to position [846, 0]
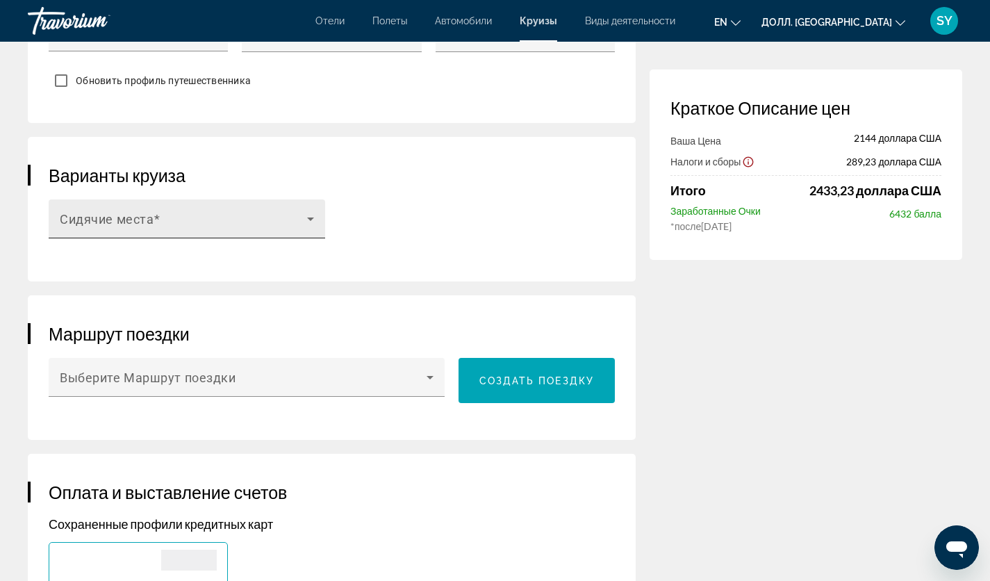
click at [309, 227] on icon "Основное содержание" at bounding box center [310, 219] width 17 height 17
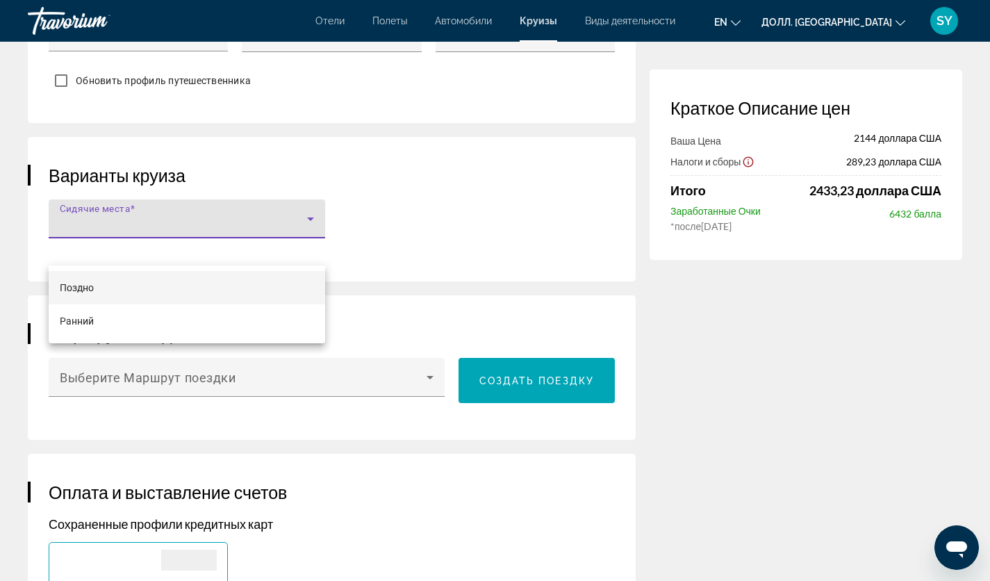
click at [309, 248] on div at bounding box center [495, 290] width 990 height 581
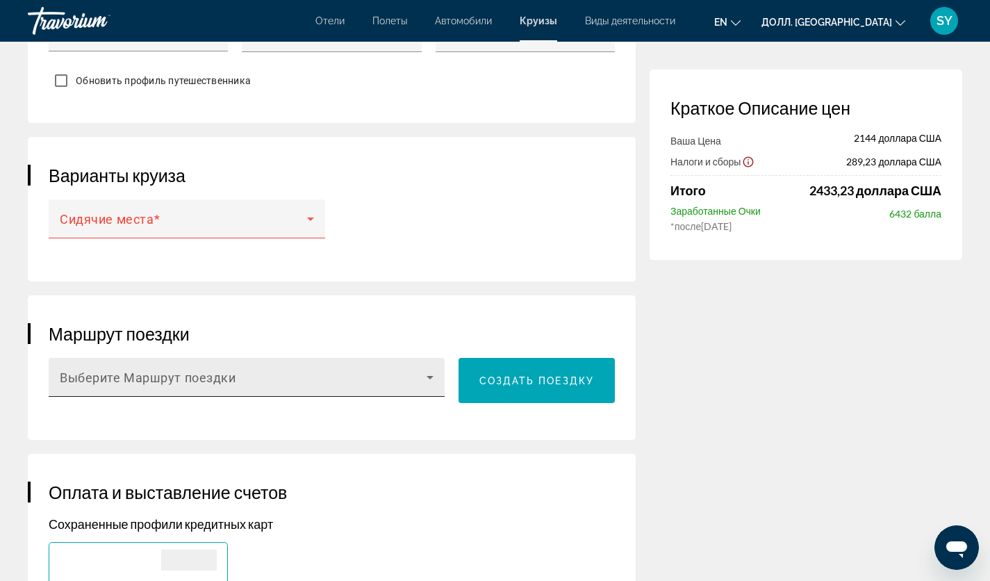
click at [437, 386] on icon "Основное содержание" at bounding box center [430, 377] width 17 height 17
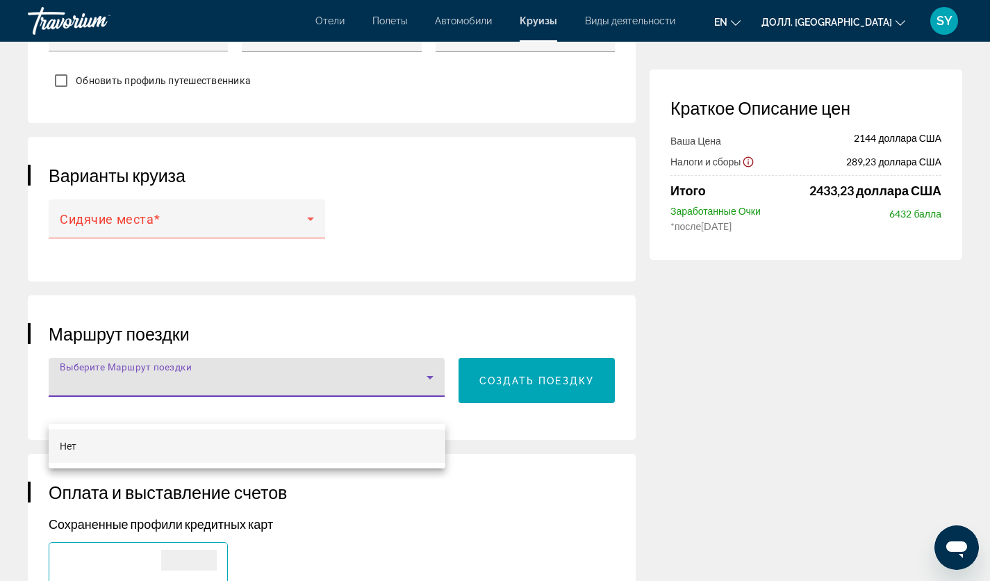
click at [437, 402] on div at bounding box center [495, 290] width 990 height 581
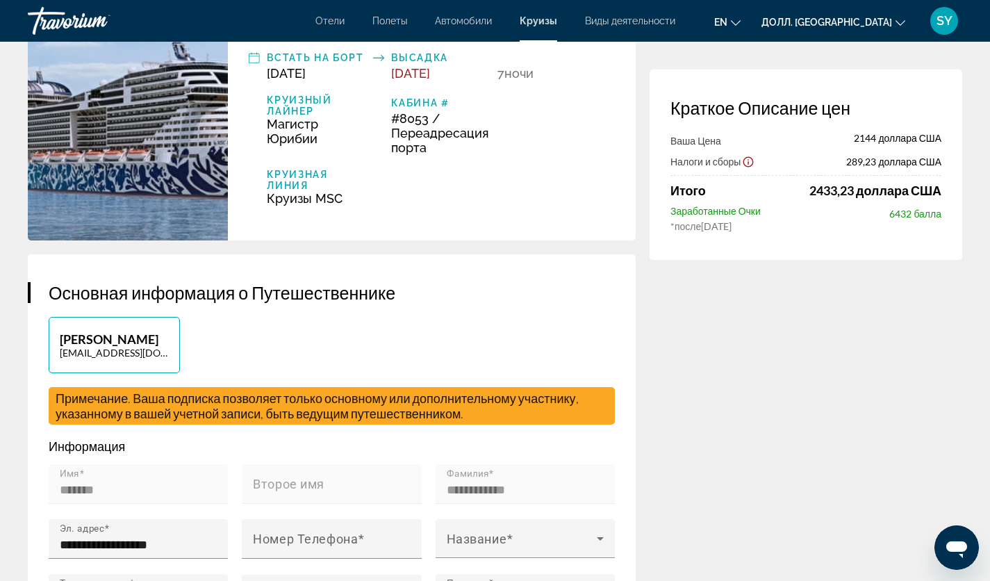
scroll to position [0, 0]
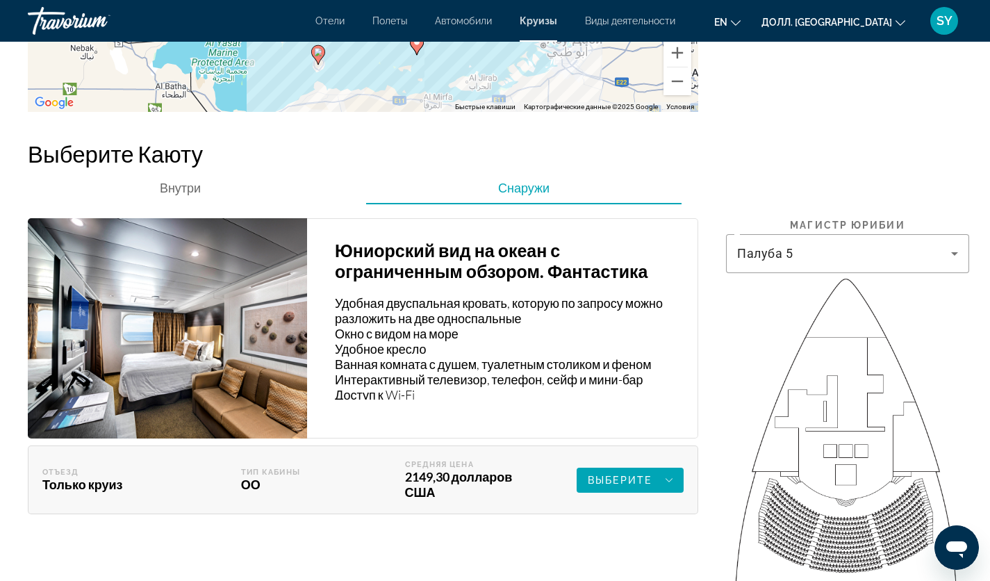
scroll to position [1945, 0]
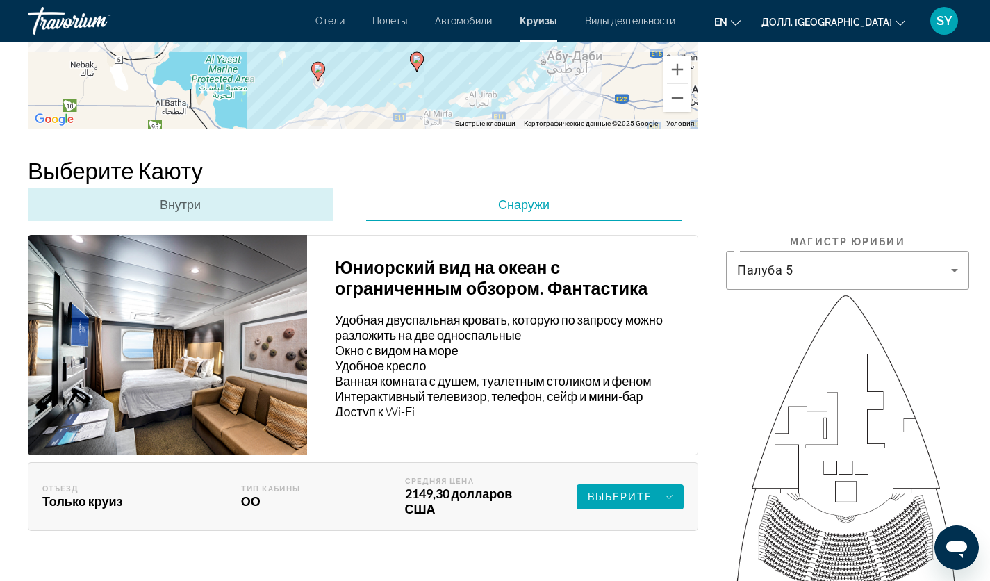
click at [183, 199] on ya-tr-span "Внутри" at bounding box center [180, 204] width 41 height 15
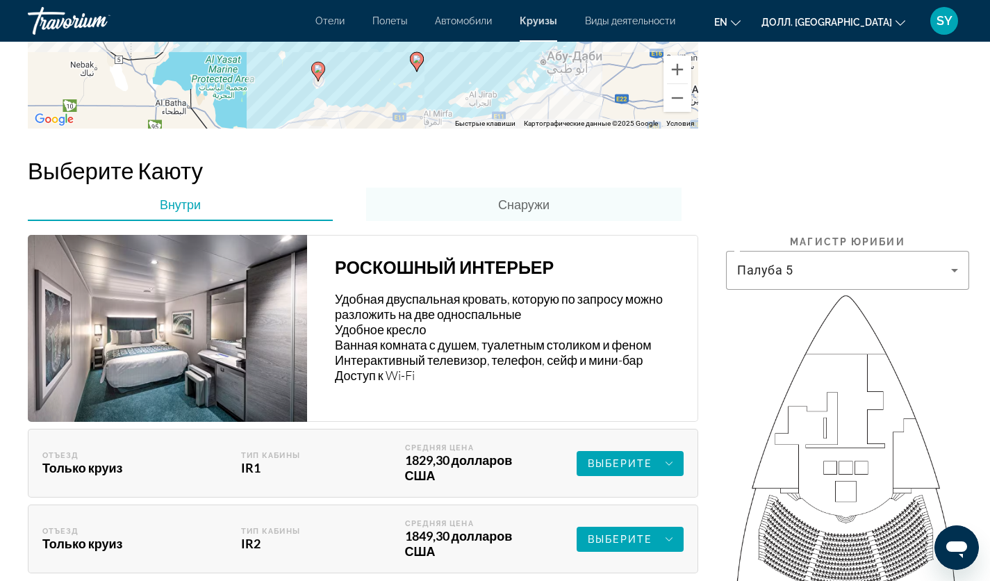
click at [516, 197] on ya-tr-span "Снаружи" at bounding box center [523, 204] width 51 height 15
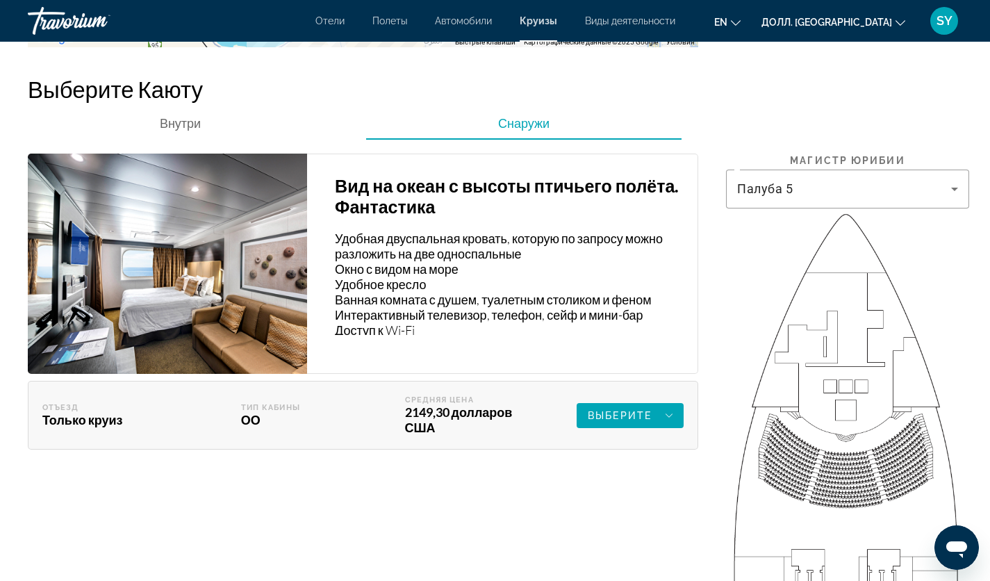
scroll to position [2015, 0]
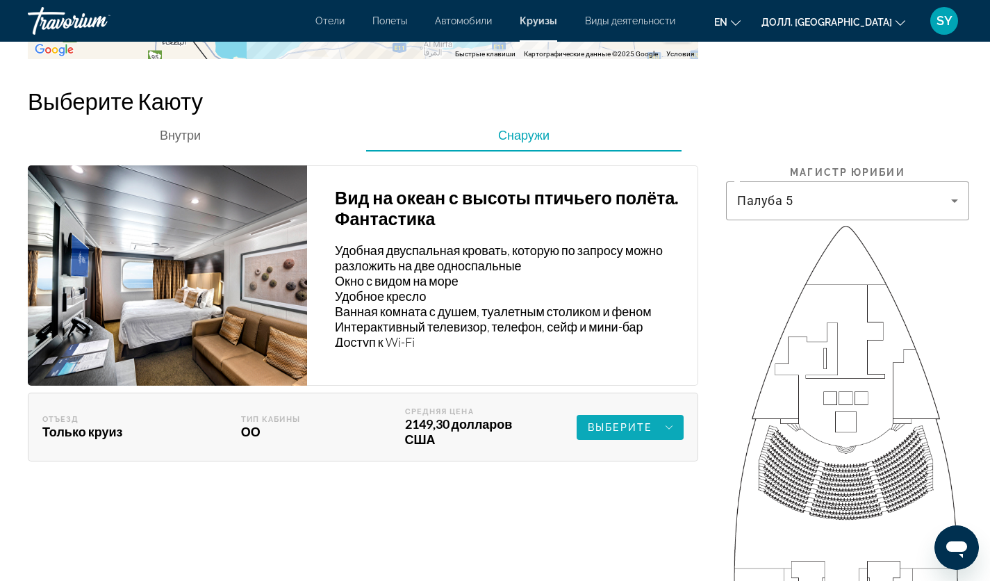
click at [670, 420] on icon "Основное содержание" at bounding box center [669, 427] width 7 height 17
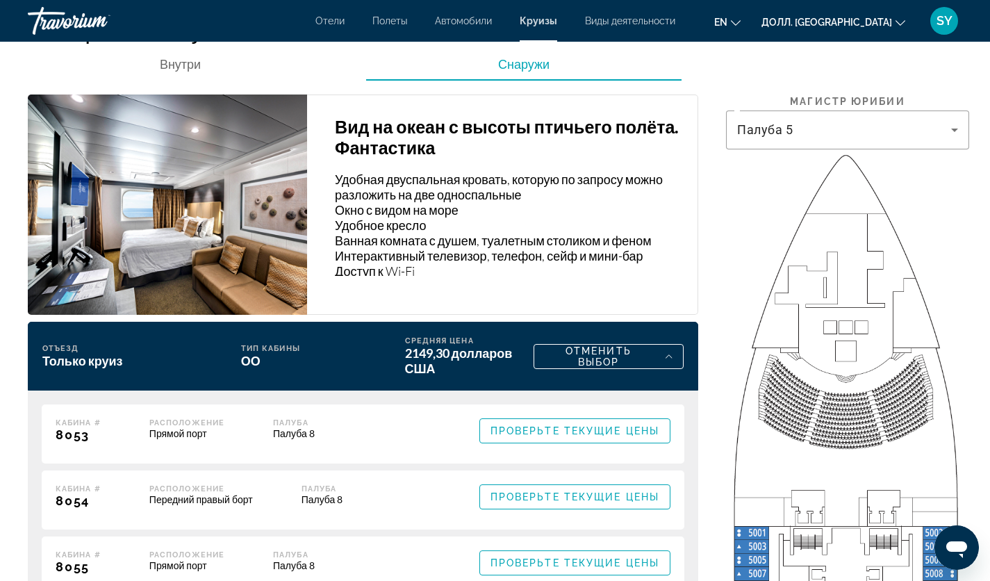
scroll to position [2154, 0]
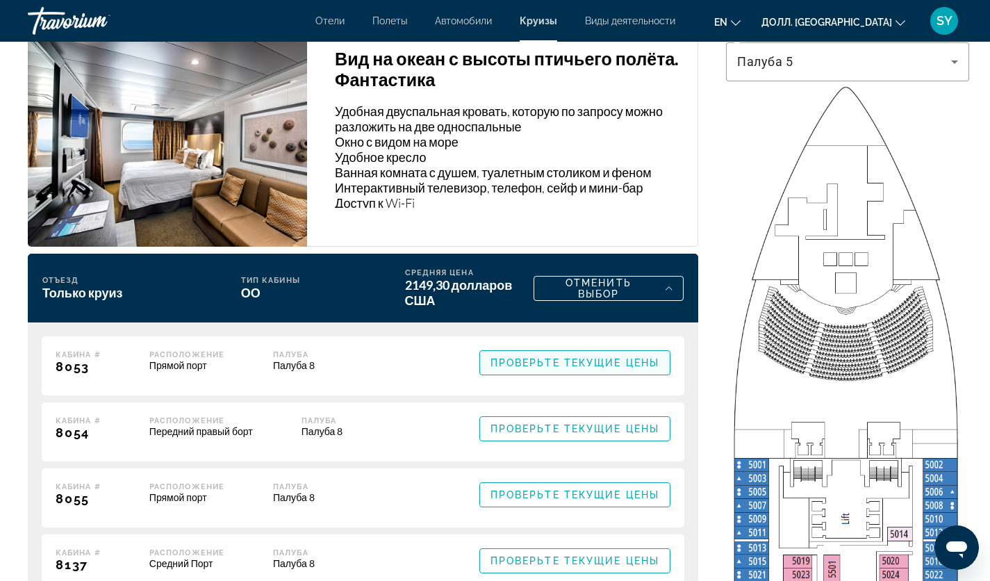
click at [600, 357] on ya-tr-span "Проверьте Текущие Цены" at bounding box center [574, 362] width 169 height 11
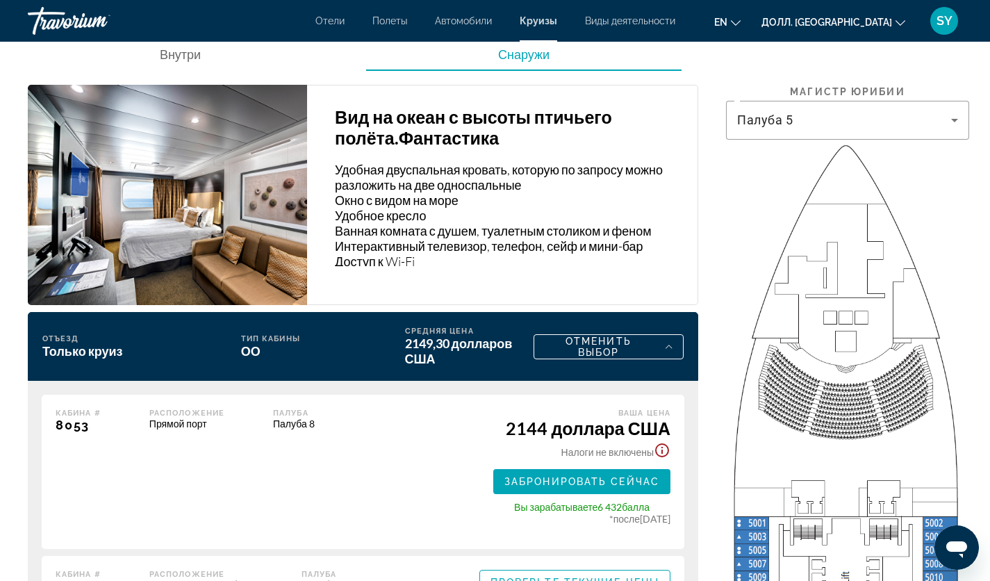
scroll to position [2015, 0]
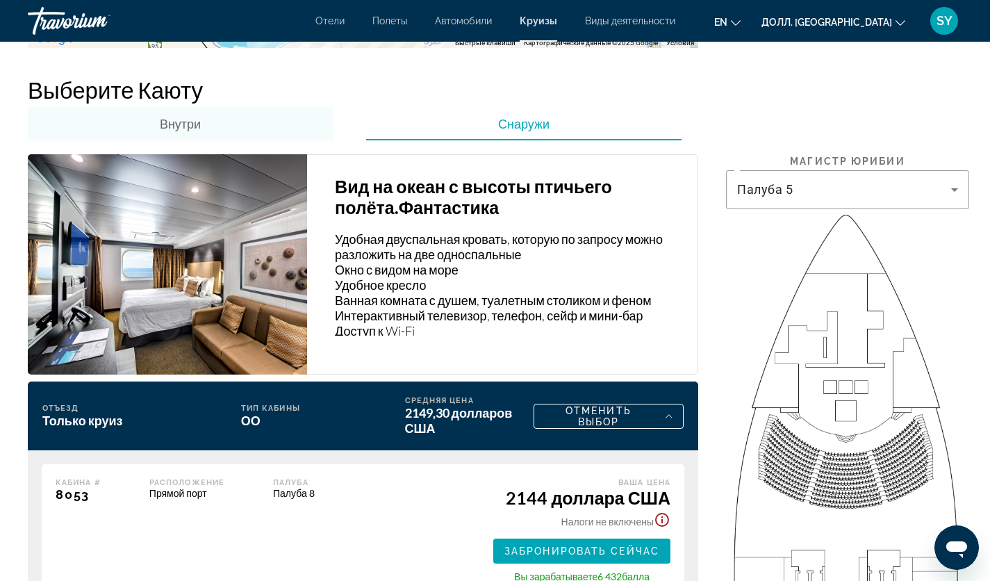
click at [176, 133] on span "Внутри" at bounding box center [180, 123] width 41 height 33
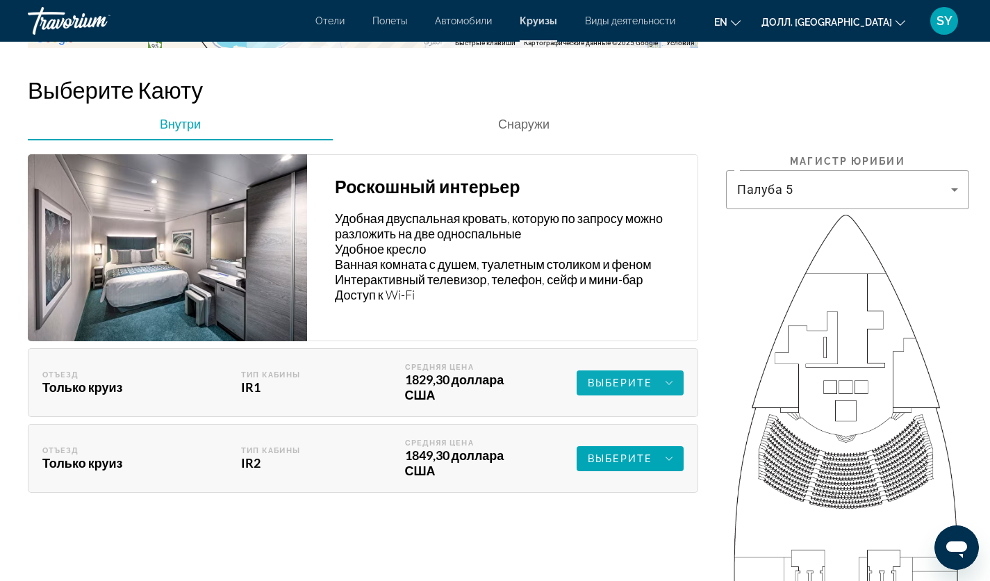
click at [631, 379] on ya-tr-span "Выберите" at bounding box center [620, 382] width 64 height 11
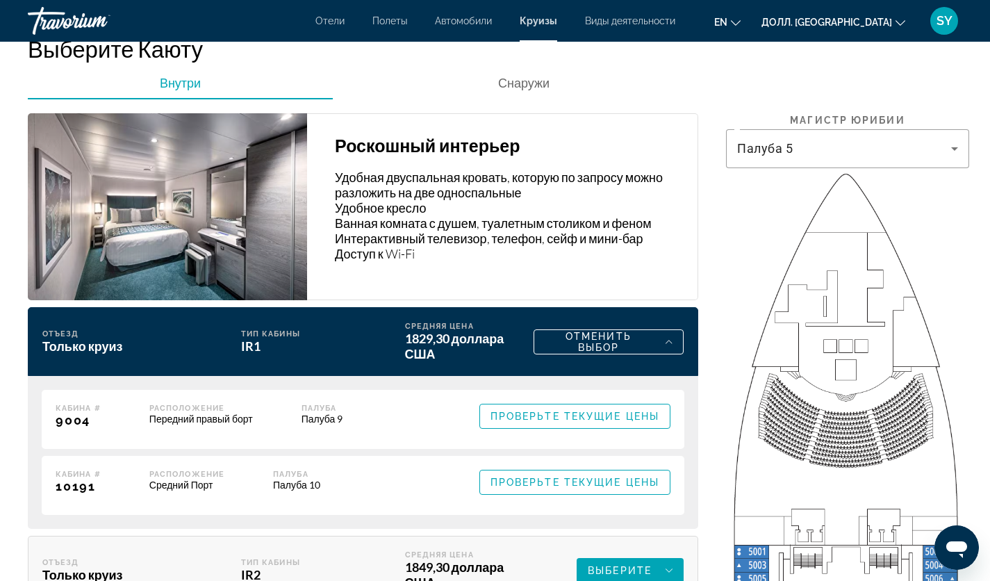
scroll to position [2154, 0]
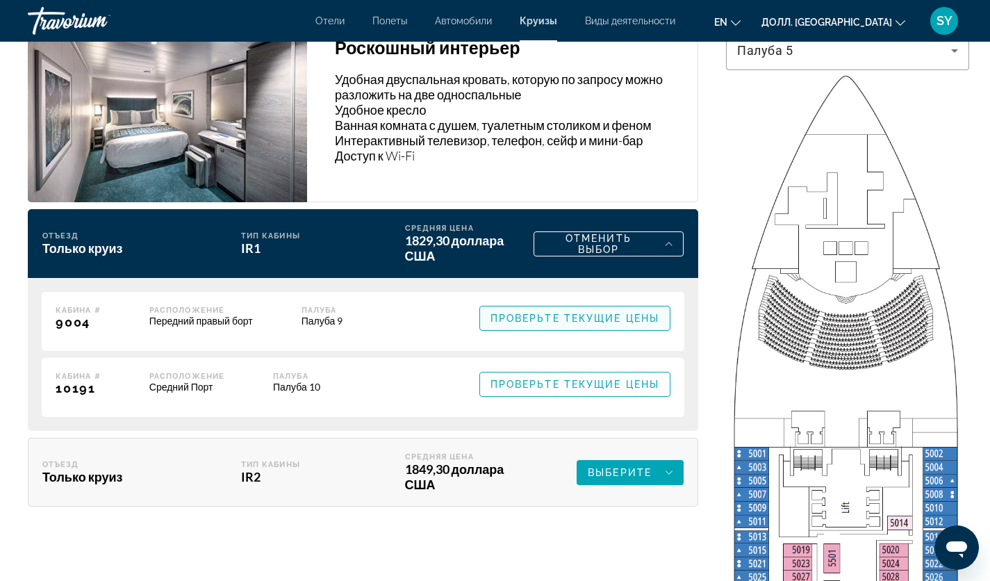
click at [595, 320] on ya-tr-span "Проверьте Текущие Цены" at bounding box center [574, 318] width 169 height 11
click at [598, 382] on span "Проверьте Текущие Цены" at bounding box center [574, 384] width 169 height 11
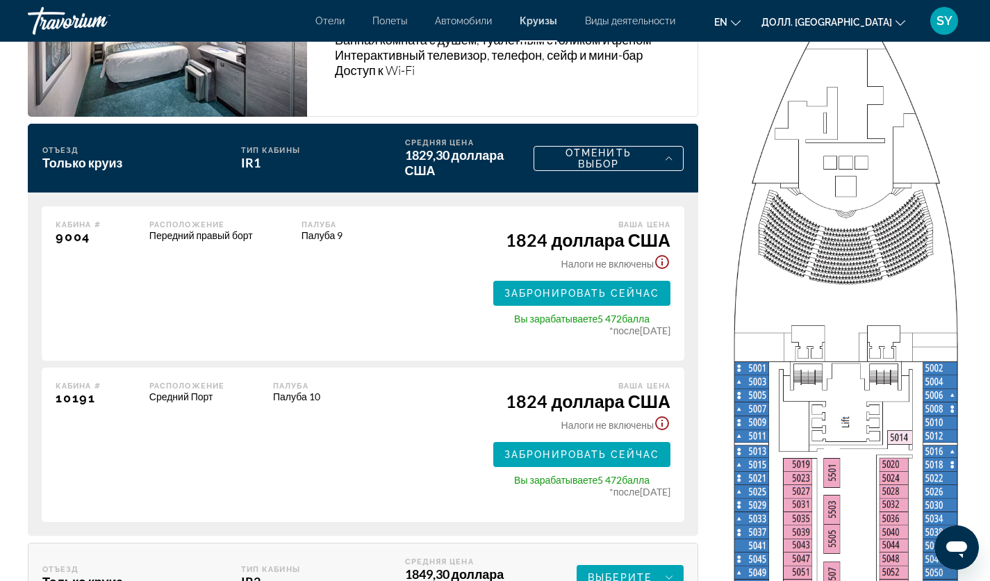
scroll to position [2293, 0]
